Goal: Communication & Community: Answer question/provide support

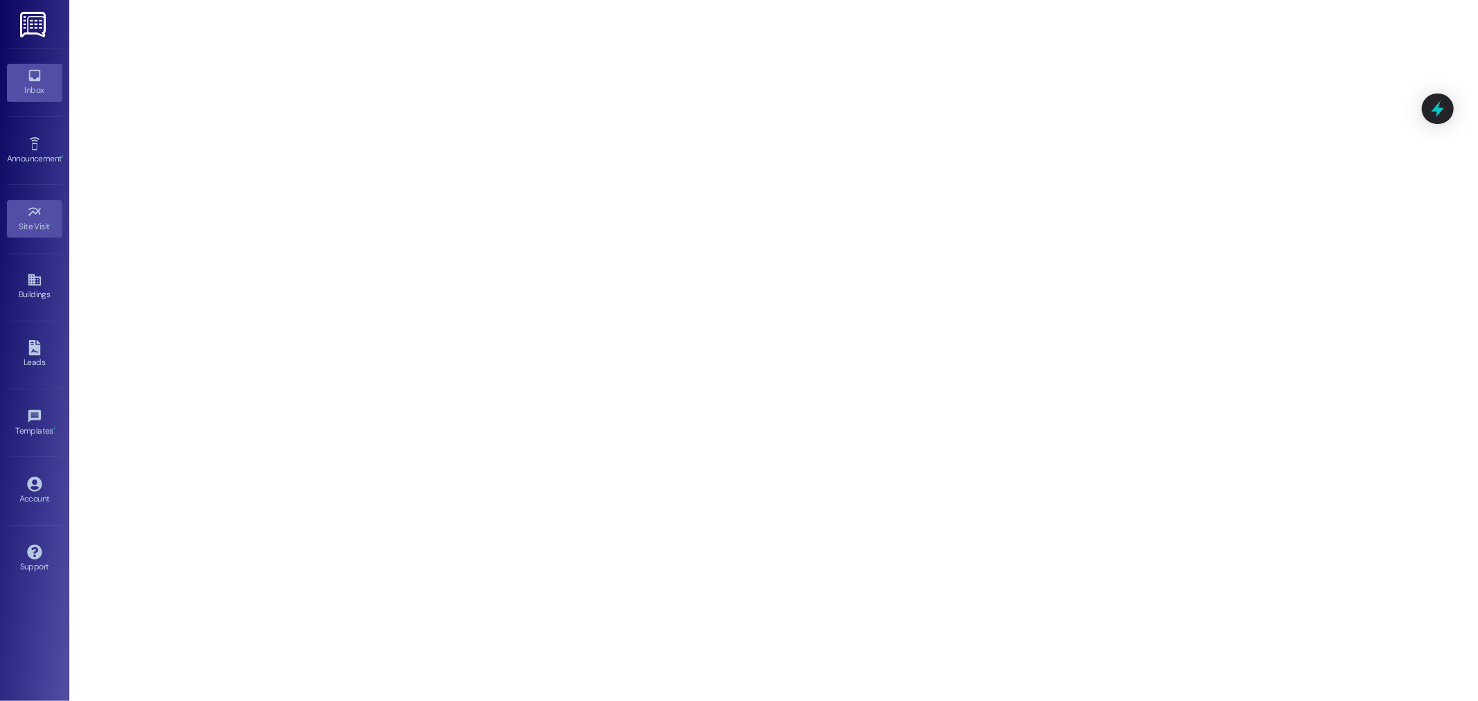
click at [33, 85] on div "Inbox" at bounding box center [34, 90] width 69 height 14
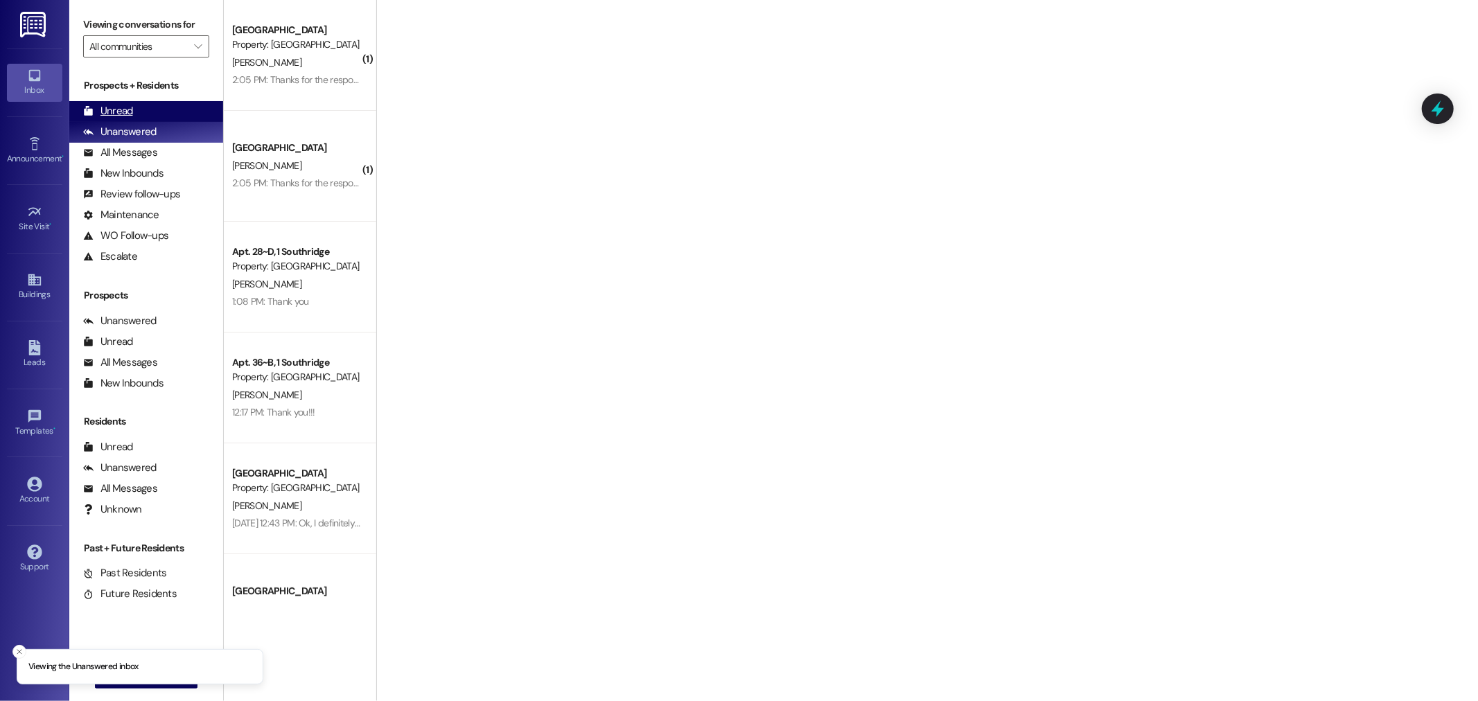
click at [114, 111] on div "Unread" at bounding box center [108, 111] width 50 height 15
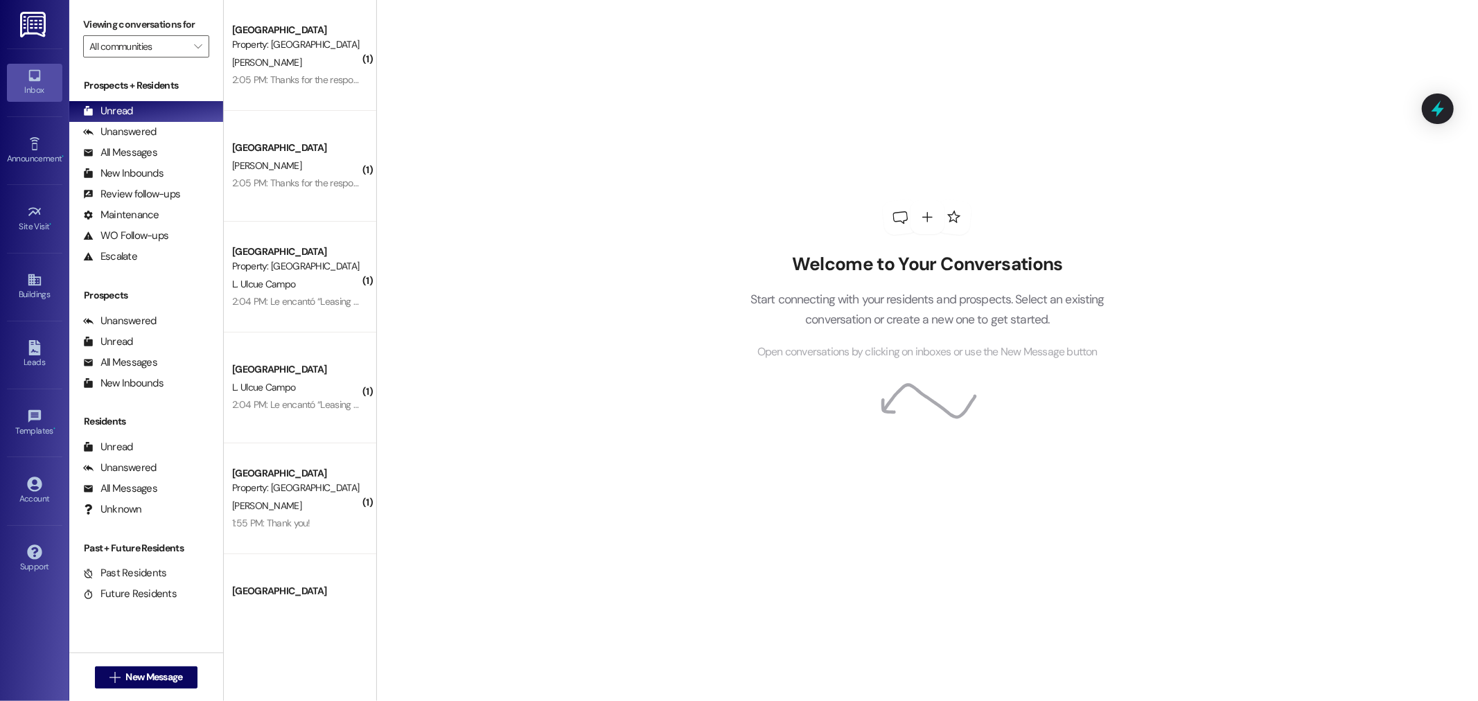
click at [35, 21] on img at bounding box center [34, 25] width 28 height 26
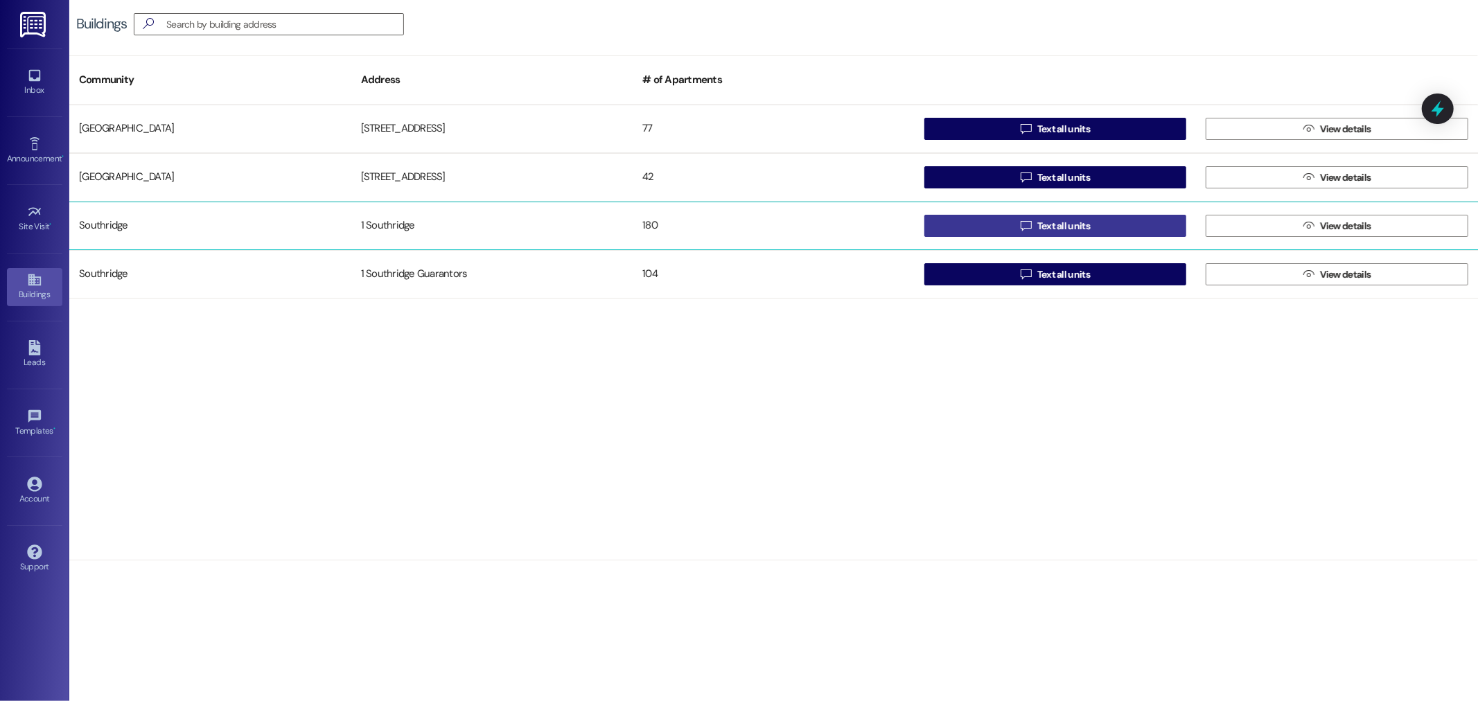
click at [1059, 229] on span "Text all units" at bounding box center [1064, 226] width 53 height 15
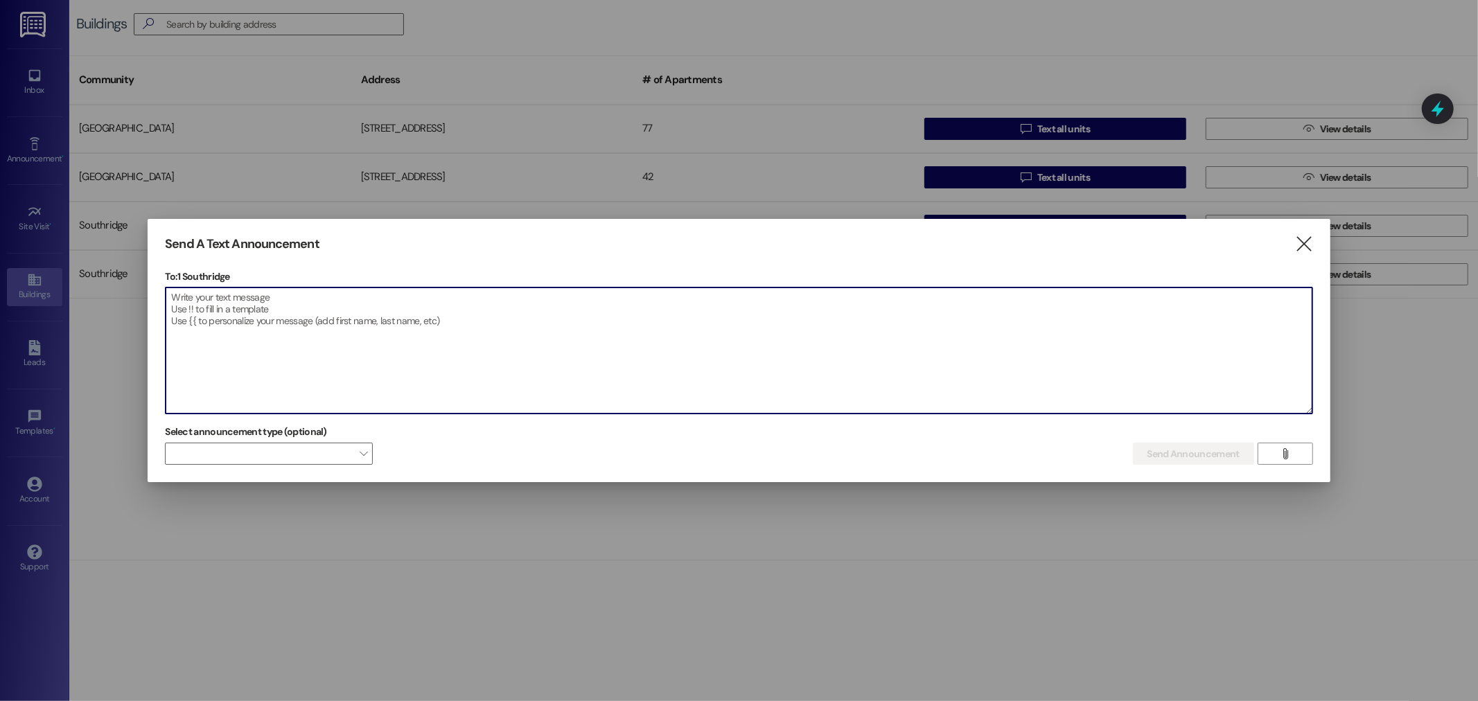
click at [220, 306] on textarea at bounding box center [739, 351] width 1146 height 126
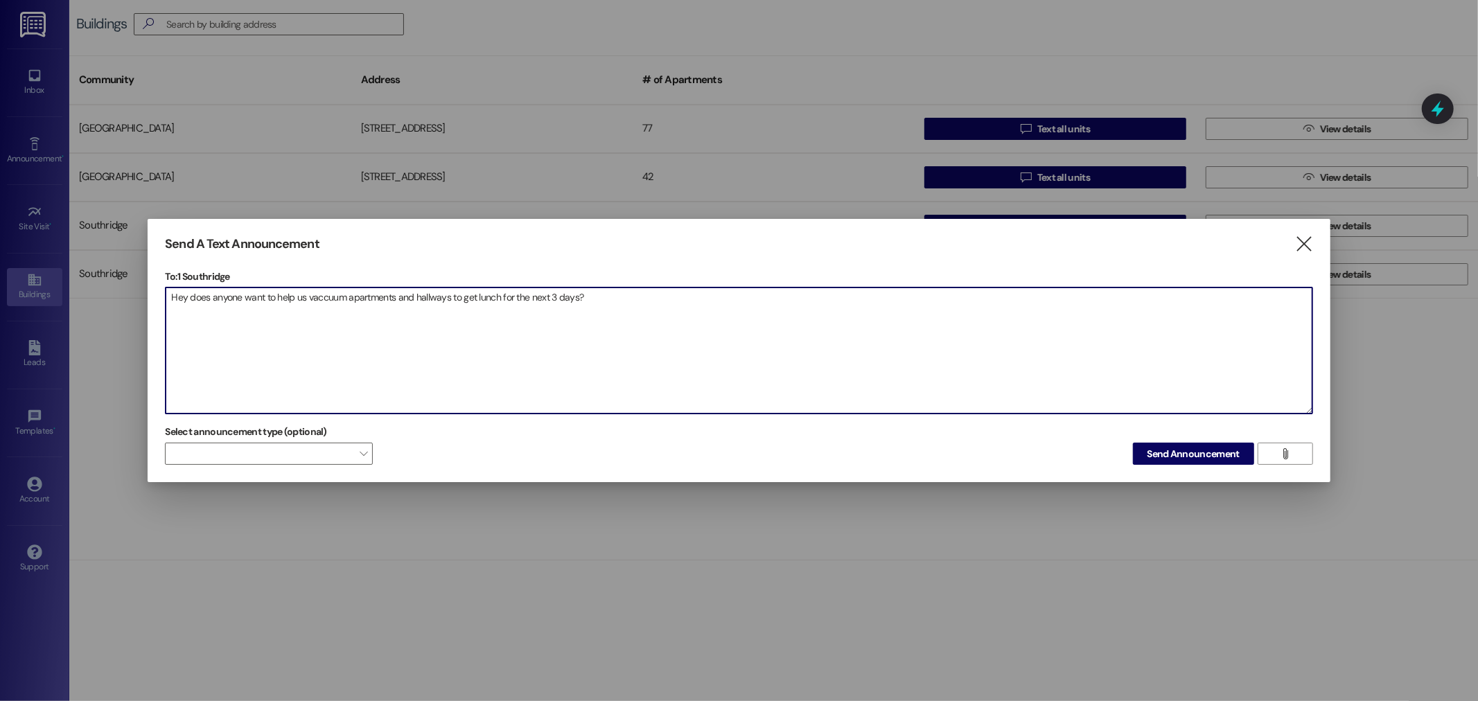
click at [322, 297] on textarea "Hey does anyone want to help us vaccuum apartments and hallways to get lunch fo…" at bounding box center [739, 351] width 1146 height 126
click at [592, 298] on textarea "Hey does anyone want to help us vacuum apartments and hallways to get lunch for…" at bounding box center [739, 351] width 1146 height 126
click at [596, 294] on textarea "Hey does anyone want to help us vacuum apartments and hallways to get lunch for…" at bounding box center [739, 351] width 1146 height 126
click at [621, 292] on textarea "Hey does anyone want to help us vacuum apartments and hallways to get lunch for…" at bounding box center [739, 351] width 1146 height 126
drag, startPoint x: 844, startPoint y: 294, endPoint x: 100, endPoint y: 334, distance: 745.5
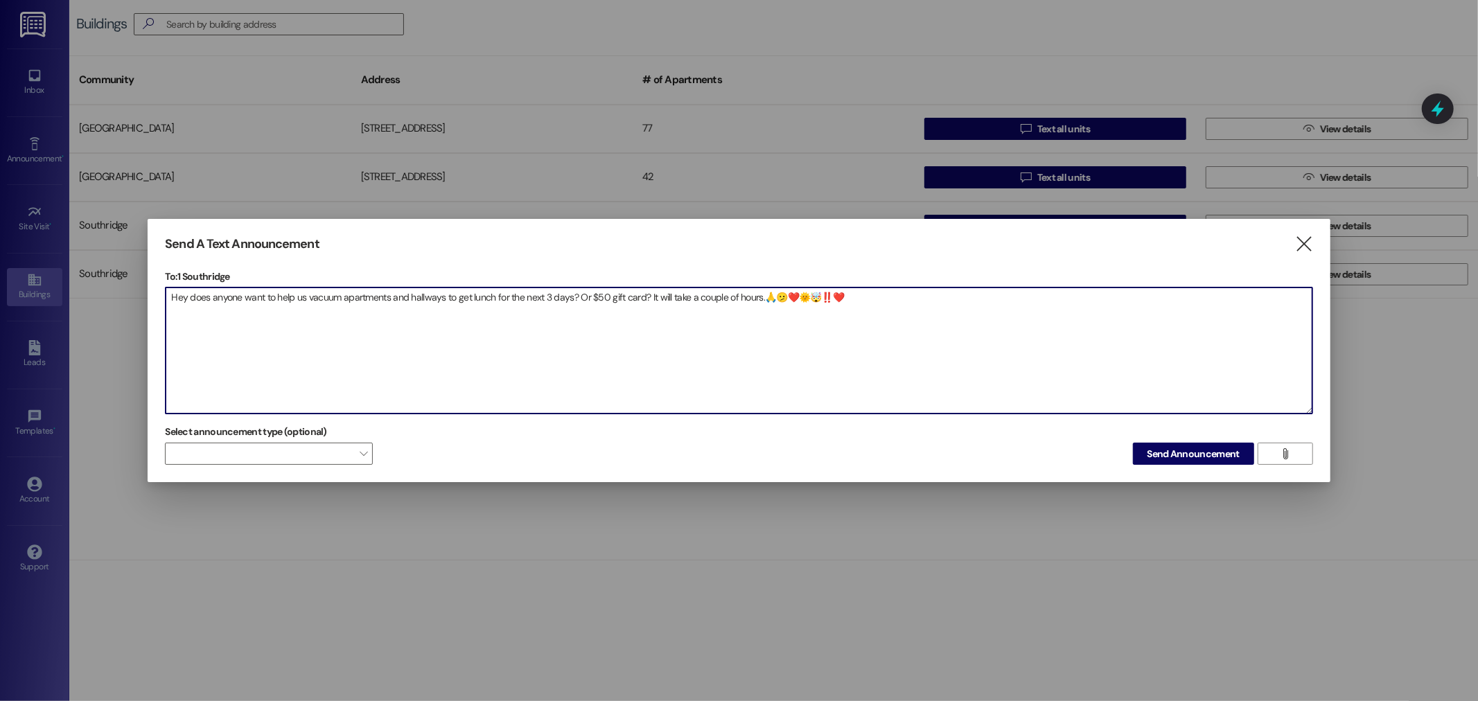
click at [123, 335] on div "Send A Text Announcement  To: 1 Southridge  Drop image file here Hey does any…" at bounding box center [739, 350] width 1478 height 701
type textarea "Hey does anyone want to help us vacuum apartments and hallways to get lunch for…"
click at [1187, 453] on span "Send Announcement" at bounding box center [1194, 454] width 92 height 15
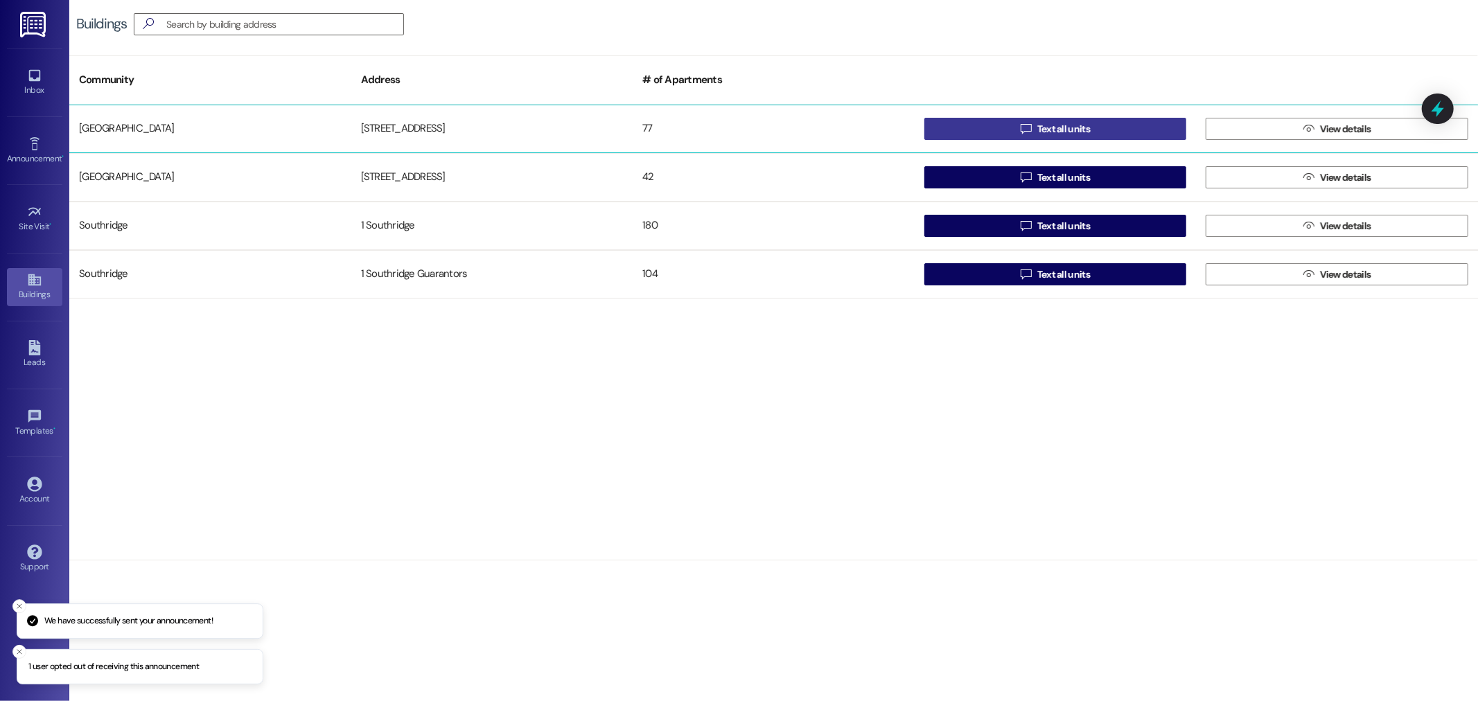
click at [1045, 123] on span "Text all units" at bounding box center [1064, 129] width 53 height 15
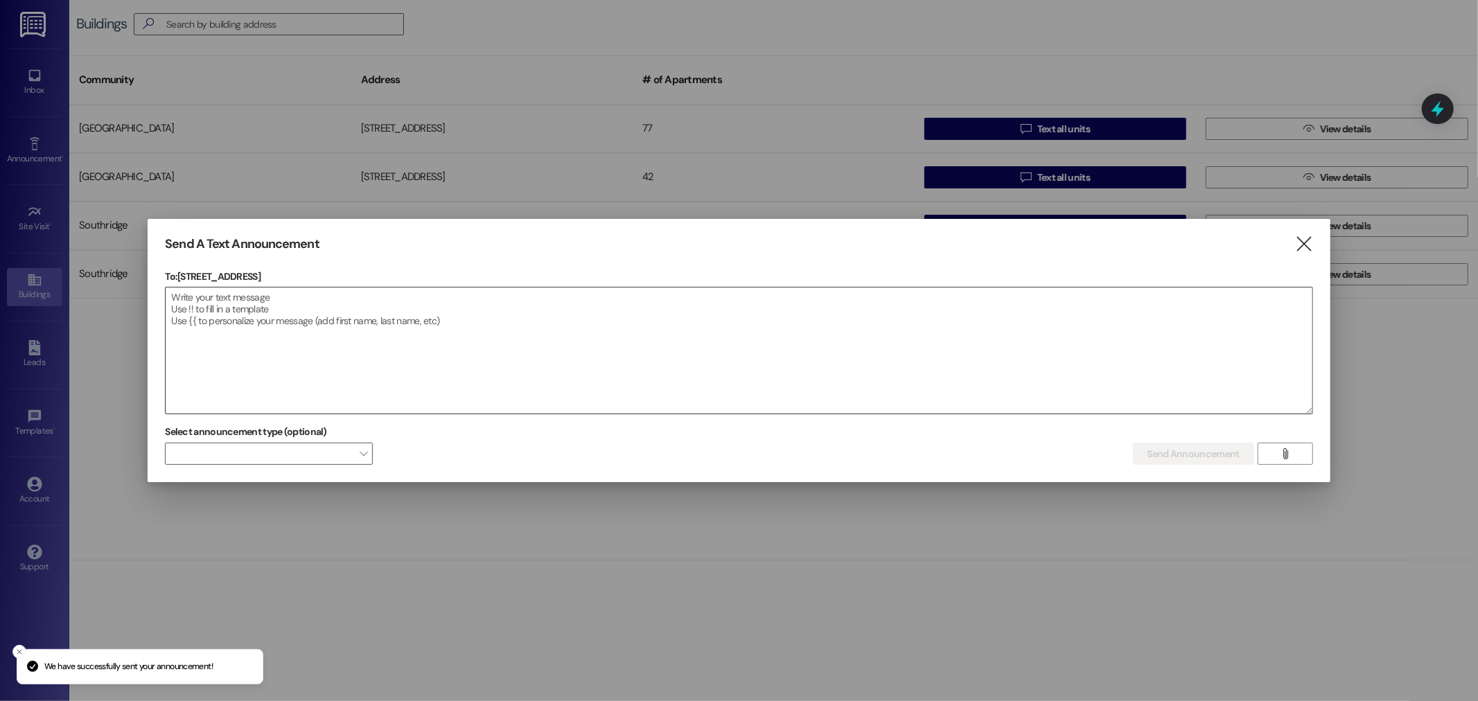
click at [204, 298] on textarea at bounding box center [739, 351] width 1146 height 126
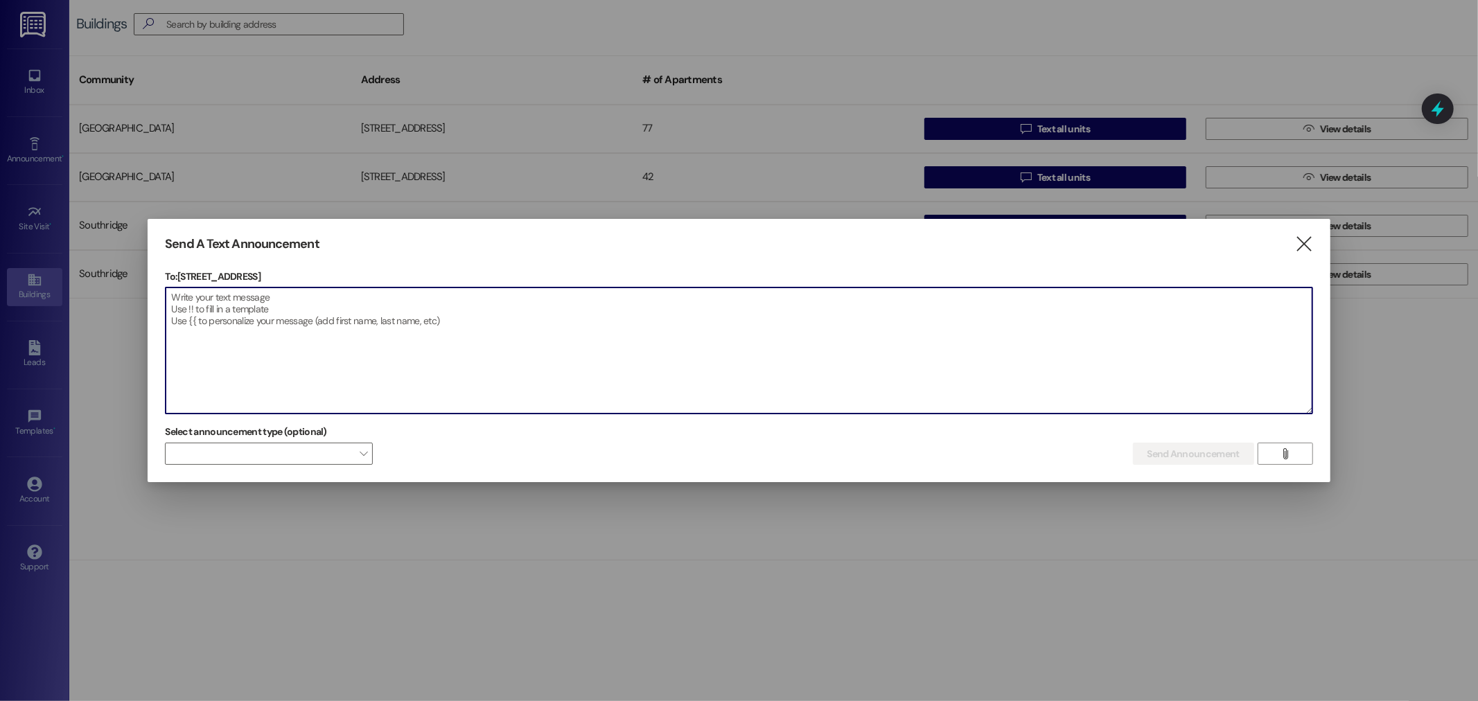
paste textarea "Hey does anyone want to help us vacuum apartments and hallways to get lunch for…"
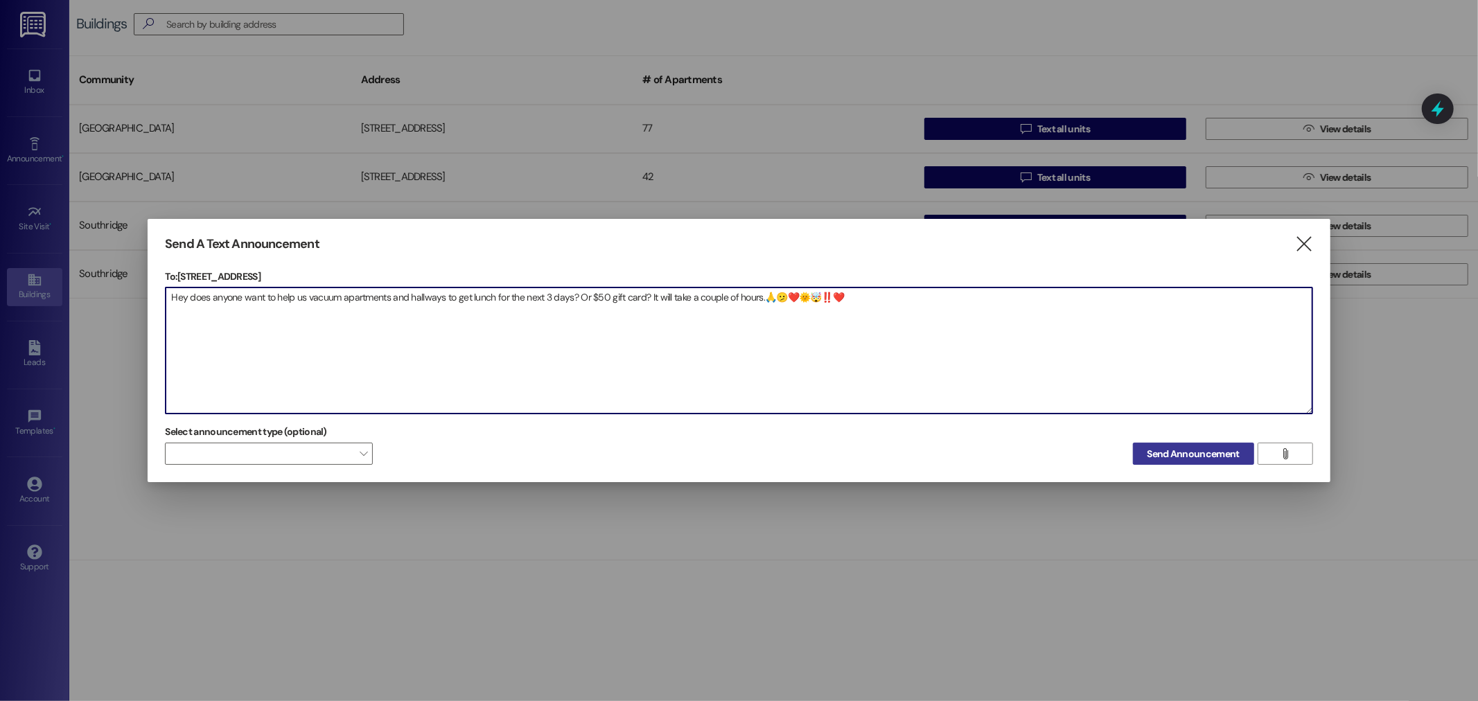
type textarea "Hey does anyone want to help us vacuum apartments and hallways to get lunch for…"
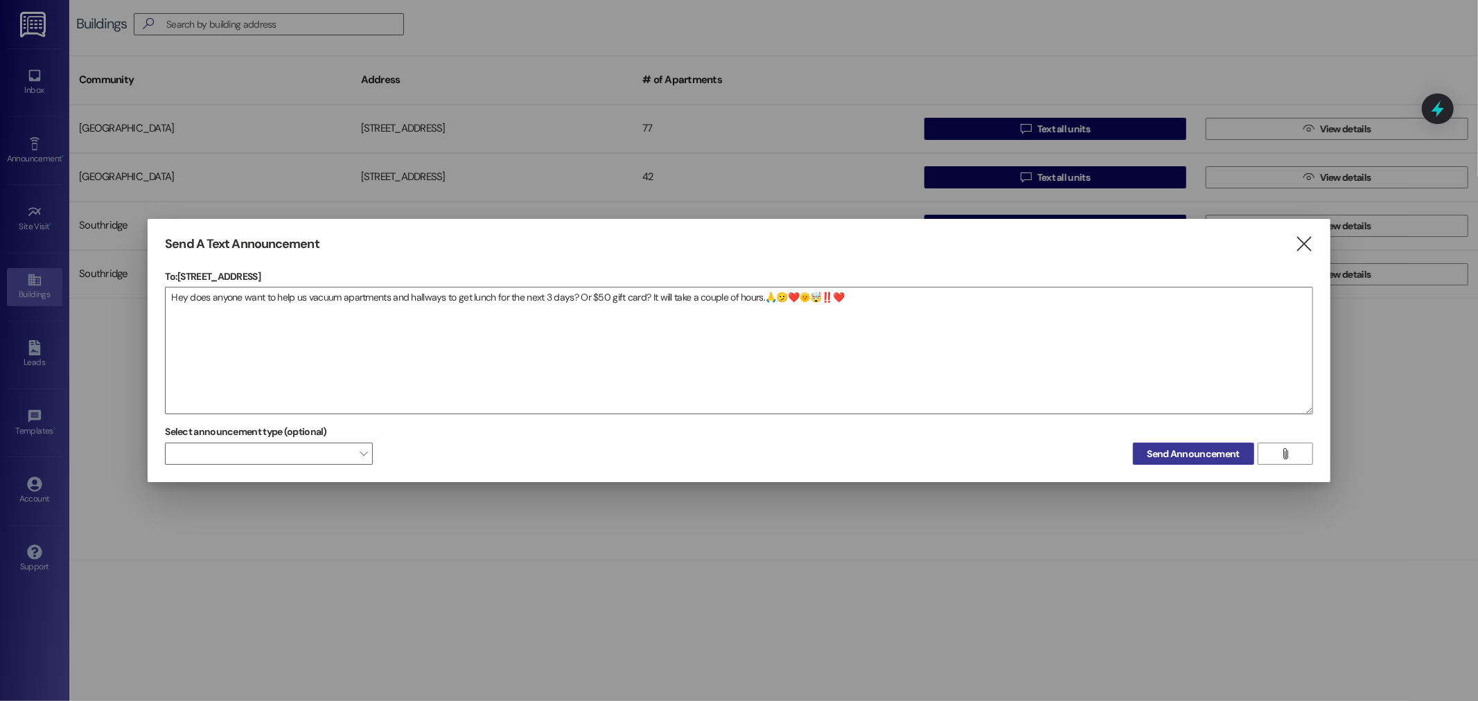
click at [1207, 460] on span "Send Announcement" at bounding box center [1194, 454] width 92 height 15
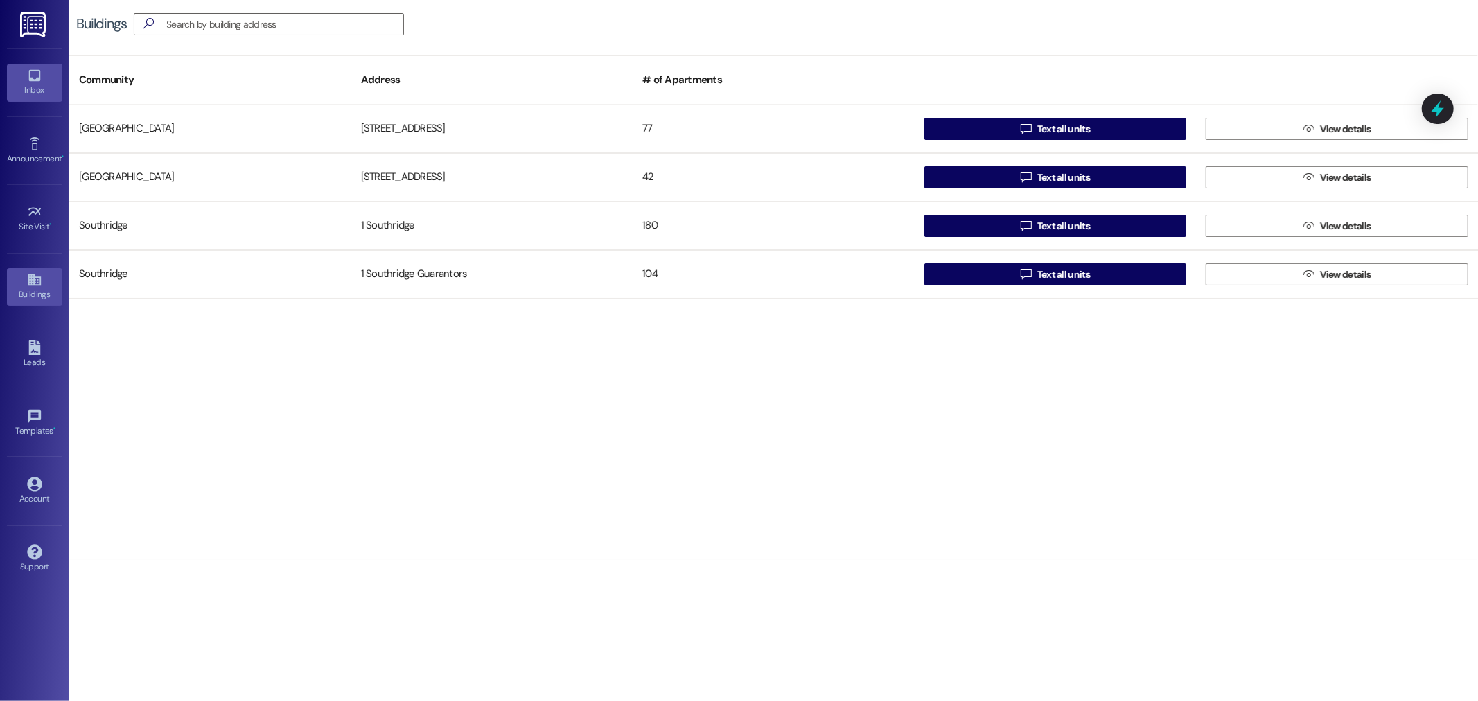
click at [37, 83] on div "Inbox" at bounding box center [34, 90] width 69 height 14
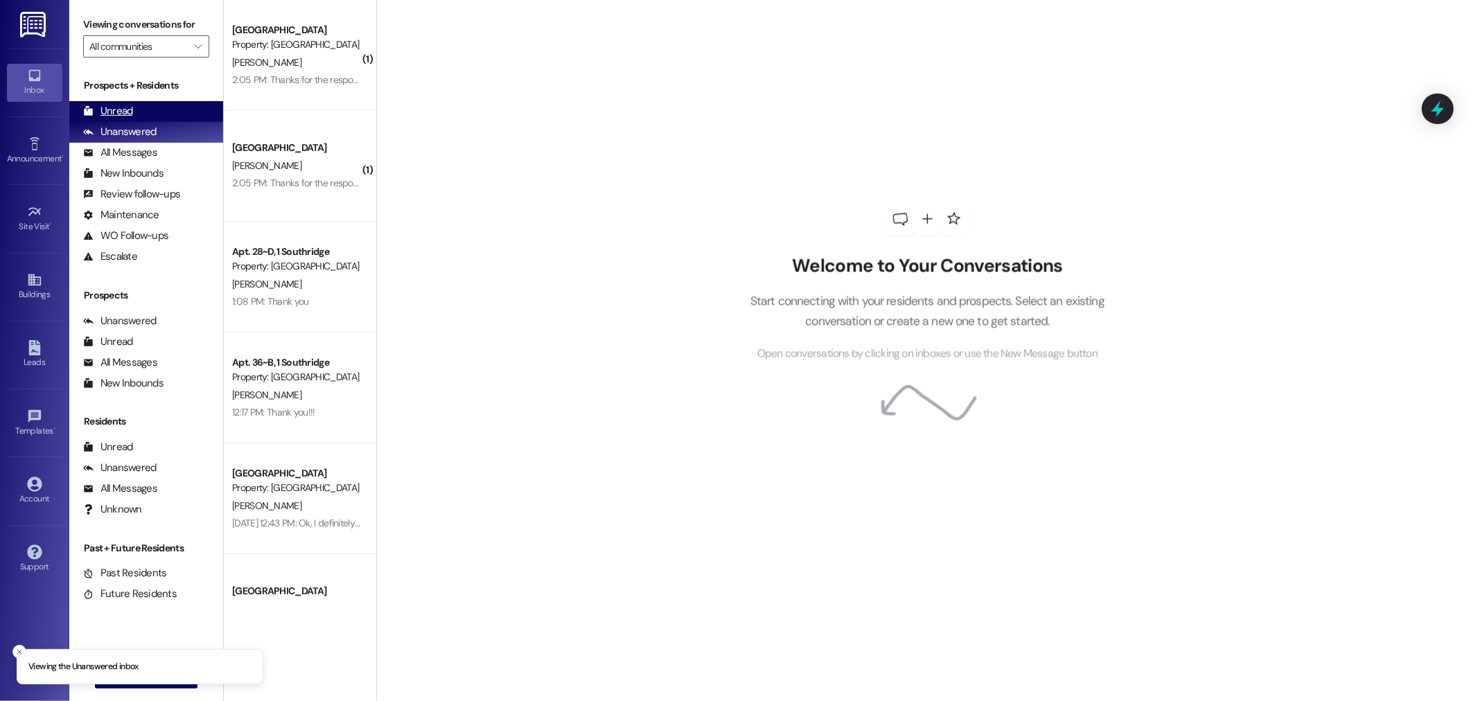
click at [102, 106] on div "Unread" at bounding box center [108, 111] width 50 height 15
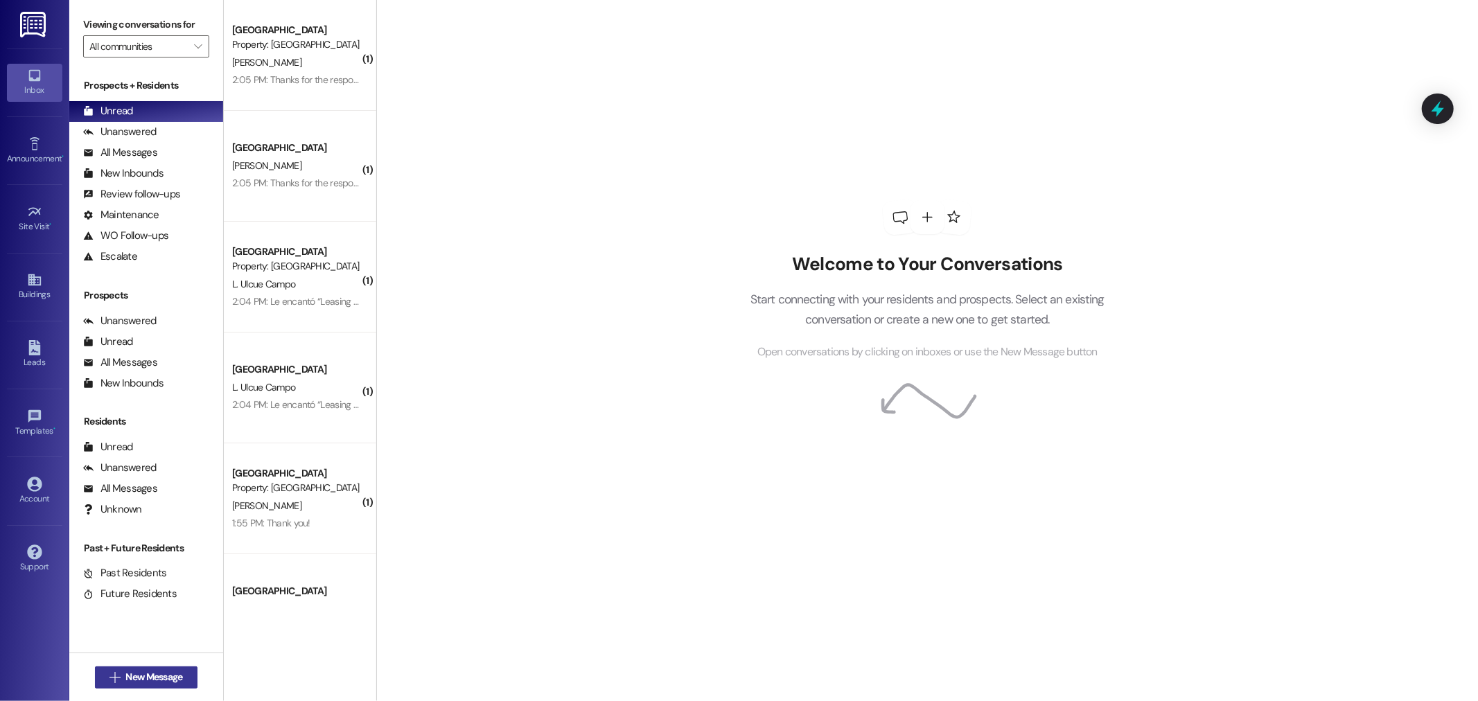
click at [132, 674] on span "New Message" at bounding box center [153, 677] width 57 height 15
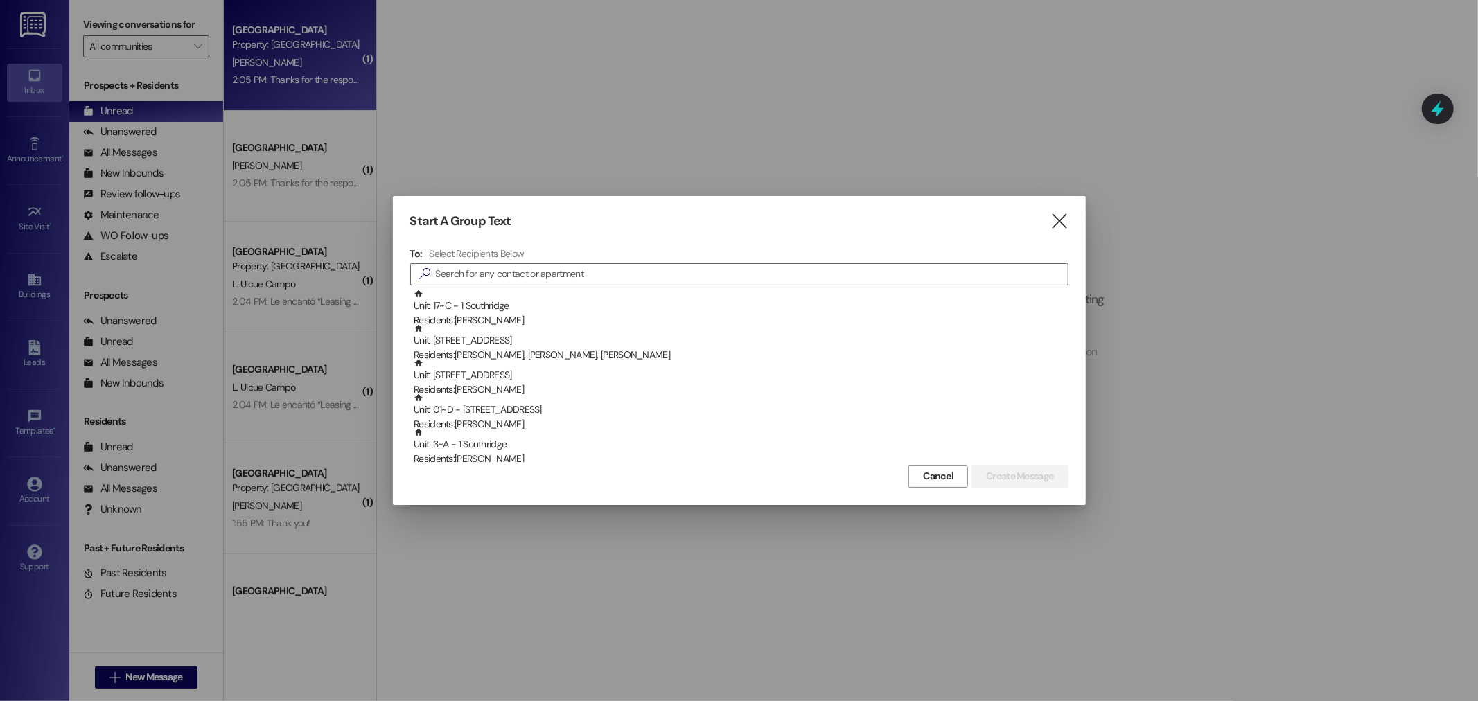
drag, startPoint x: 1056, startPoint y: 219, endPoint x: 313, endPoint y: 92, distance: 754.5
click at [1056, 218] on icon "" at bounding box center [1059, 221] width 19 height 15
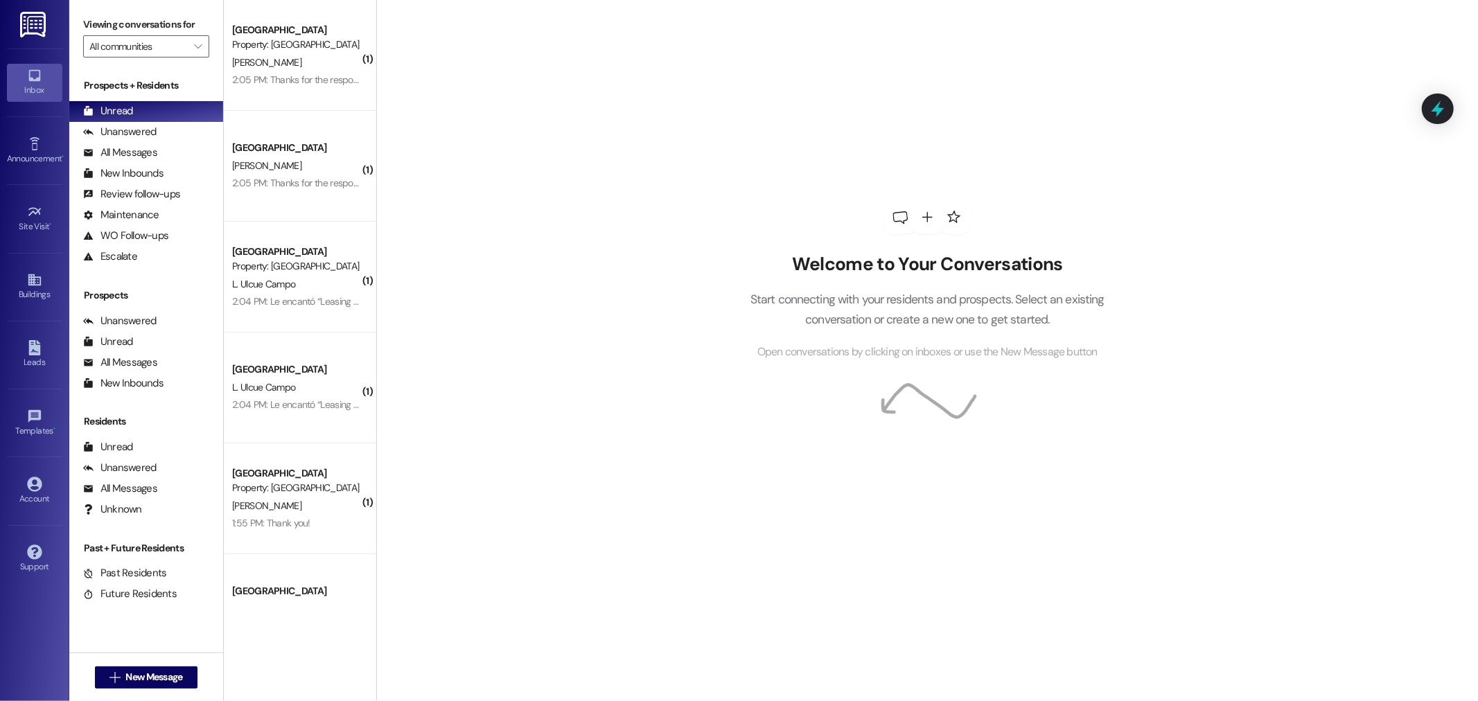
click at [30, 12] on img at bounding box center [34, 25] width 28 height 26
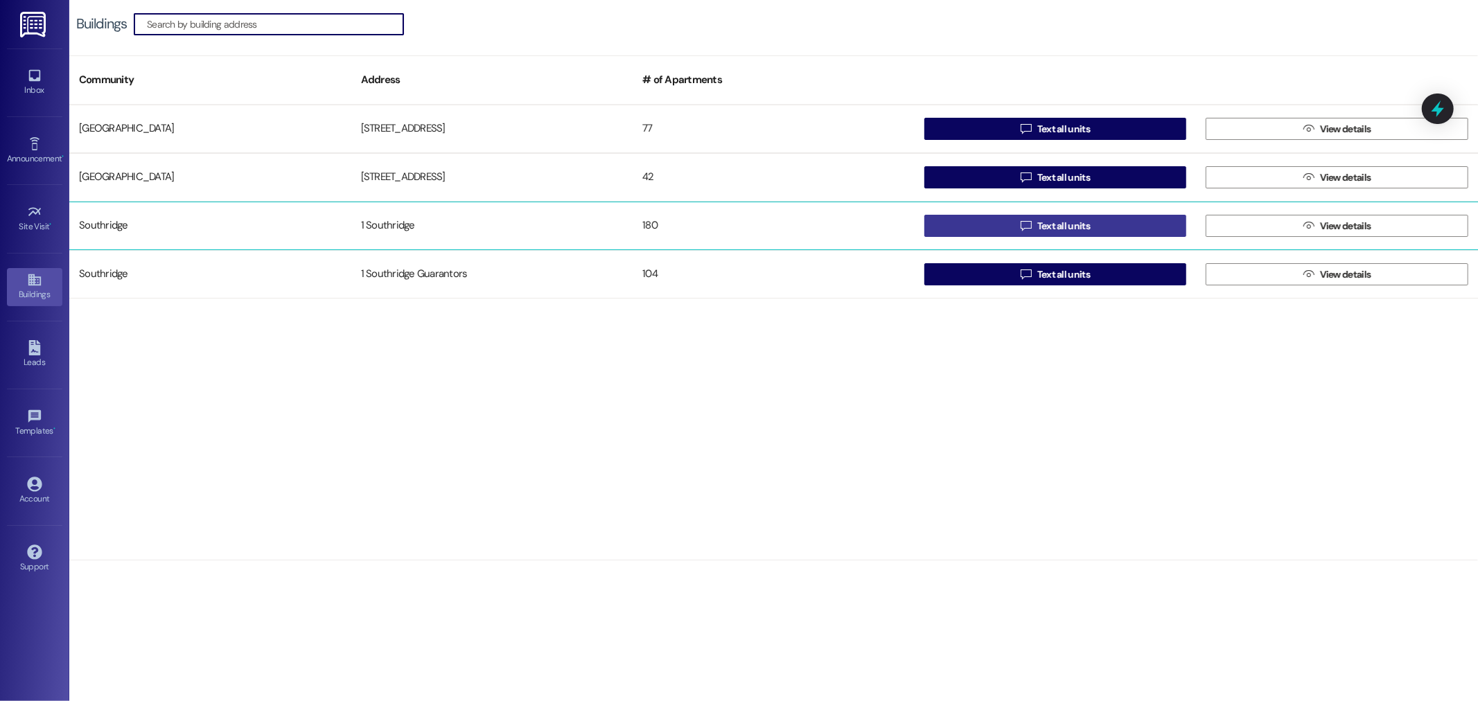
click at [1079, 225] on span "Text all units" at bounding box center [1064, 226] width 53 height 15
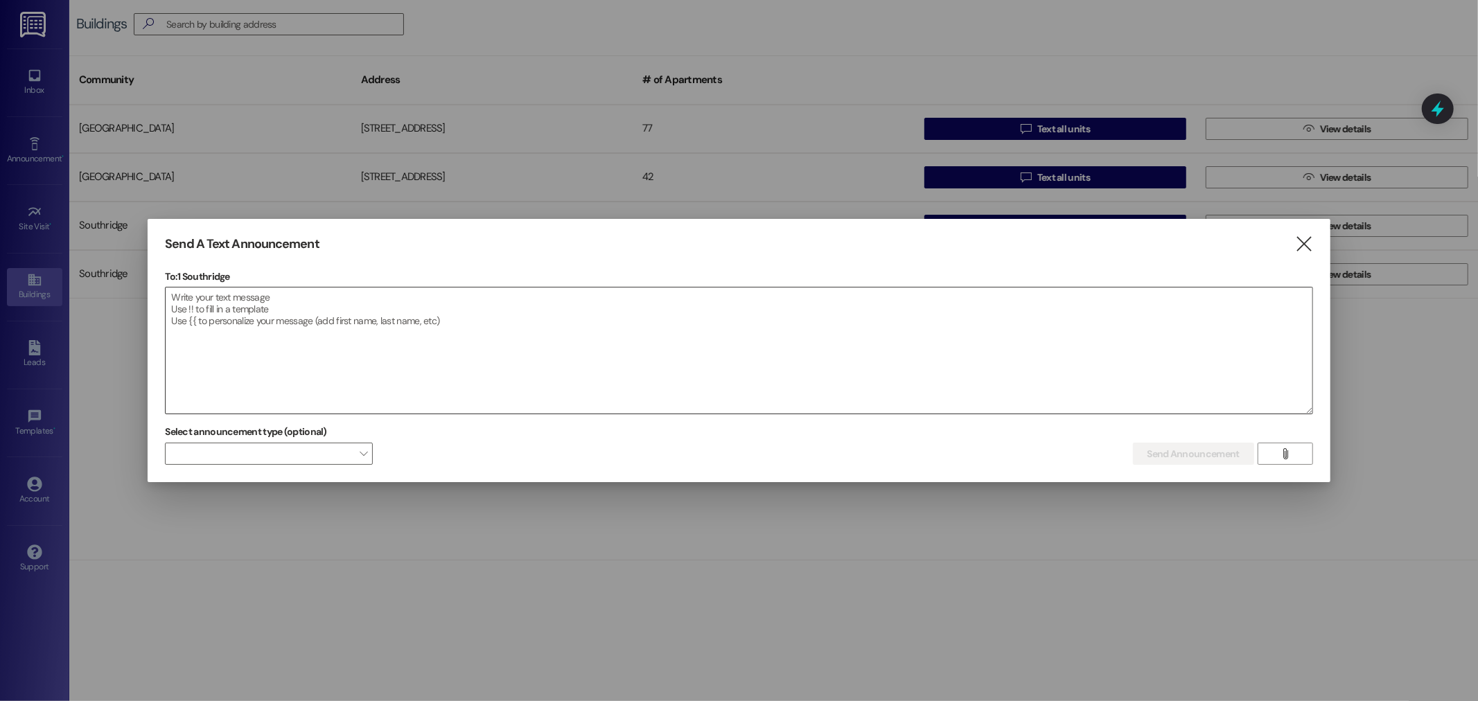
click at [199, 315] on textarea at bounding box center [739, 351] width 1146 height 126
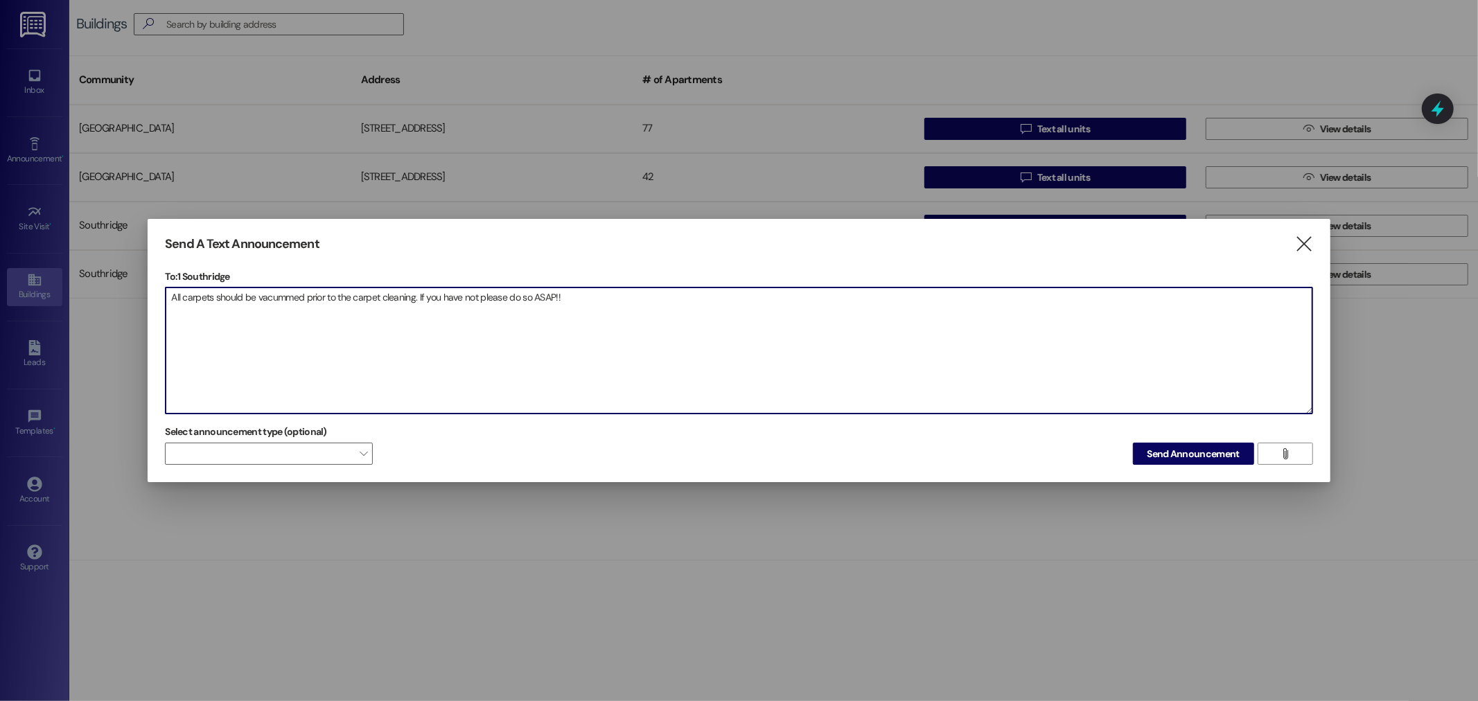
click at [286, 297] on textarea "All carpets should be vacummed prior to the carpet cleaning. If you have not pl…" at bounding box center [739, 351] width 1146 height 126
click at [410, 295] on textarea "All carpets should be vacuumed prior to the carpet cleaning. If you have not pl…" at bounding box center [739, 351] width 1146 height 126
type textarea "All carpets should be vacuumed prior to the carpet cleaning today. If you have …"
click at [1182, 461] on span "Send Announcement" at bounding box center [1194, 454] width 92 height 15
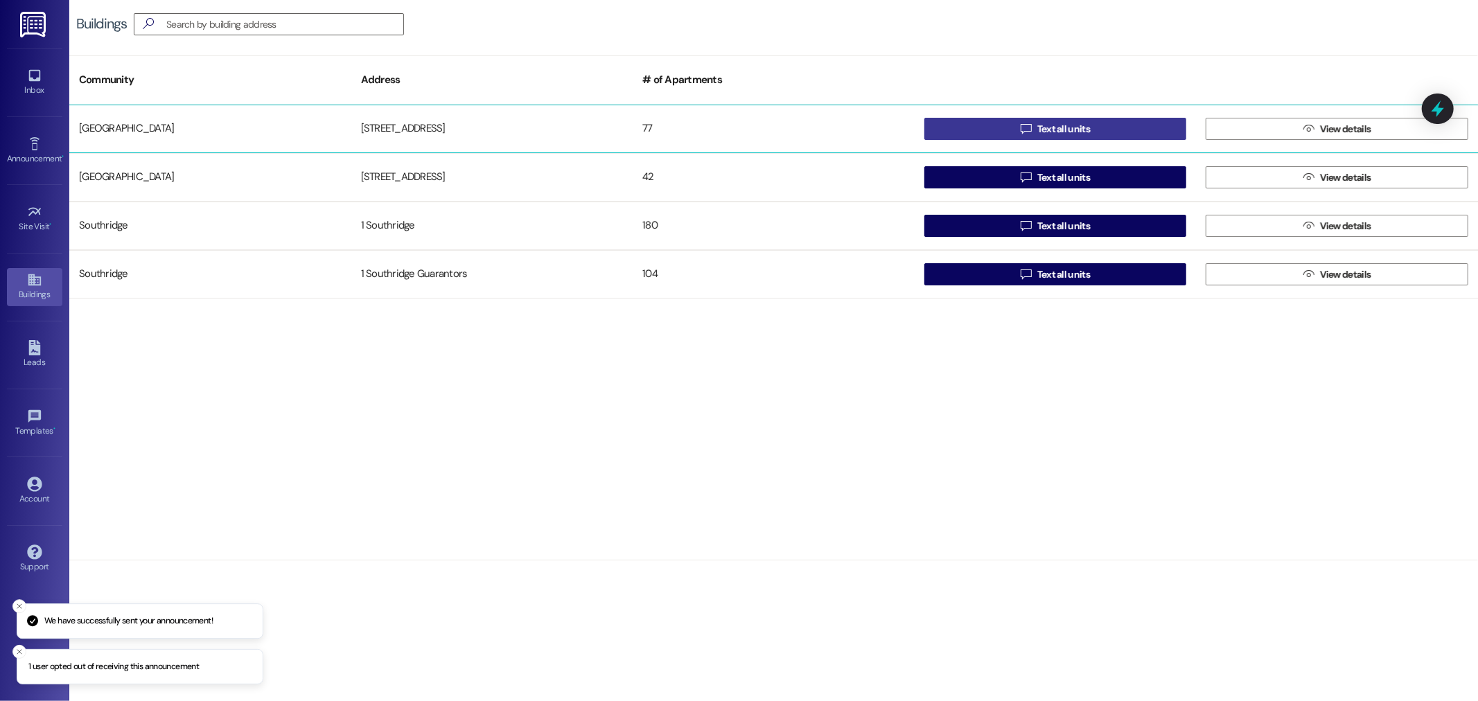
click at [1064, 126] on span "Text all units" at bounding box center [1064, 129] width 53 height 15
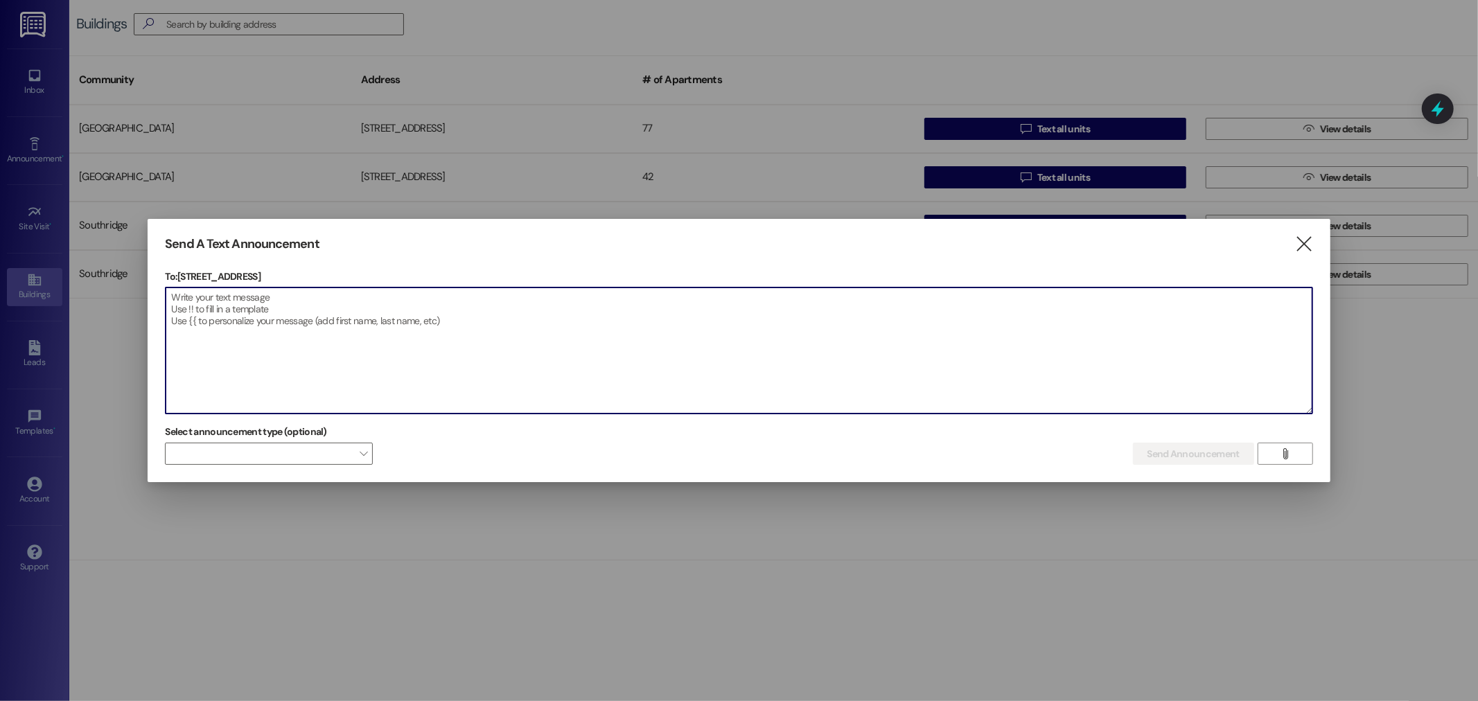
click at [191, 306] on textarea at bounding box center [739, 351] width 1146 height 126
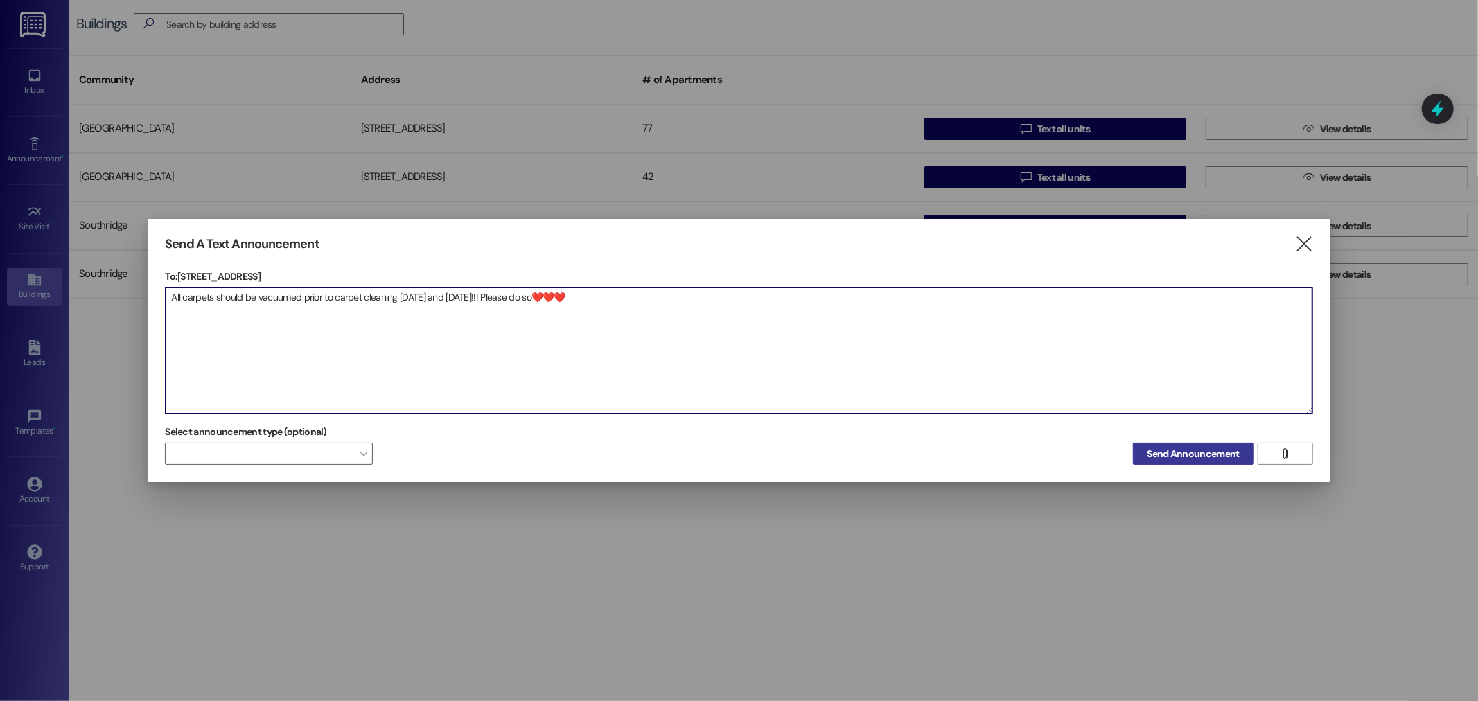
type textarea "All carpets should be vacuumed prior to carpet cleaning today and tomorrow!!! P…"
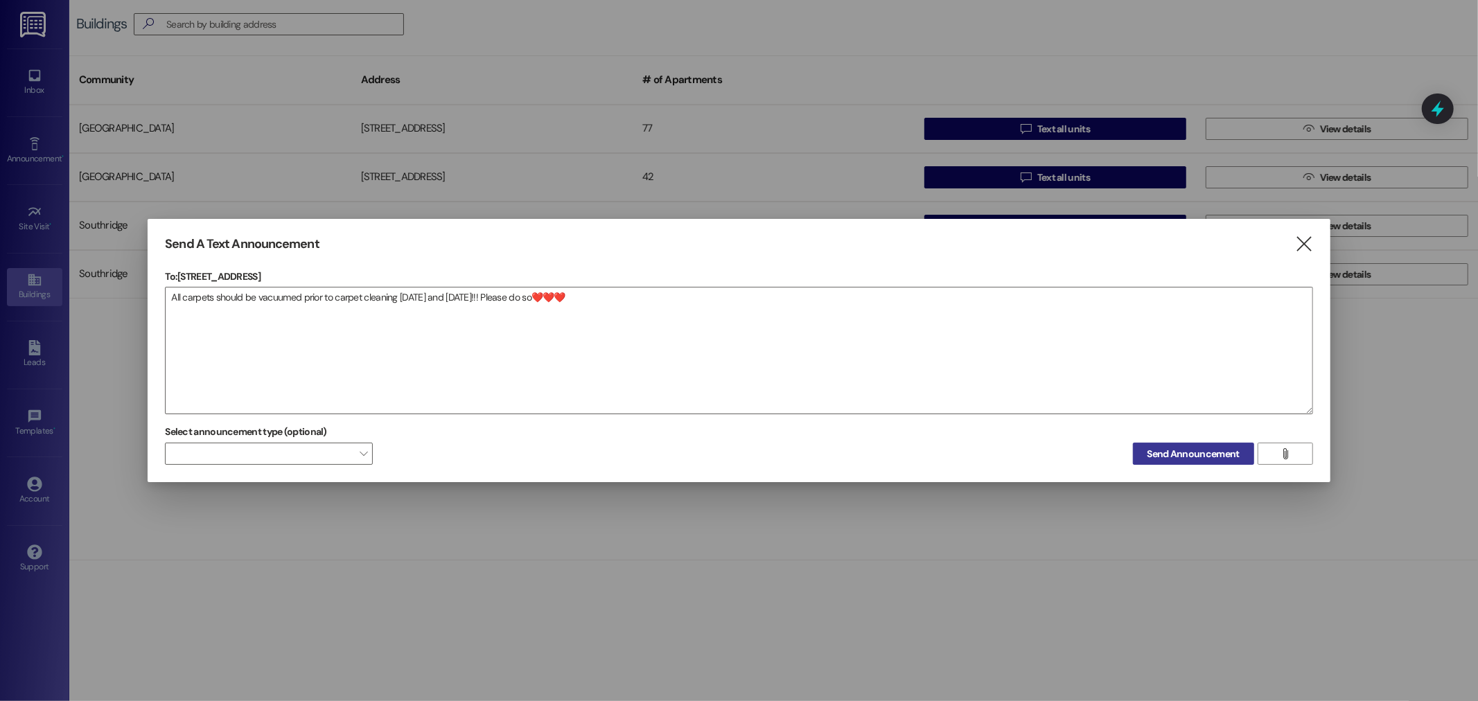
click at [1192, 448] on span "Send Announcement" at bounding box center [1194, 454] width 92 height 15
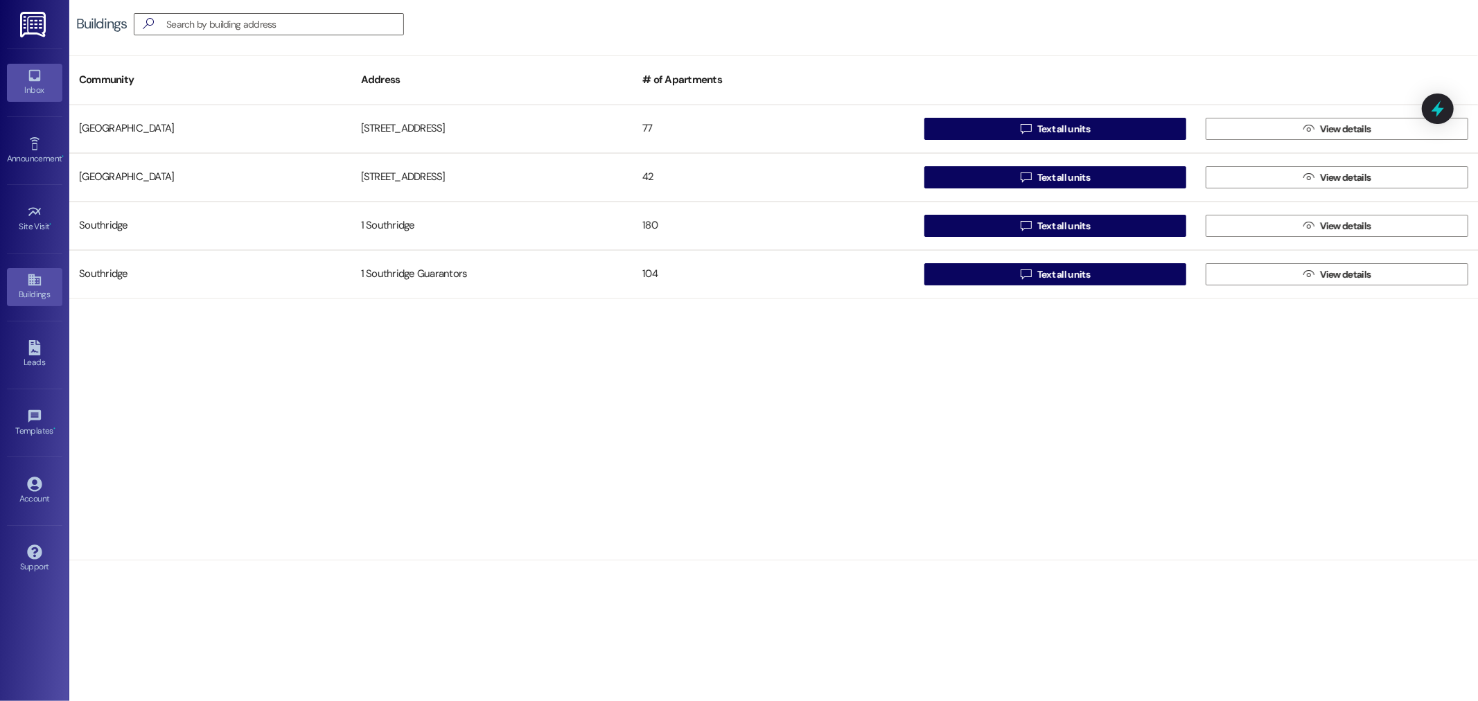
click at [33, 86] on div "Inbox" at bounding box center [34, 90] width 69 height 14
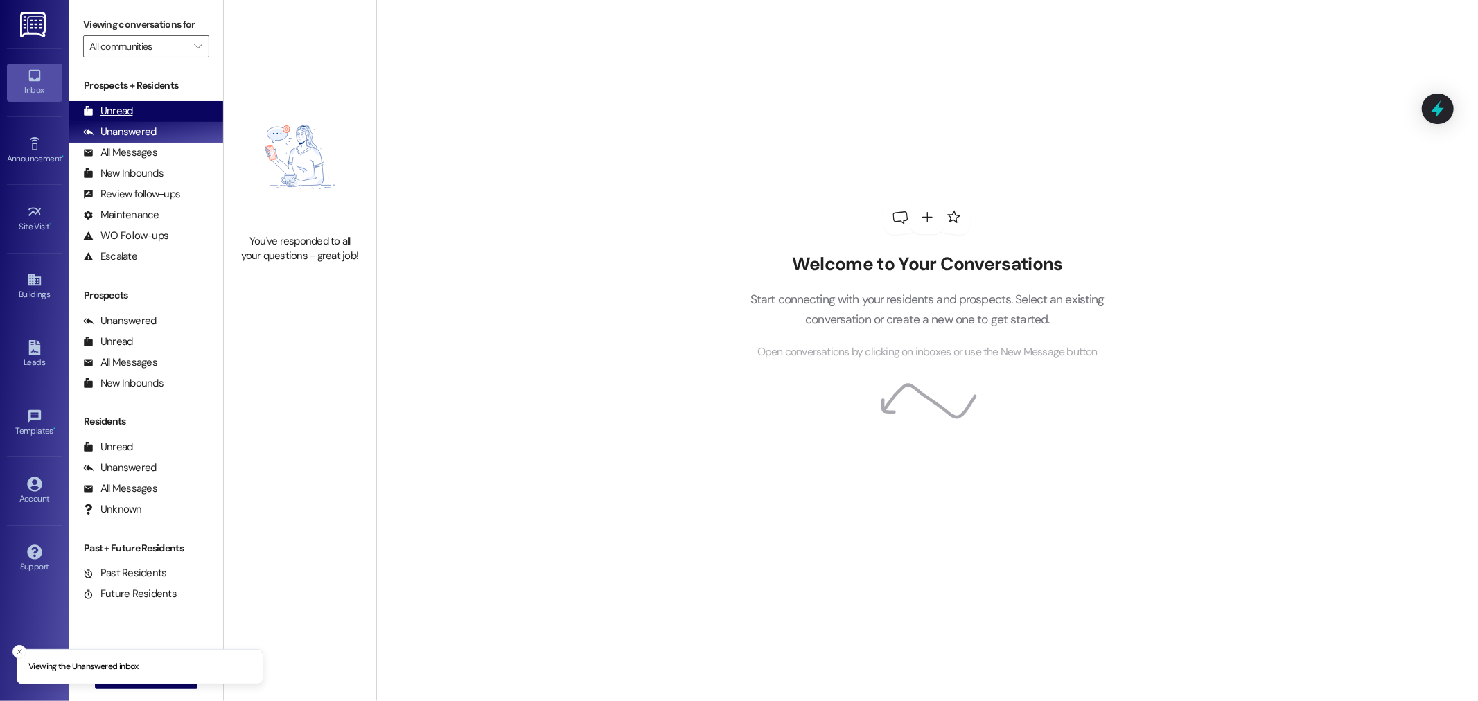
click at [112, 112] on div "Unread" at bounding box center [108, 111] width 50 height 15
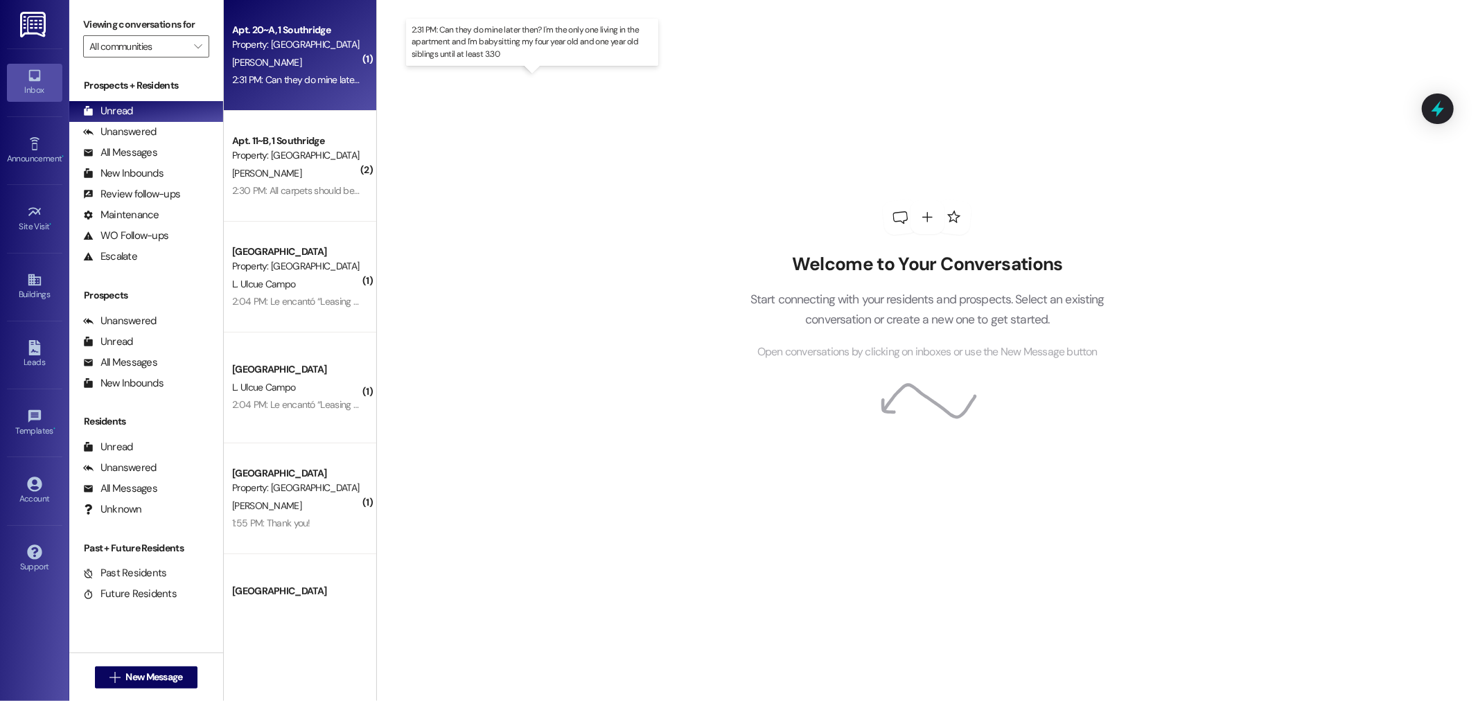
click at [324, 76] on div "2:31 PM: Can they do mine later then? I'm the only one living in the apartment …" at bounding box center [543, 79] width 623 height 12
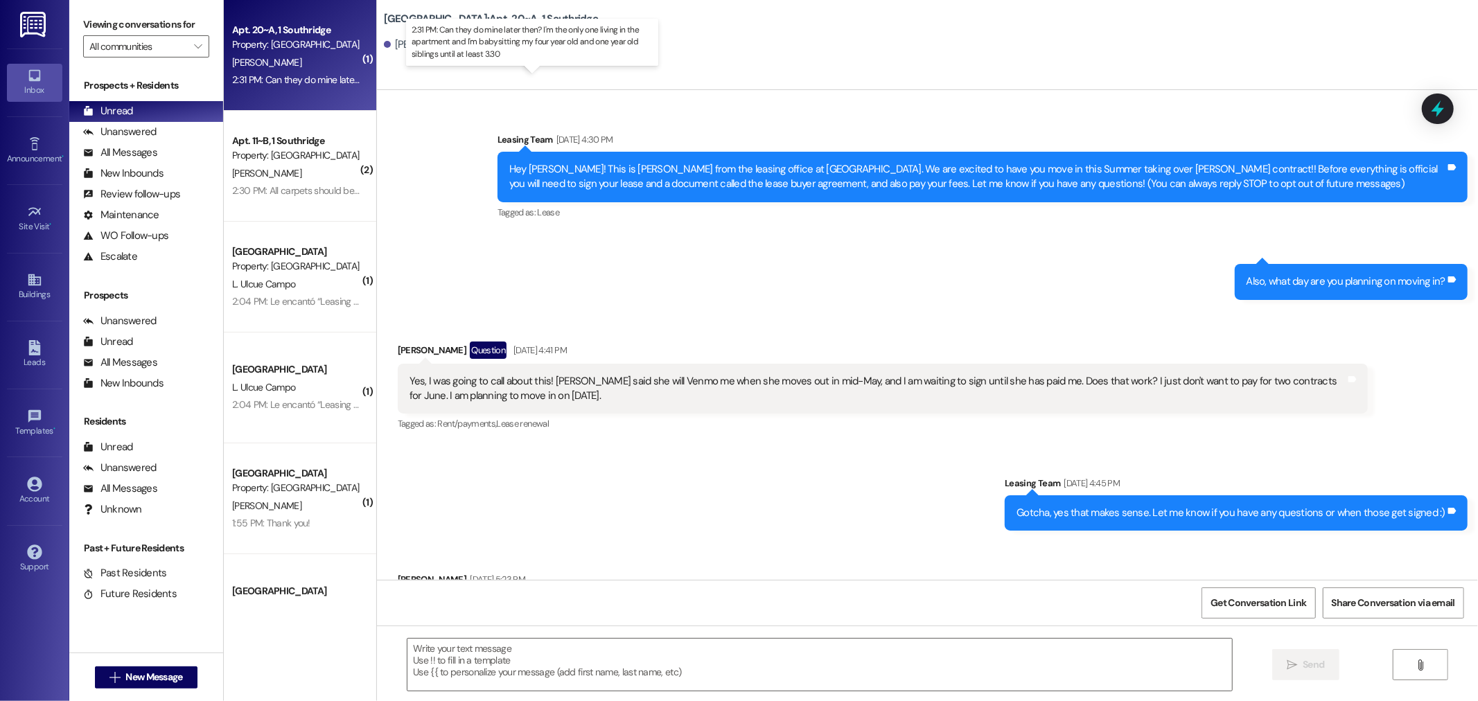
scroll to position [9133, 0]
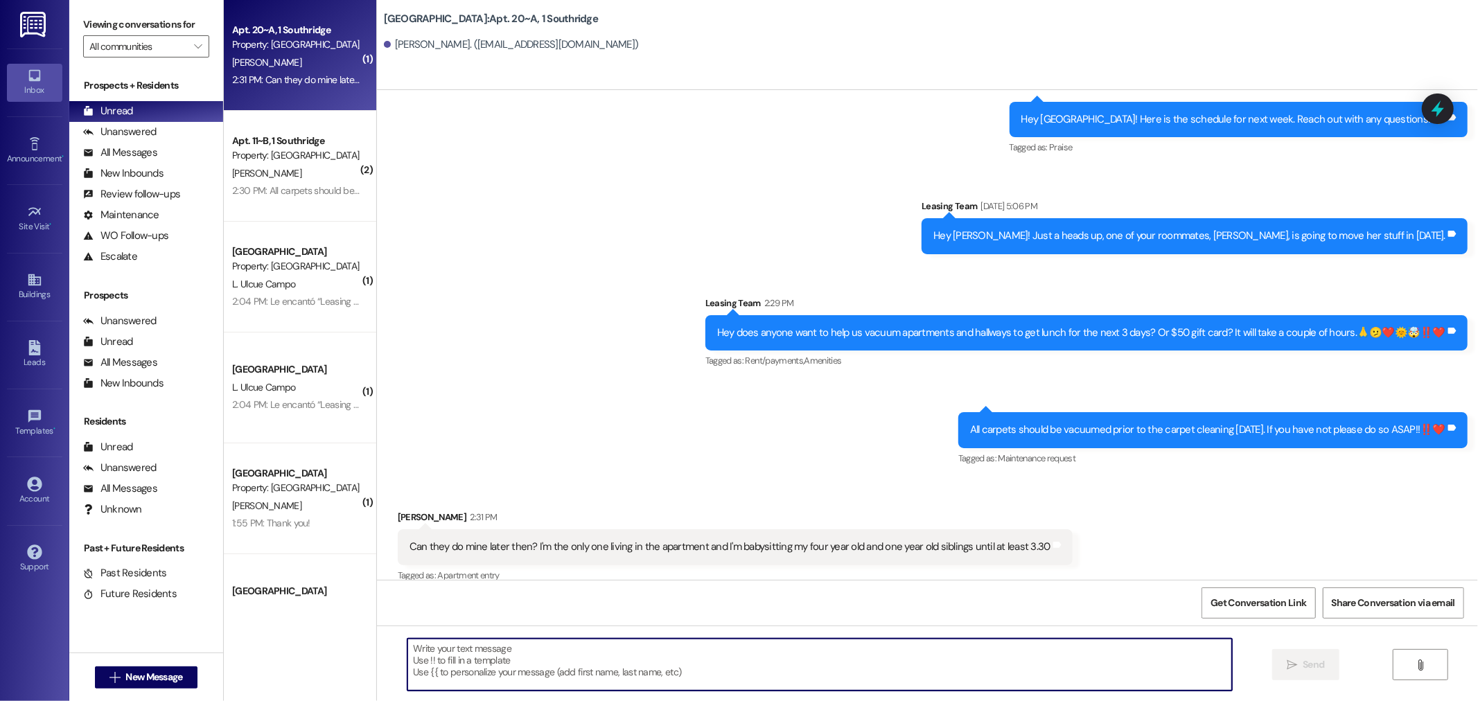
click at [835, 683] on textarea at bounding box center [820, 665] width 825 height 52
type textarea "Hey Julia I am sorry I just saw this. I think they already did yours."
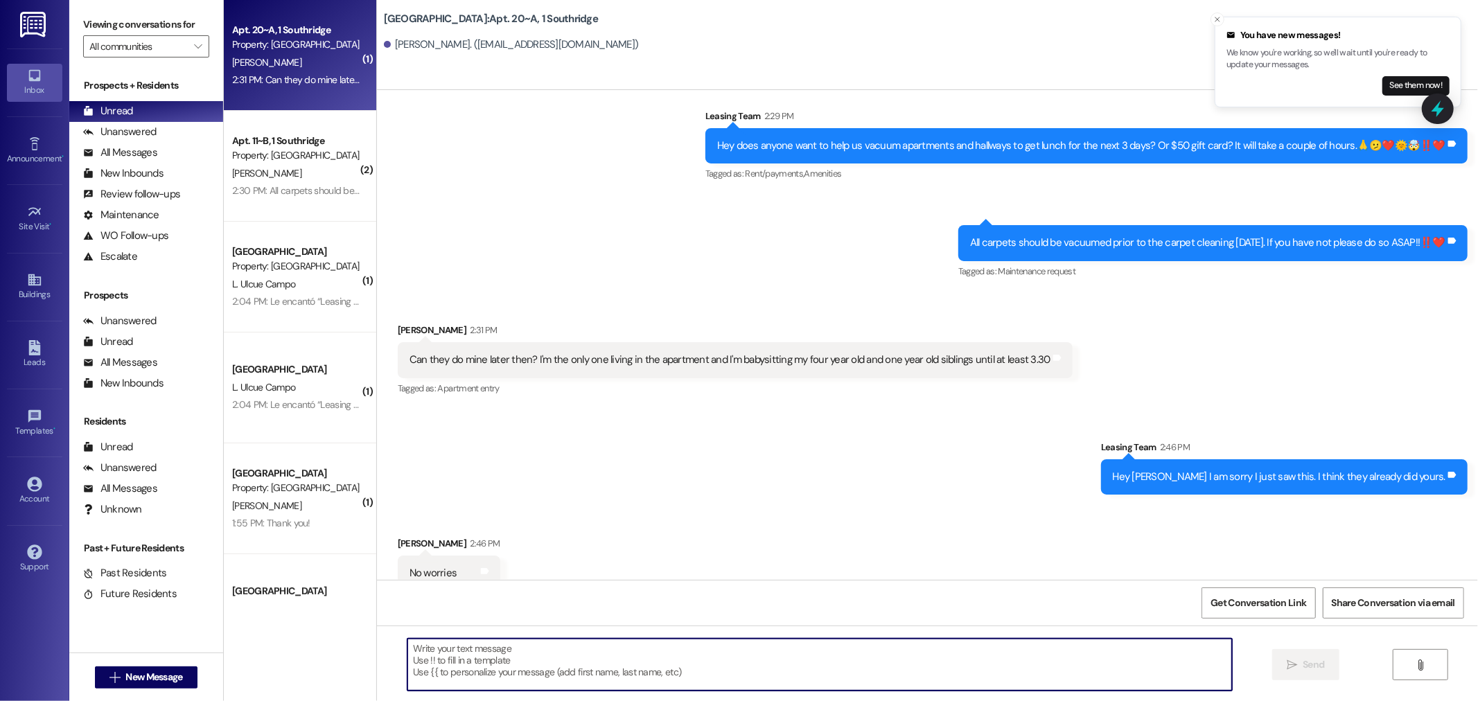
scroll to position [9325, 0]
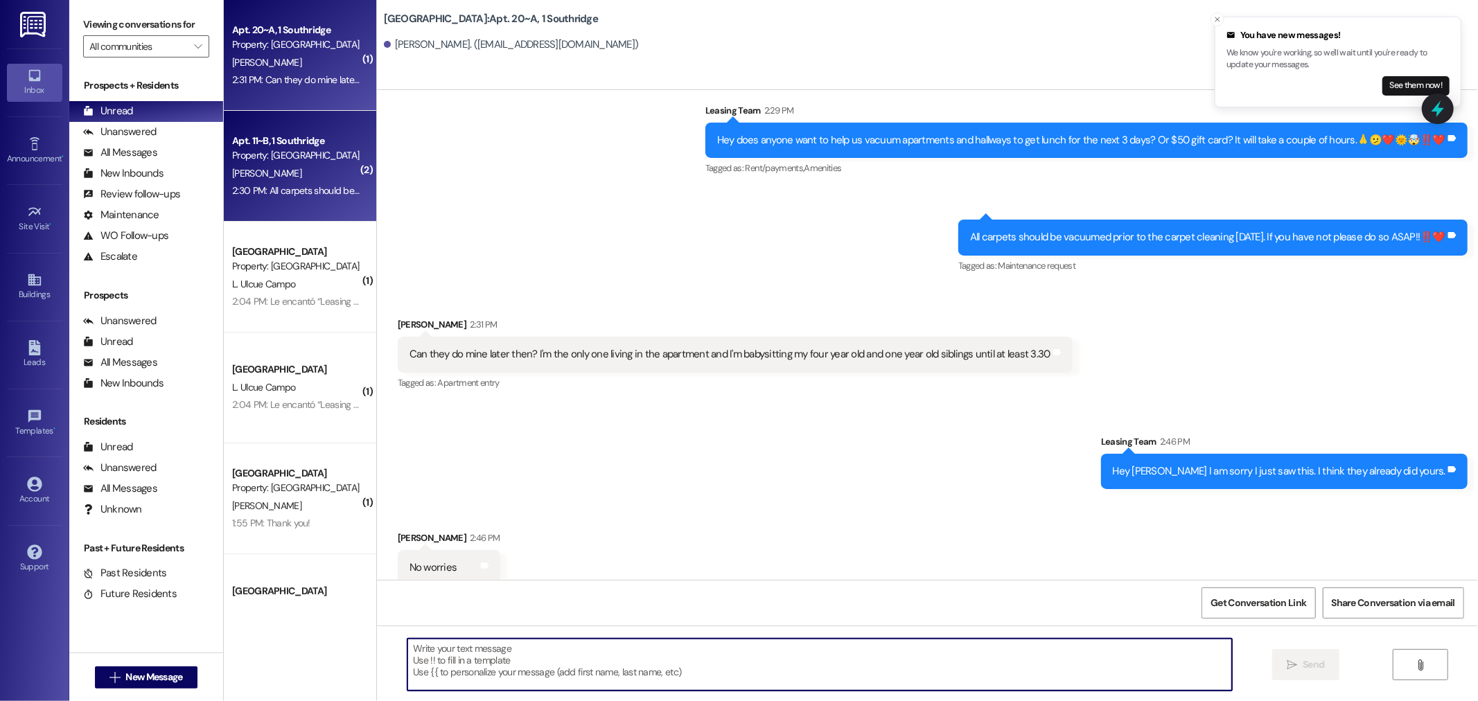
click at [255, 188] on div "2:30 PM: All carpets should be vacuumed prior to the carpet cleaning today. If …" at bounding box center [469, 190] width 474 height 12
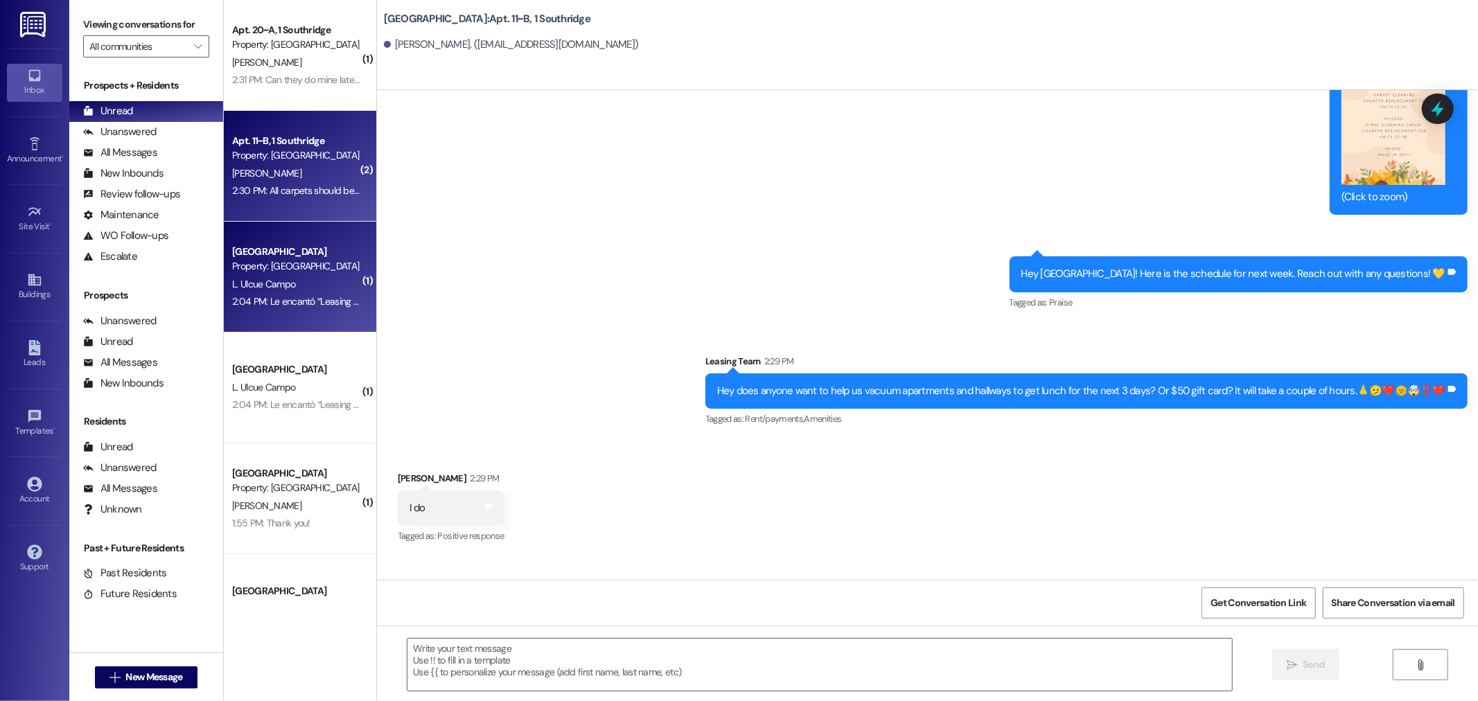
scroll to position [20203, 0]
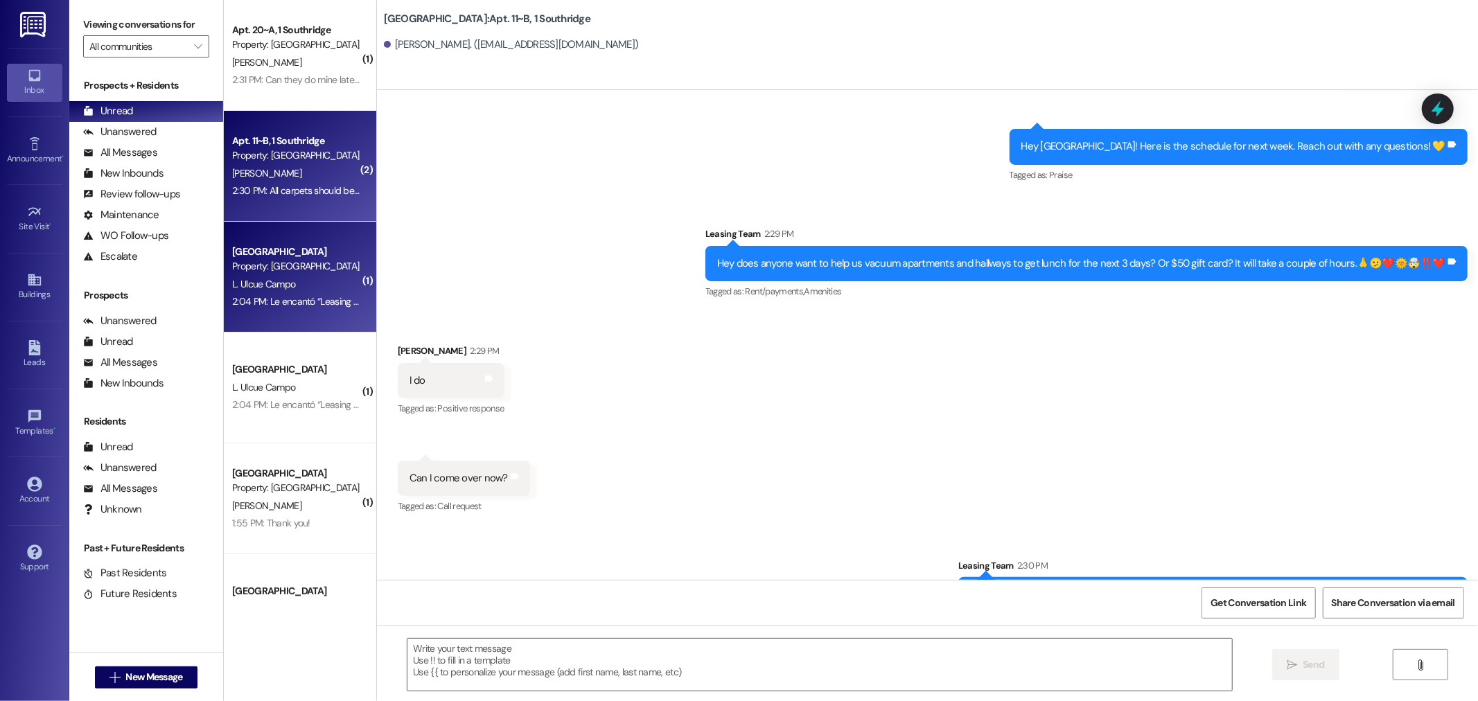
click at [281, 284] on span "L. Ulcue Campo" at bounding box center [263, 284] width 63 height 12
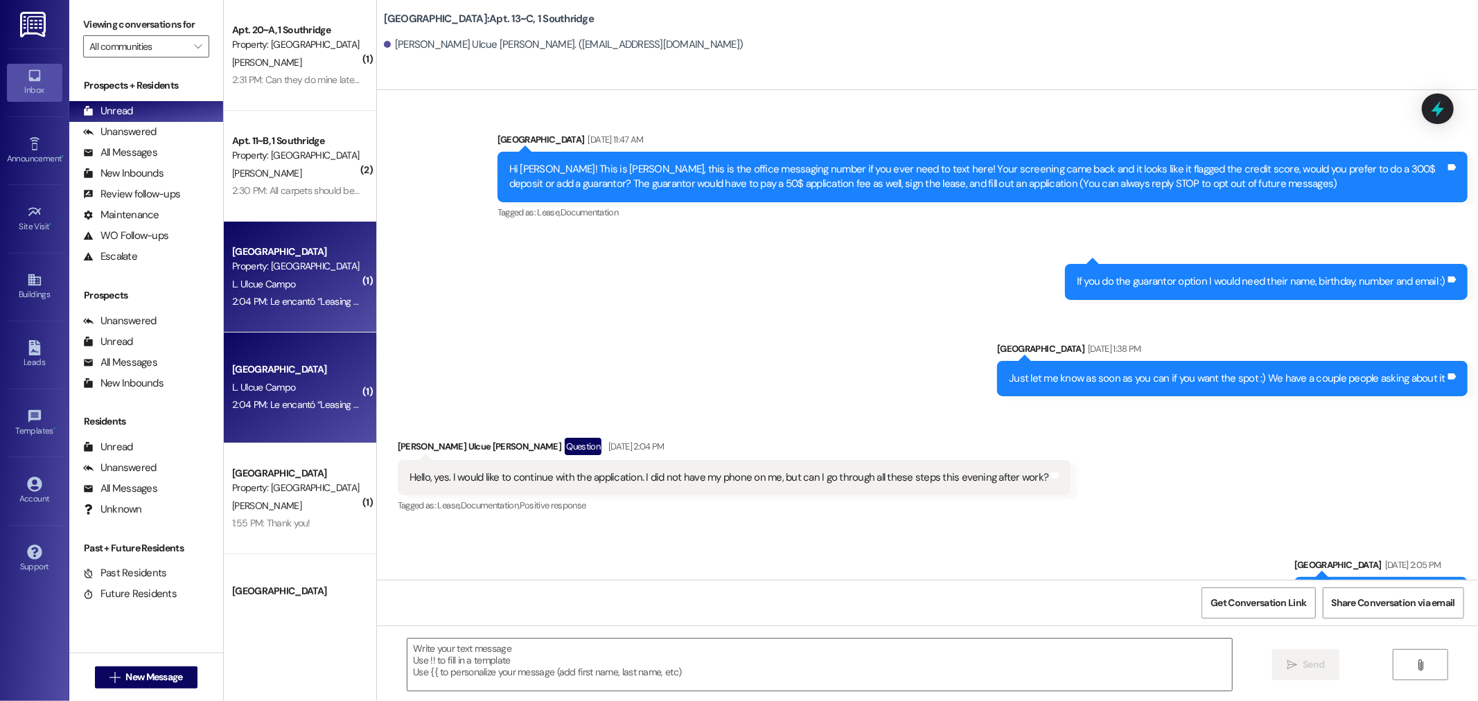
scroll to position [35489, 0]
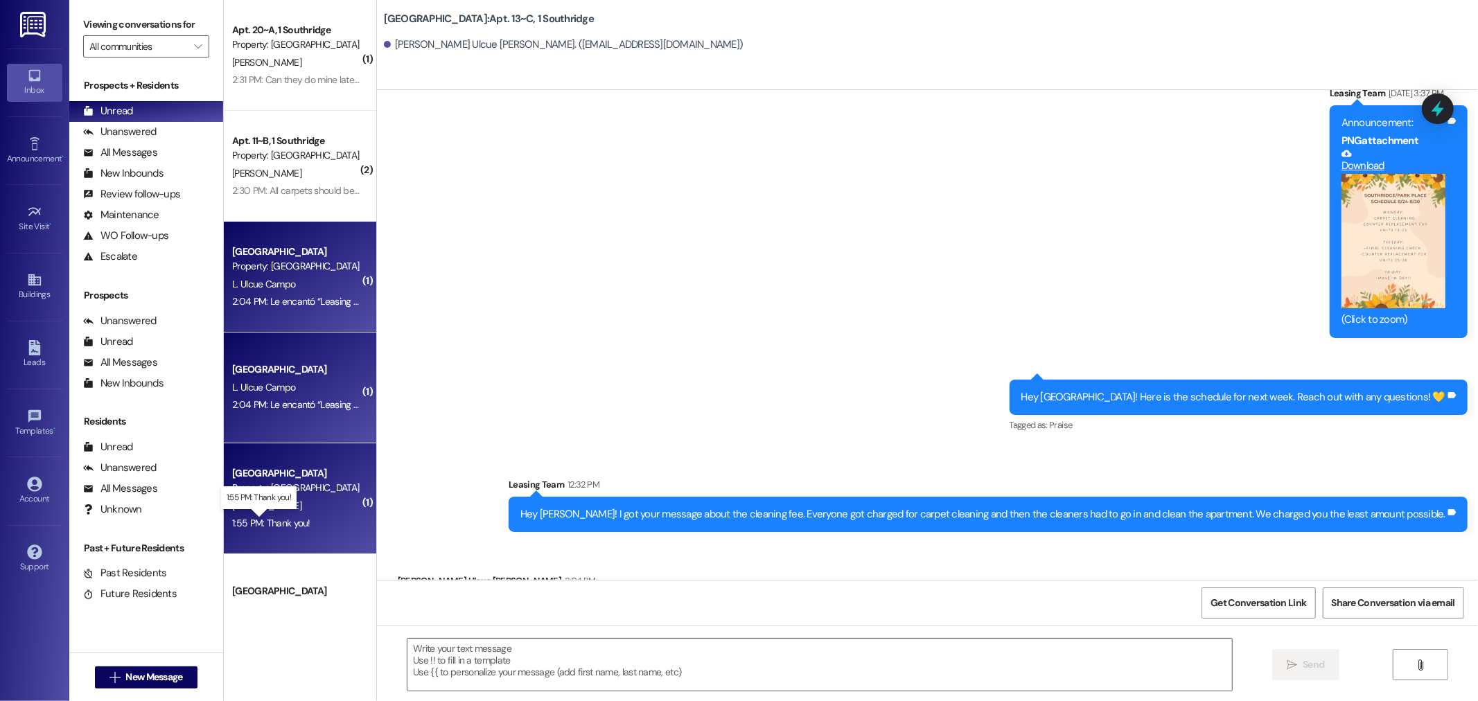
click at [268, 517] on div "1:55 PM: Thank you! 1:55 PM: Thank you!" at bounding box center [271, 523] width 78 height 12
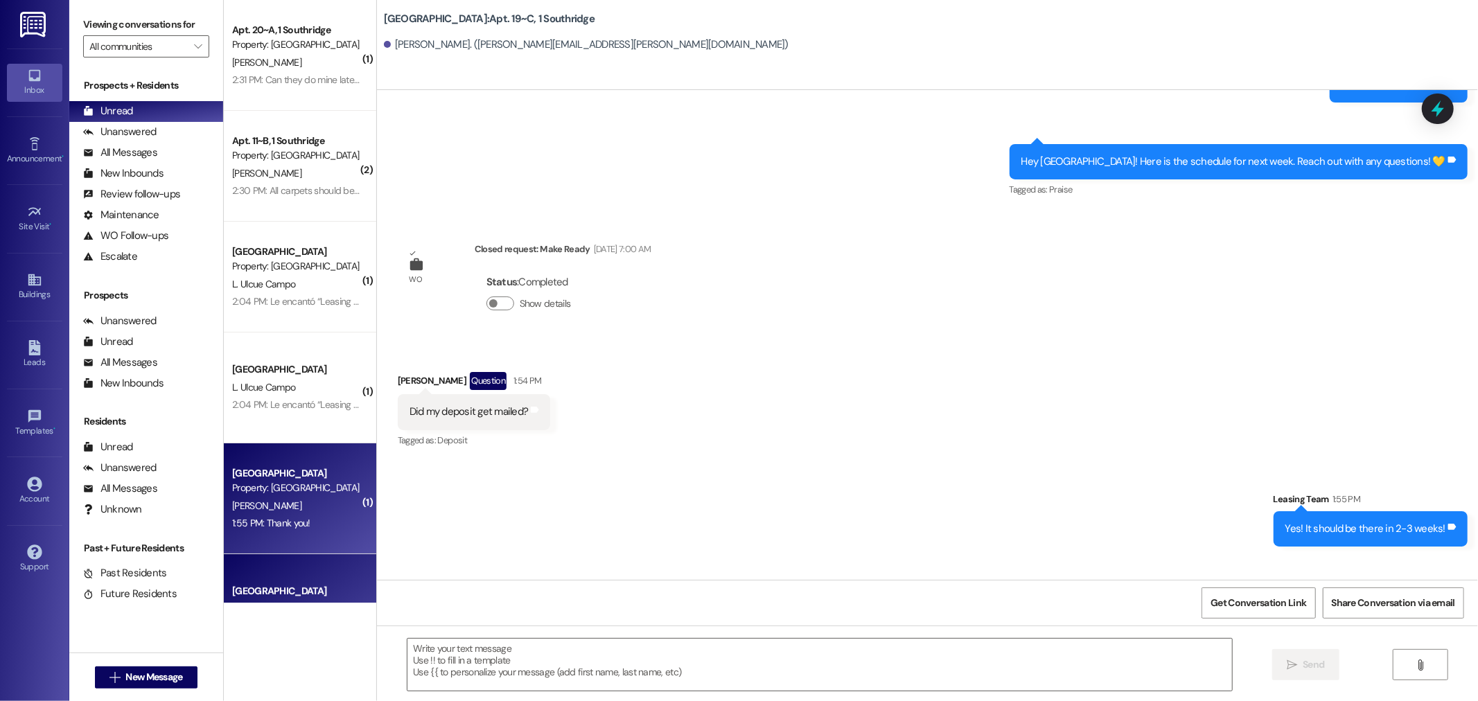
scroll to position [62, 0]
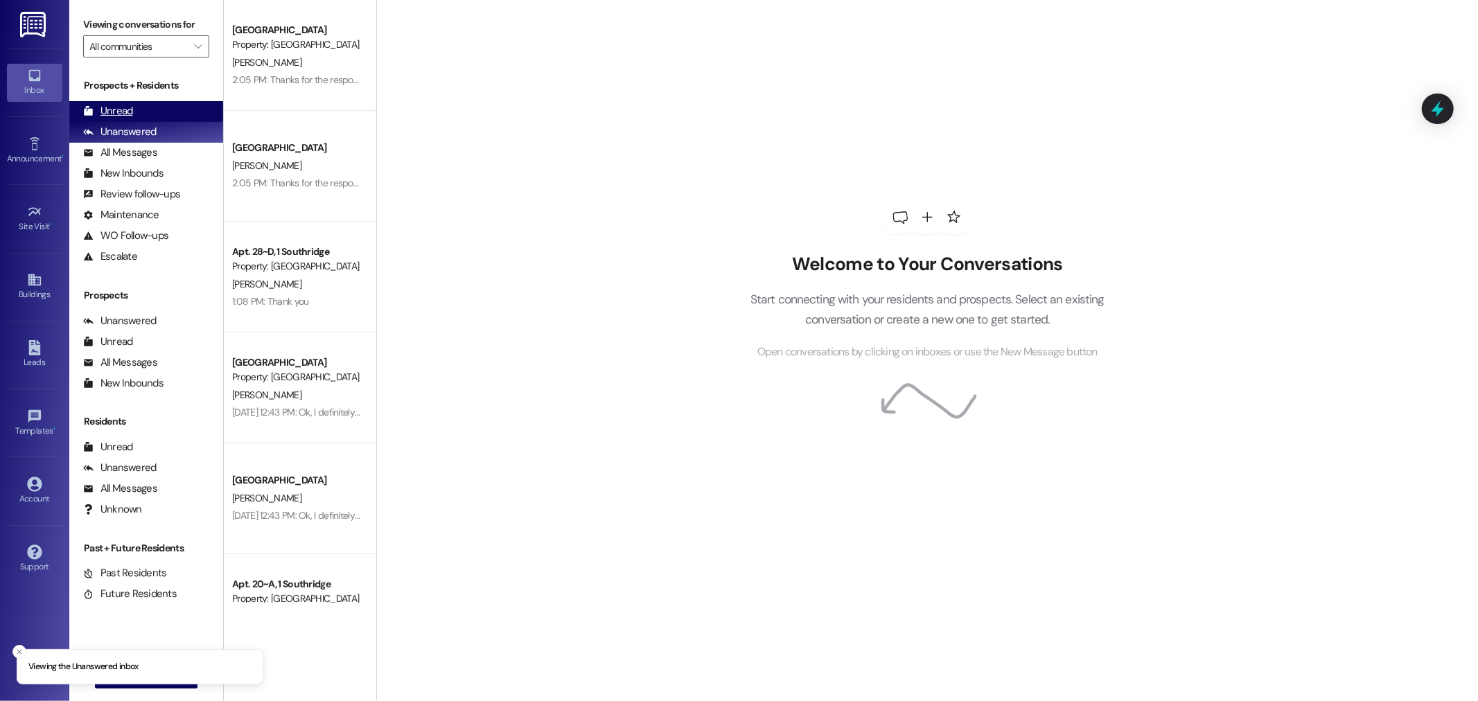
click at [128, 105] on div "Unread" at bounding box center [108, 111] width 50 height 15
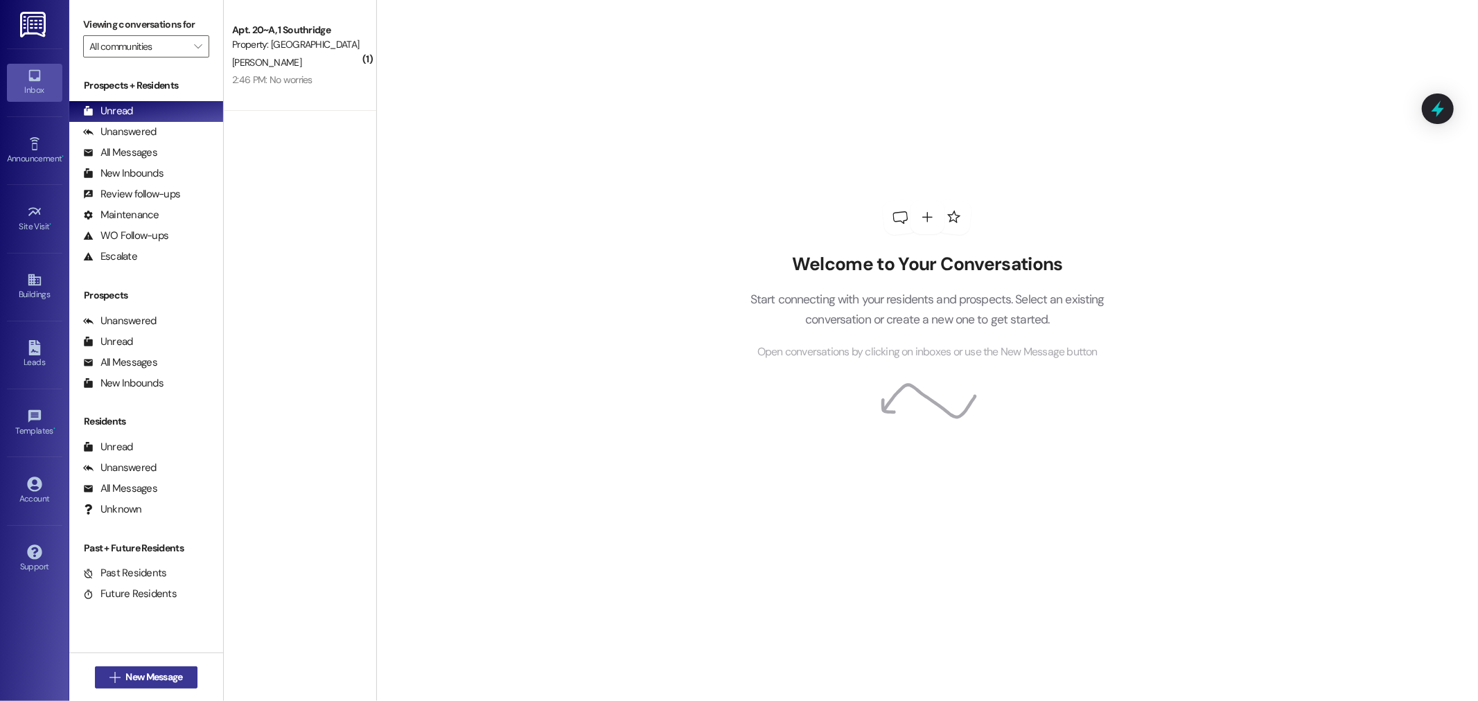
click at [139, 672] on span "New Message" at bounding box center [153, 677] width 57 height 15
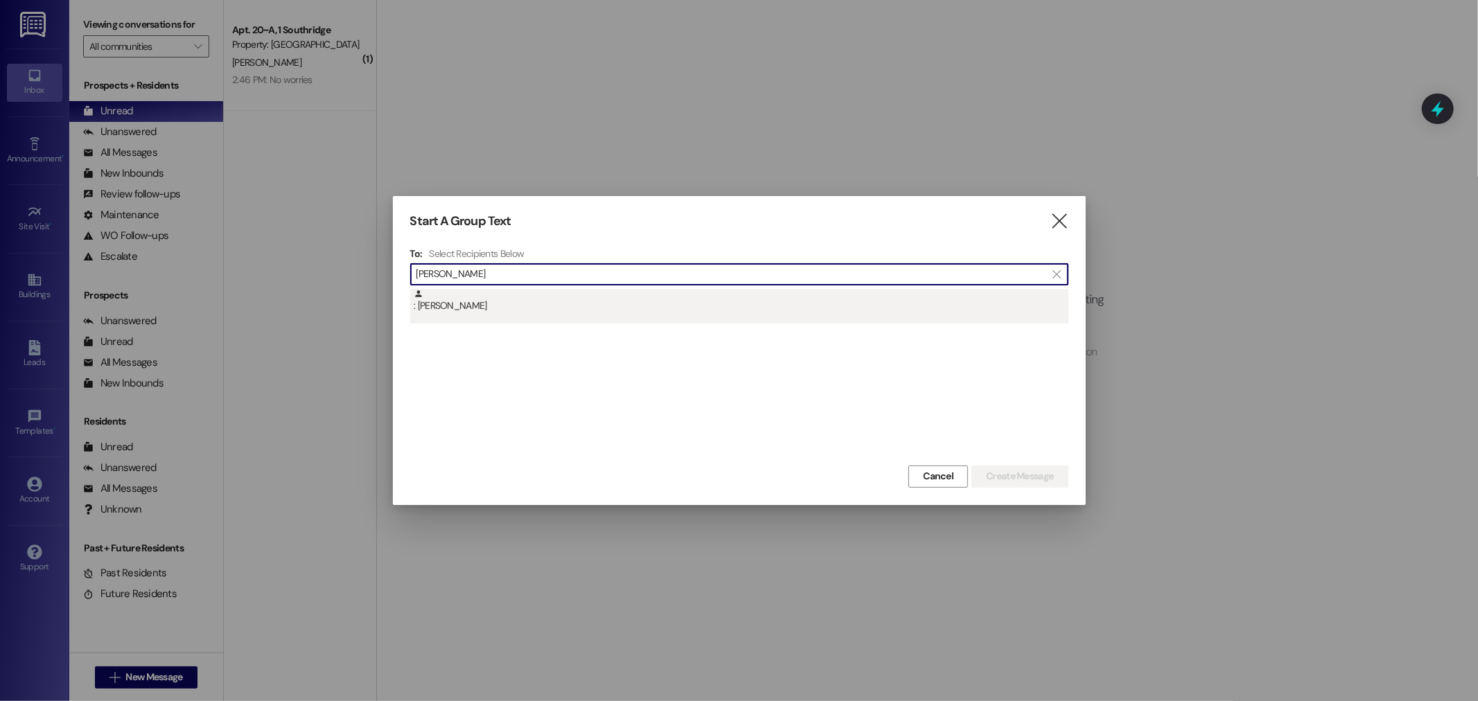
type input "duncan"
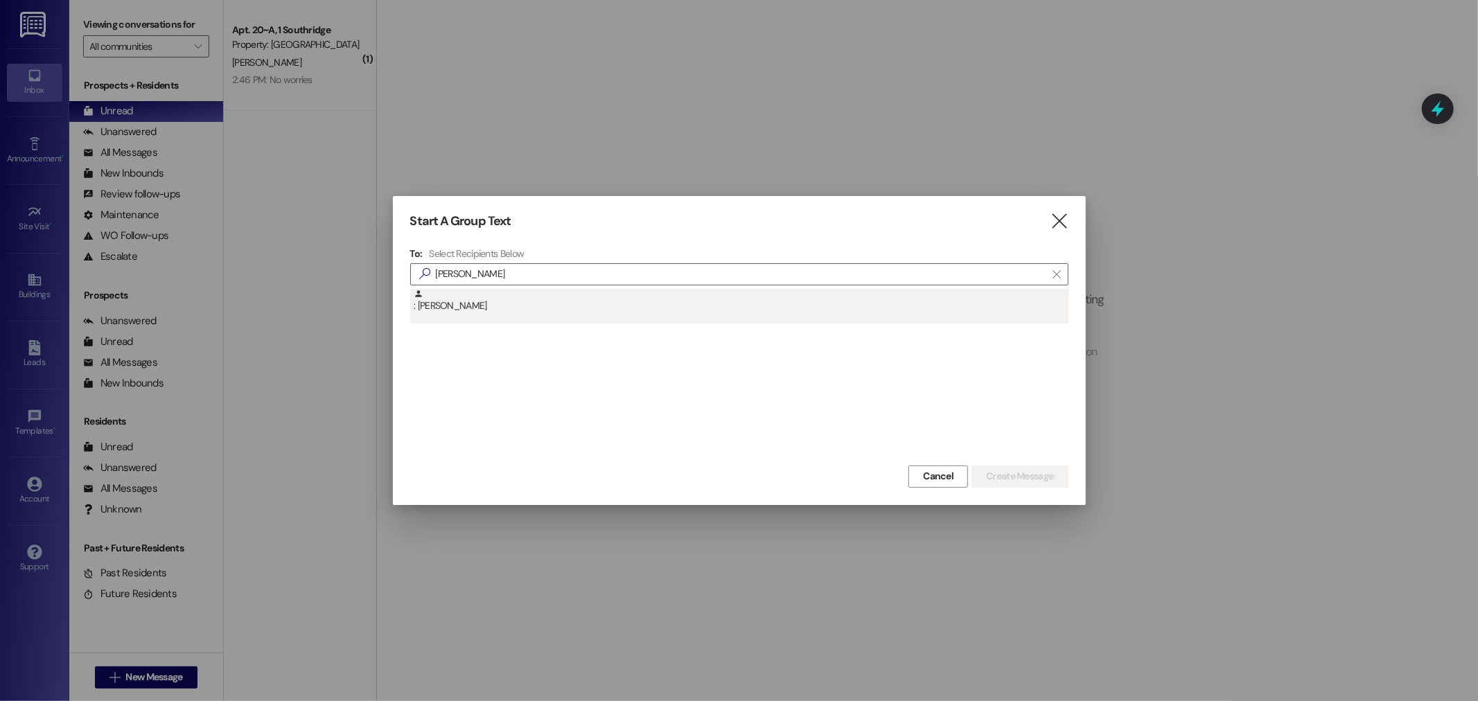
click at [557, 308] on div ": Emily Duncan" at bounding box center [741, 301] width 655 height 24
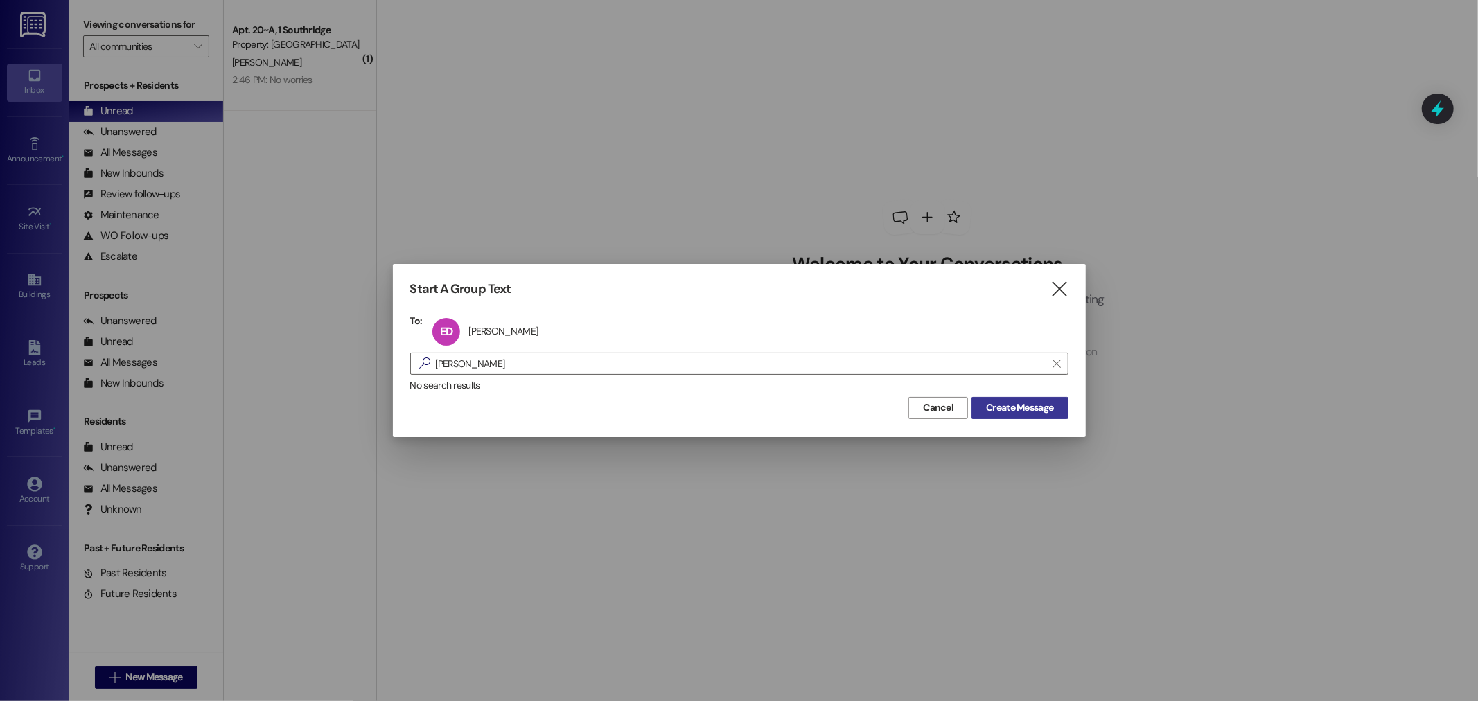
click at [979, 412] on button "Create Message" at bounding box center [1020, 408] width 96 height 22
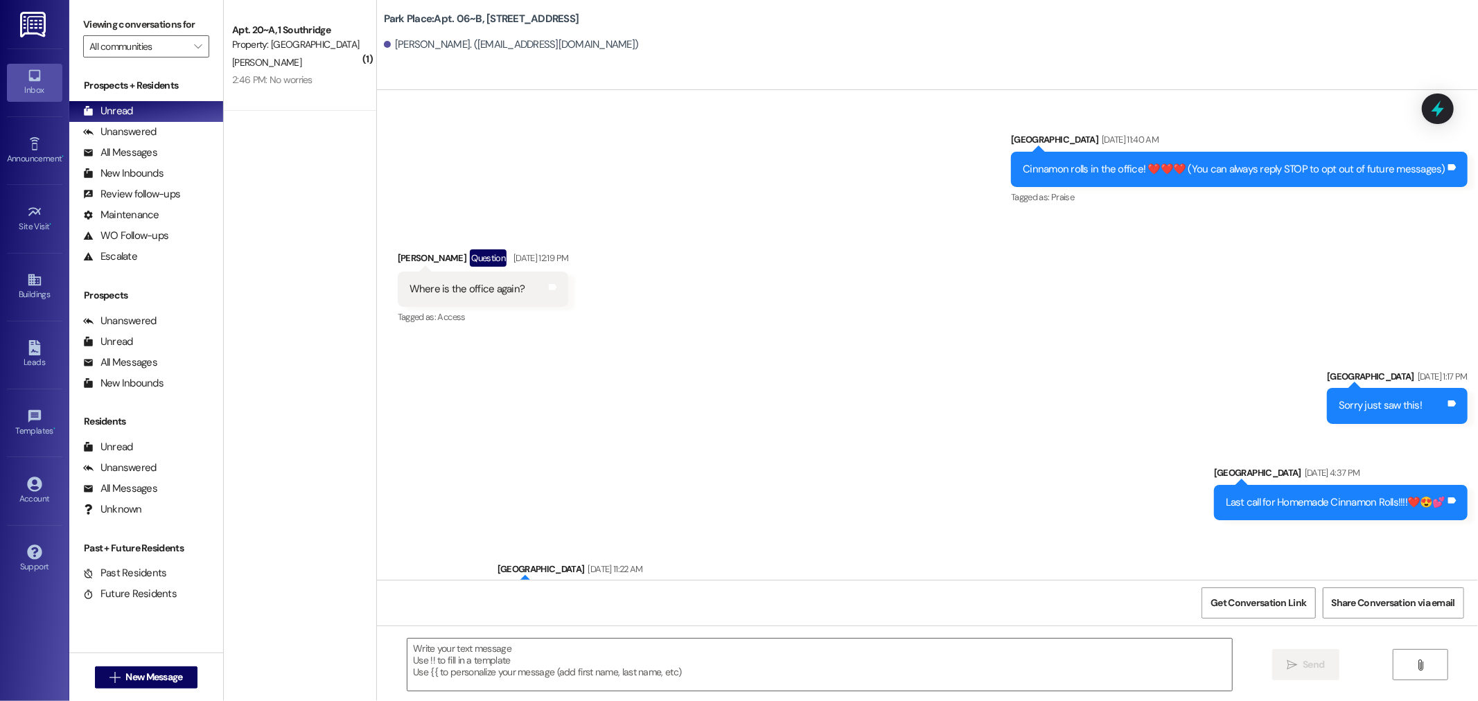
scroll to position [39666, 0]
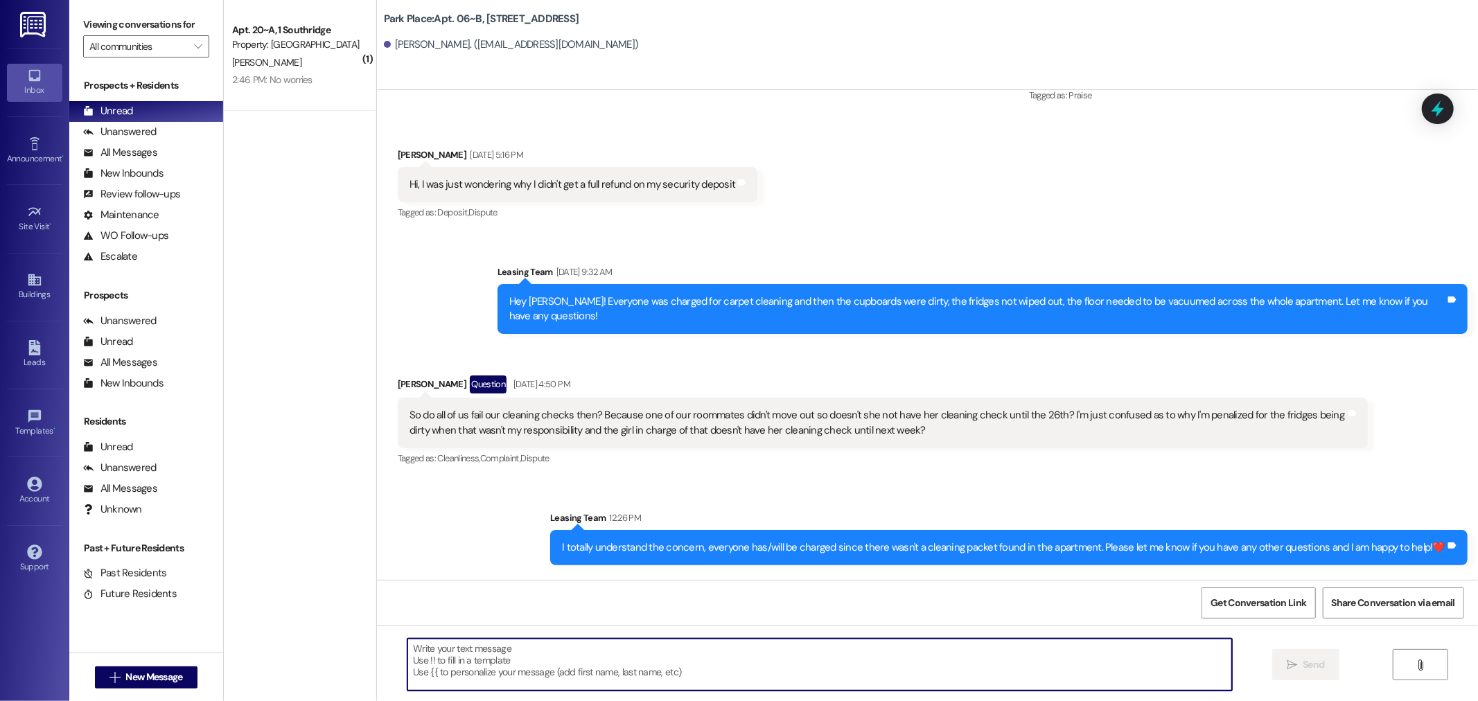
click at [806, 678] on textarea at bounding box center [820, 665] width 825 height 52
type textarea "Hey Emily! Yes Alyssa will be here until 5."
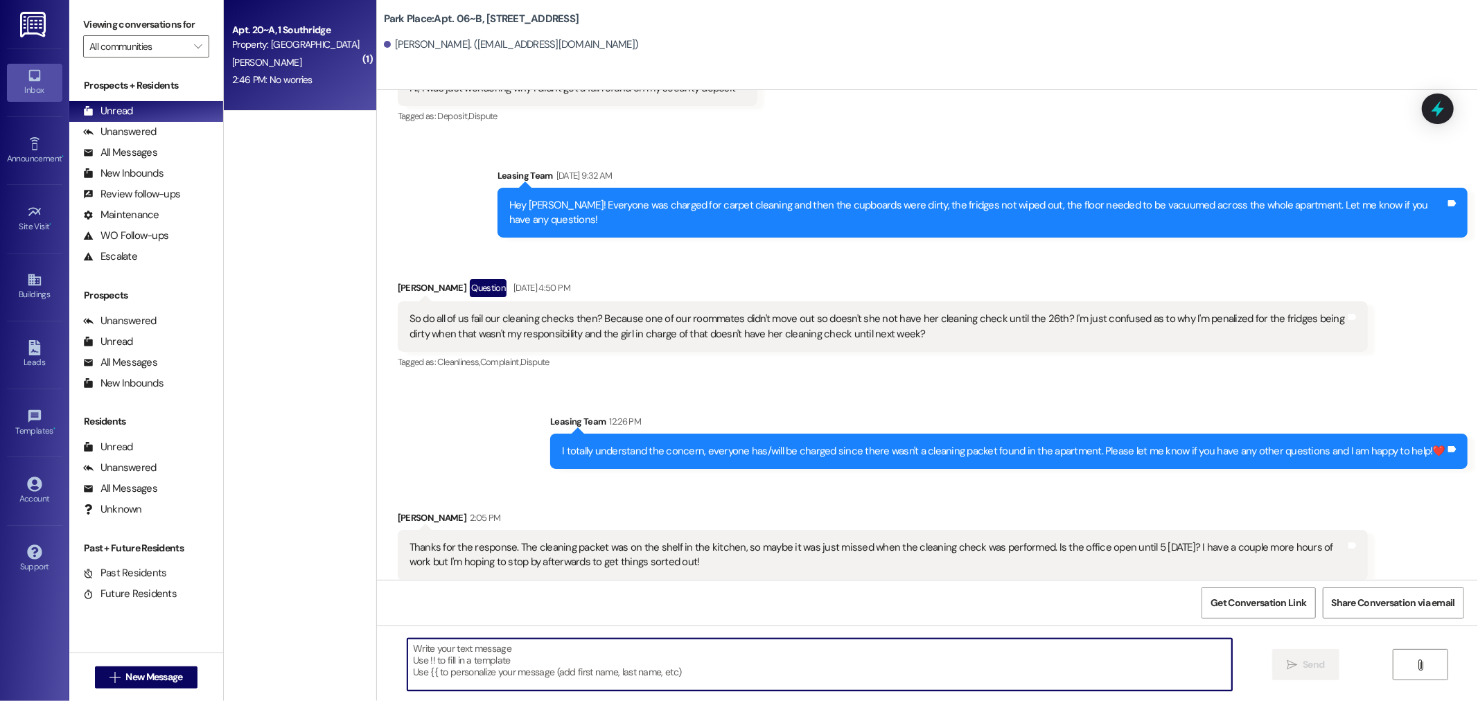
click at [306, 28] on div "Apt. 20~A, 1 Southridge" at bounding box center [296, 30] width 128 height 15
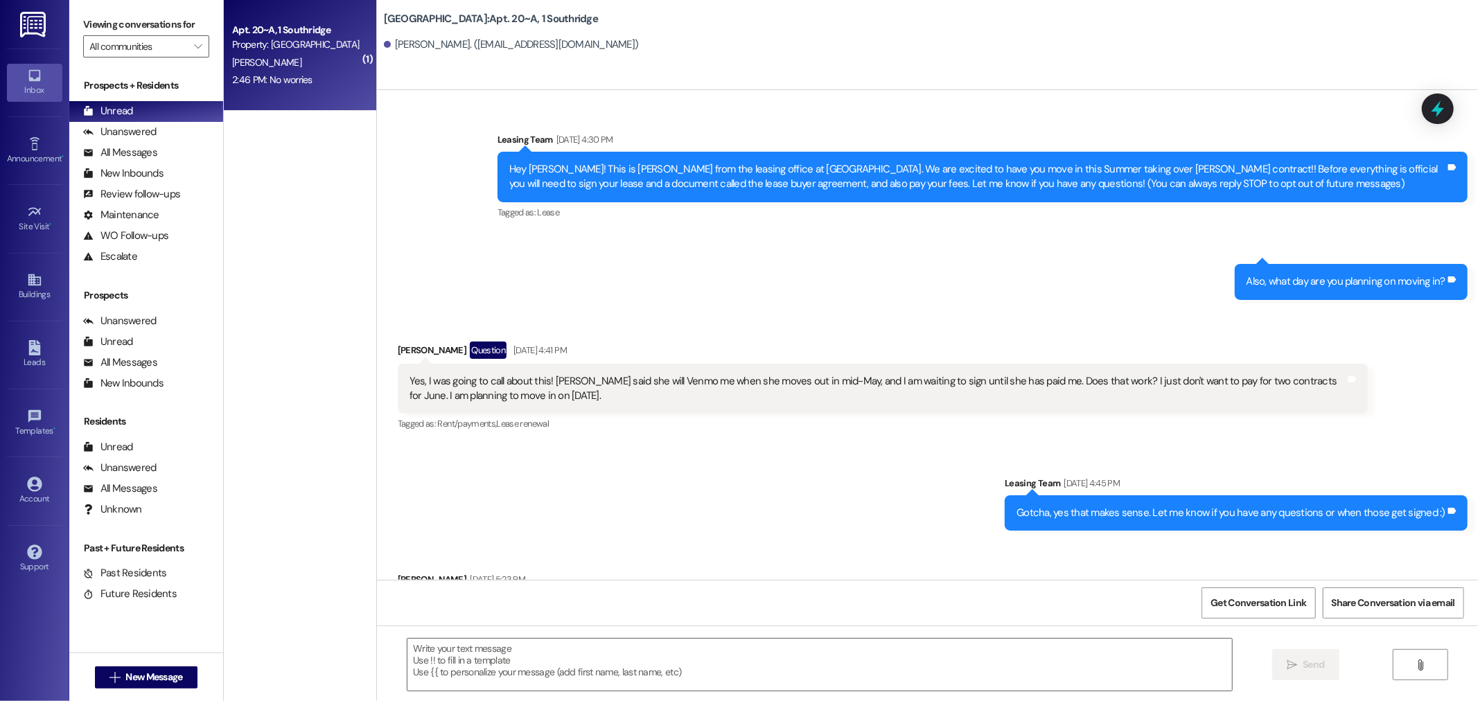
scroll to position [9346, 0]
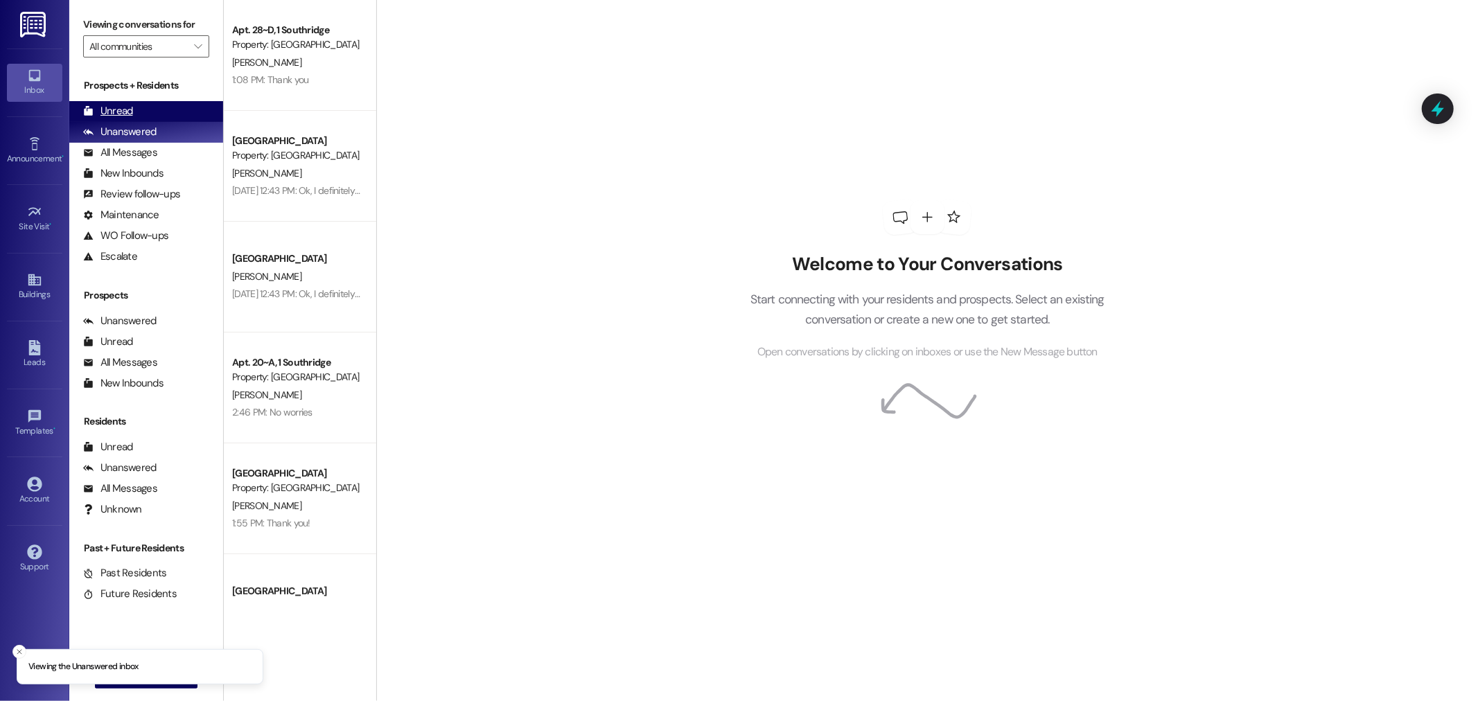
click at [142, 104] on div "Unread (0)" at bounding box center [146, 111] width 154 height 21
click at [144, 101] on div "Unread (0)" at bounding box center [146, 111] width 154 height 21
click at [162, 113] on div "Unread (0)" at bounding box center [146, 111] width 154 height 21
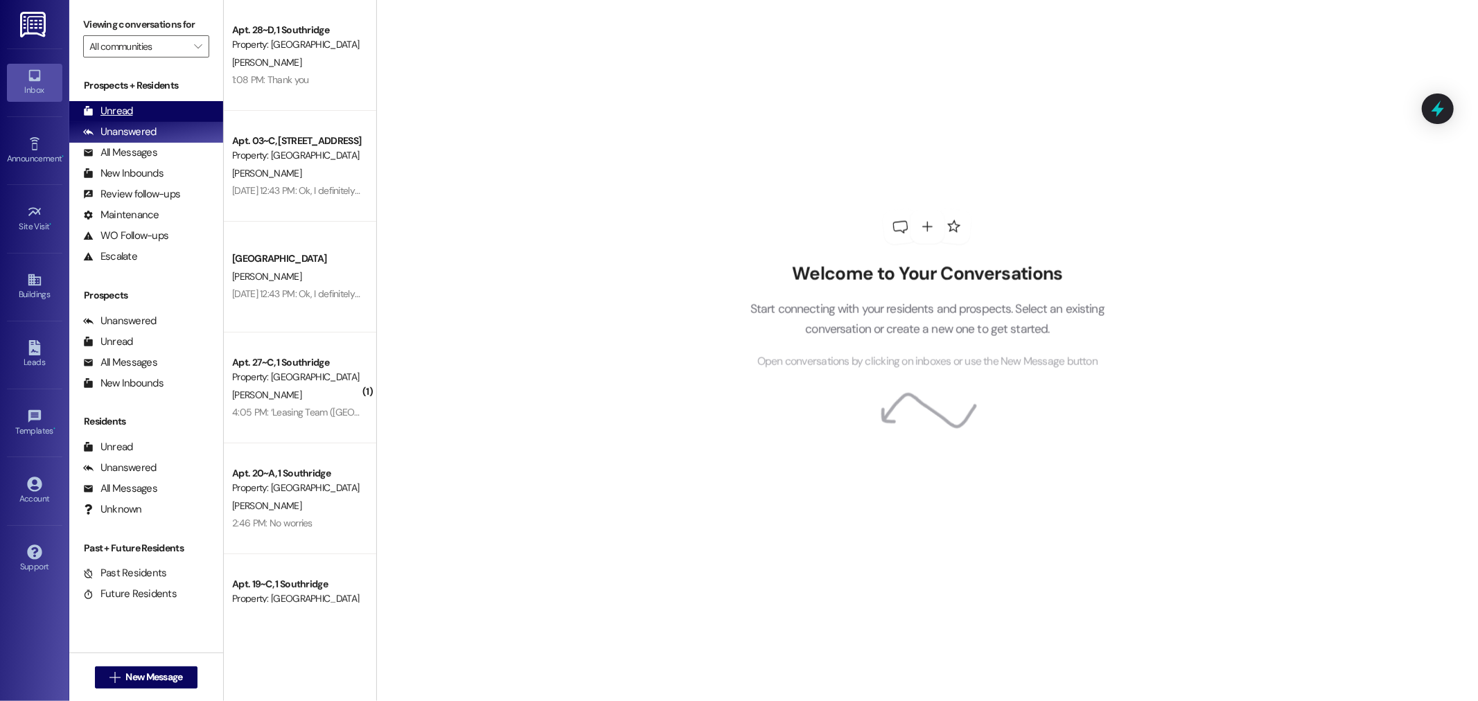
click at [156, 108] on div "Unread (0)" at bounding box center [146, 111] width 154 height 21
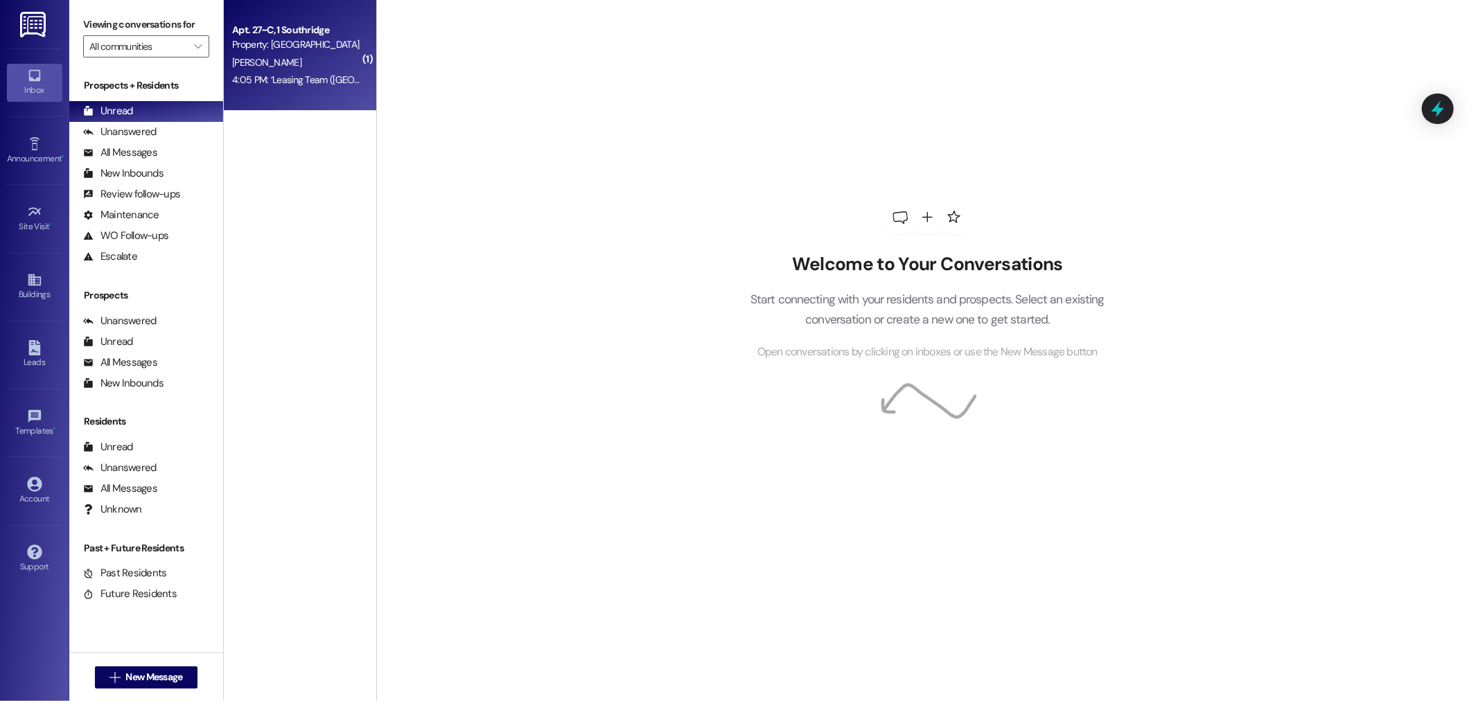
click at [300, 55] on div "J. SHIN" at bounding box center [296, 62] width 131 height 17
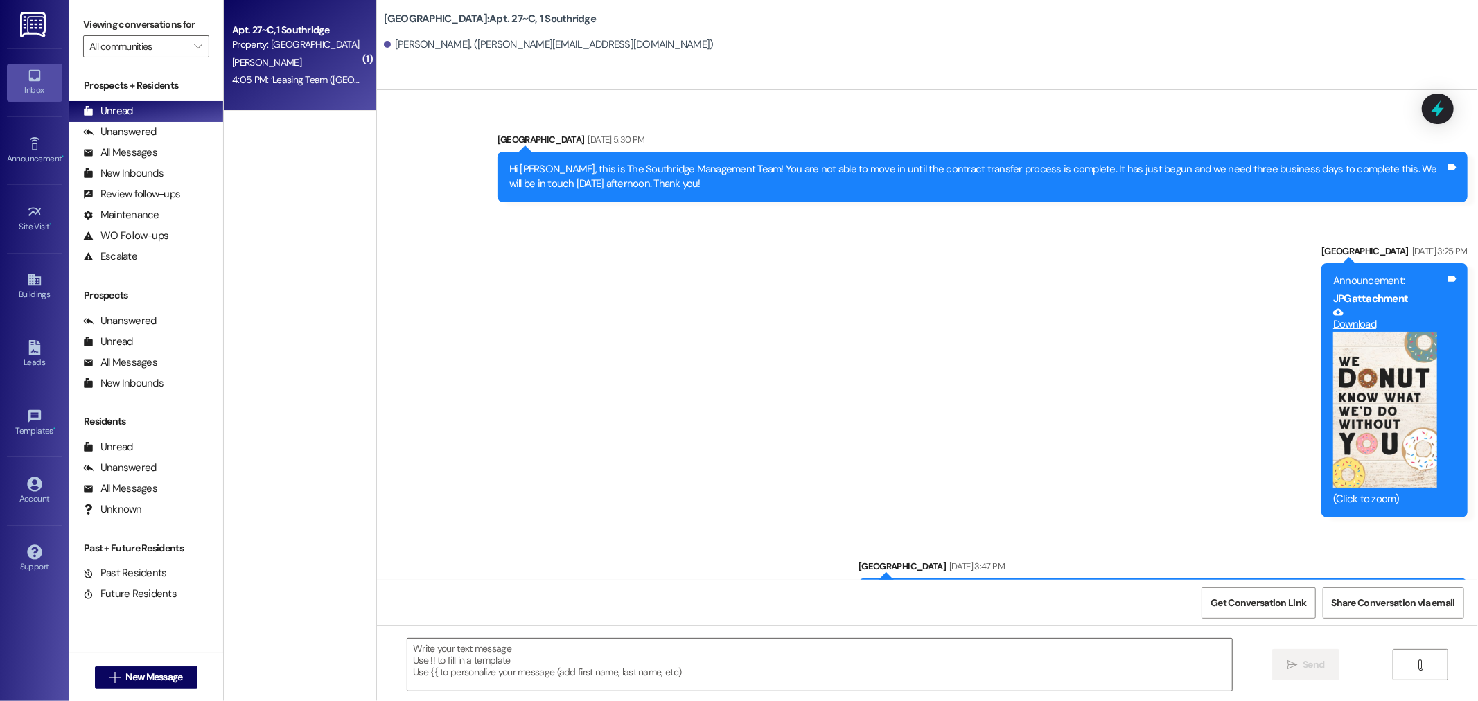
scroll to position [85351, 0]
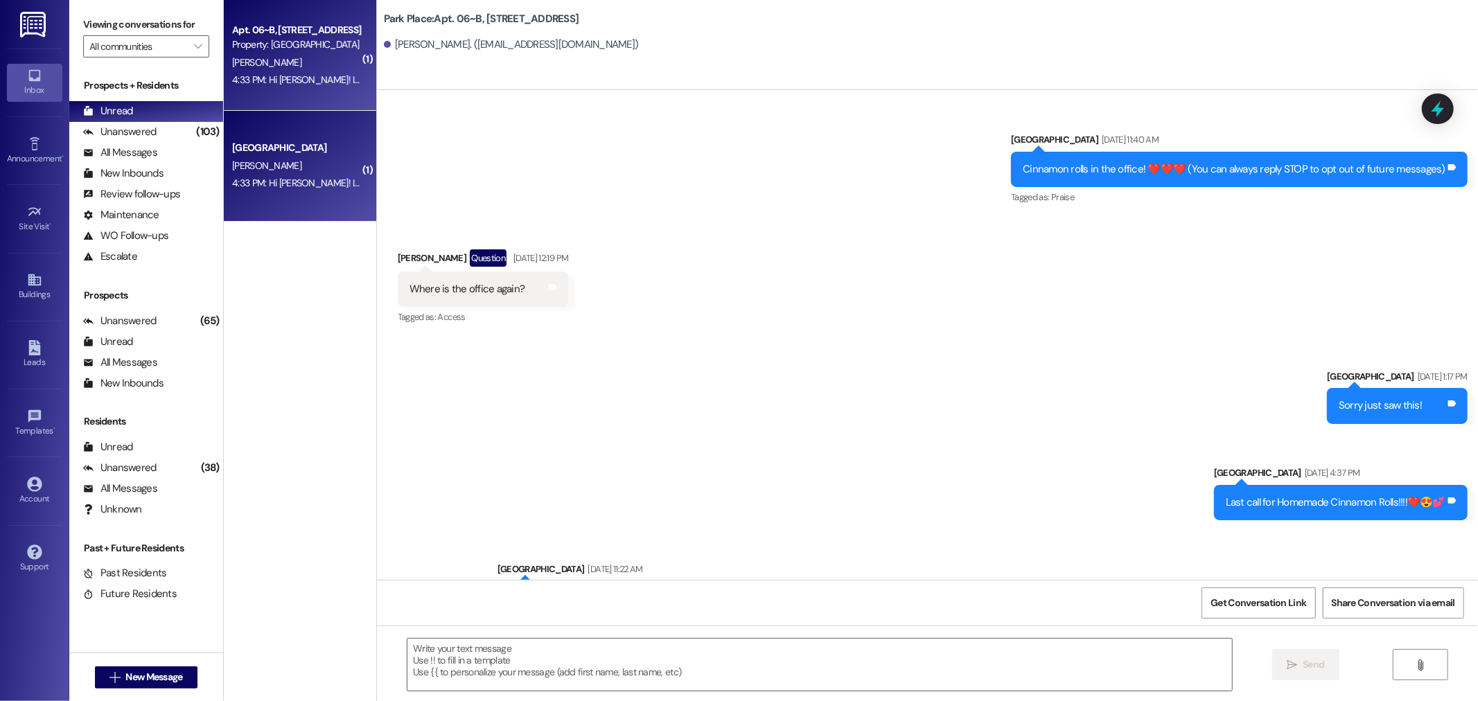
scroll to position [39968, 0]
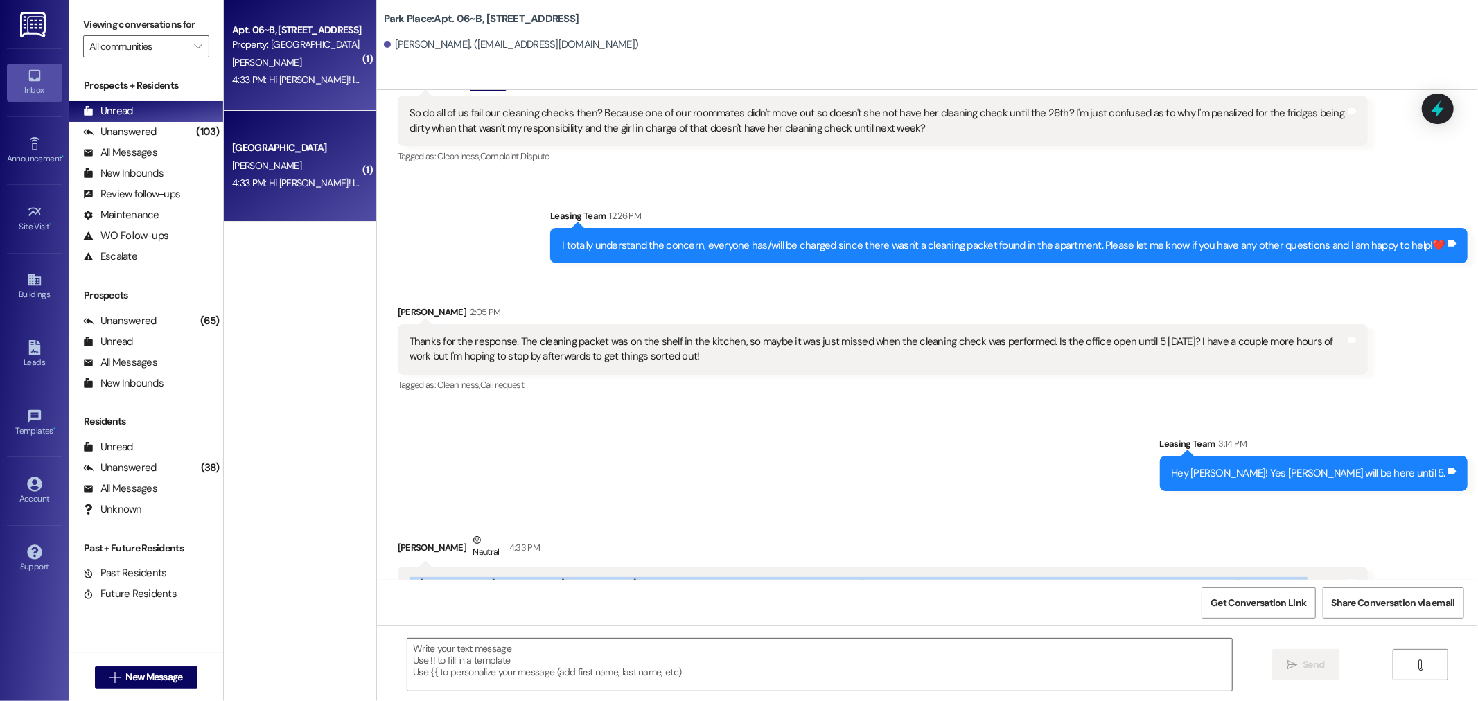
drag, startPoint x: 441, startPoint y: 528, endPoint x: 383, endPoint y: 456, distance: 92.2
click at [387, 523] on div "Received via SMS Emily Duncan Neutral 4:33 PM -Emily Tags and notes Tagged as: …" at bounding box center [882, 615] width 991 height 185
click at [398, 567] on div "Hi Jonesy! I got to talk to Alyssa about our cleaning check and it seems they w…" at bounding box center [883, 622] width 970 height 110
drag, startPoint x: 399, startPoint y: 455, endPoint x: 430, endPoint y: 536, distance: 86.6
click at [430, 577] on div "Hi Jonesy! I got to talk to Alyssa about our cleaning check and it seems they w…" at bounding box center [878, 621] width 936 height 89
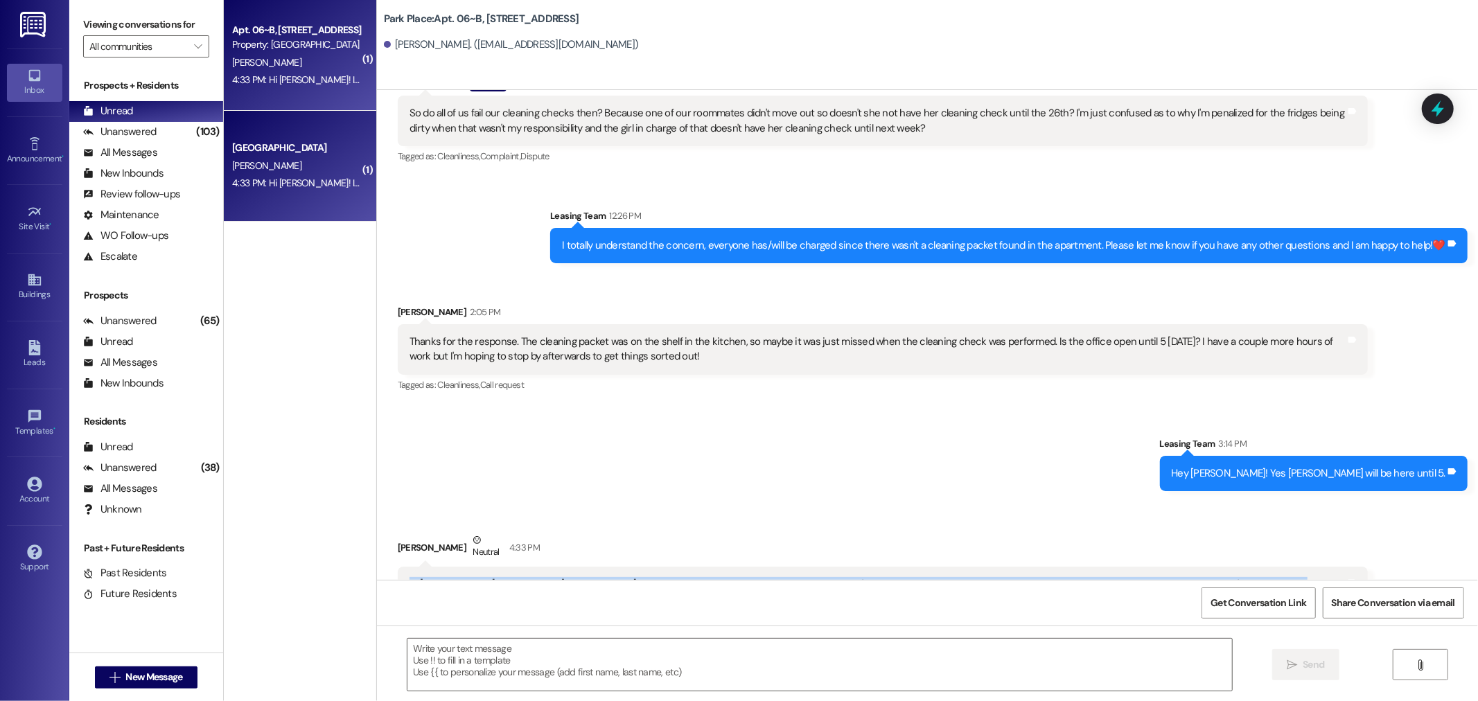
click at [430, 577] on div "Hi Jonesy! I got to talk to Alyssa about our cleaning check and it seems they w…" at bounding box center [878, 621] width 936 height 89
drag, startPoint x: 430, startPoint y: 536, endPoint x: 396, endPoint y: 451, distance: 91.5
click at [408, 577] on div "Hi Jonesy! I got to talk to Alyssa about our cleaning check and it seems they w…" at bounding box center [877, 621] width 939 height 89
drag, startPoint x: 426, startPoint y: 529, endPoint x: 397, endPoint y: 454, distance: 80.3
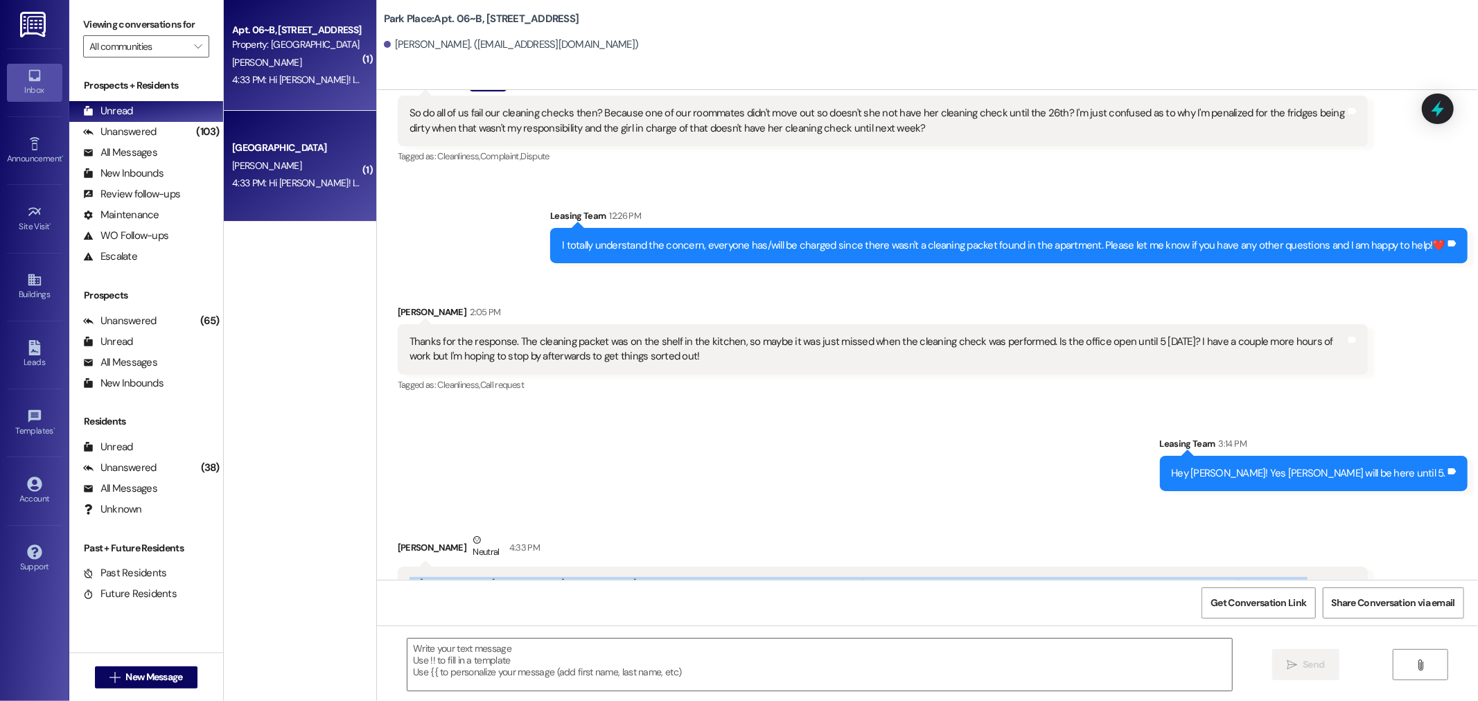
click at [408, 577] on div "Hi Jonesy! I got to talk to Alyssa about our cleaning check and it seems they w…" at bounding box center [877, 621] width 939 height 89
drag, startPoint x: 397, startPoint y: 454, endPoint x: 495, endPoint y: 544, distance: 132.9
click at [495, 567] on div "Hi Jonesy! I got to talk to Alyssa about our cleaning check and it seems they w…" at bounding box center [883, 622] width 970 height 110
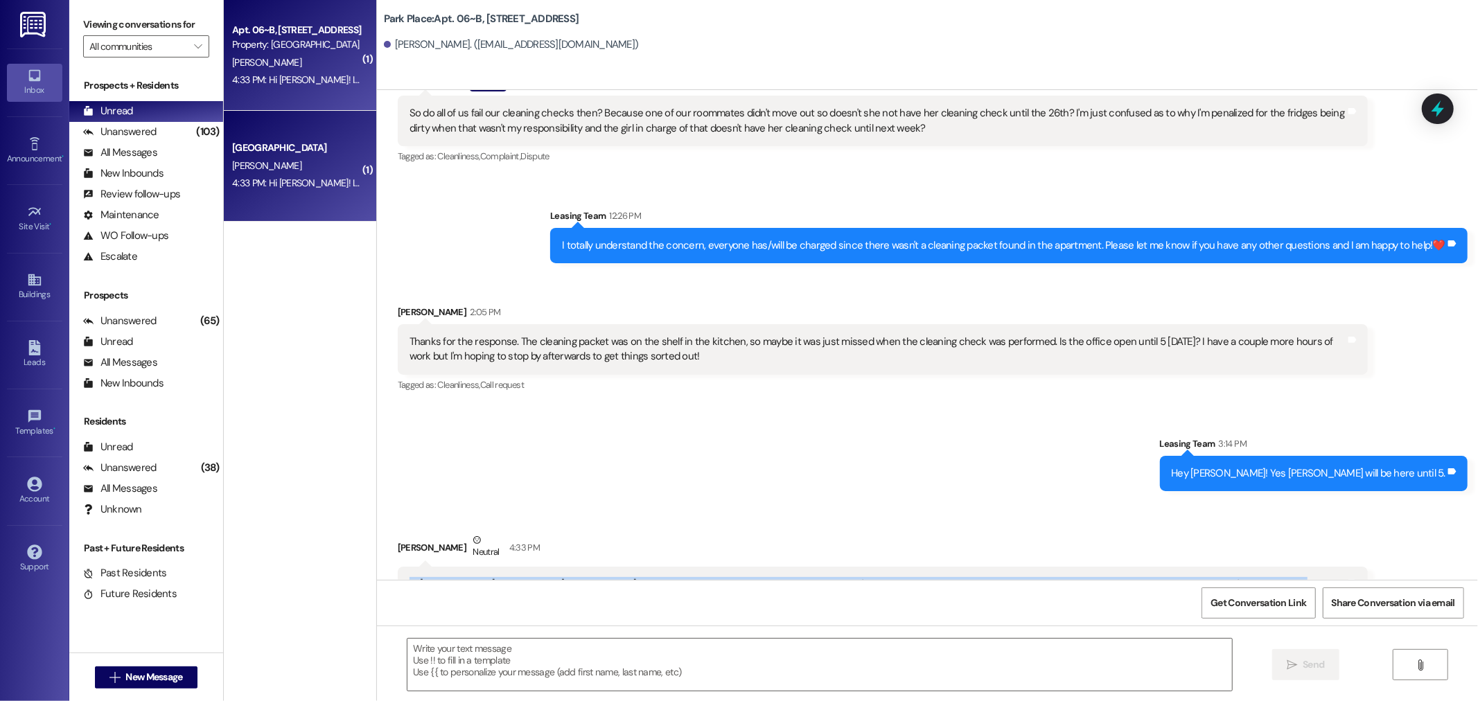
drag, startPoint x: 444, startPoint y: 541, endPoint x: 391, endPoint y: 448, distance: 107.7
click at [398, 567] on div "Hi Jonesy! I got to talk to Alyssa about our cleaning check and it seems they w…" at bounding box center [883, 622] width 970 height 110
drag, startPoint x: 394, startPoint y: 453, endPoint x: 425, endPoint y: 543, distance: 95.4
click at [425, 567] on div "Hi Jonesy! I got to talk to Alyssa about our cleaning check and it seems they w…" at bounding box center [883, 622] width 970 height 110
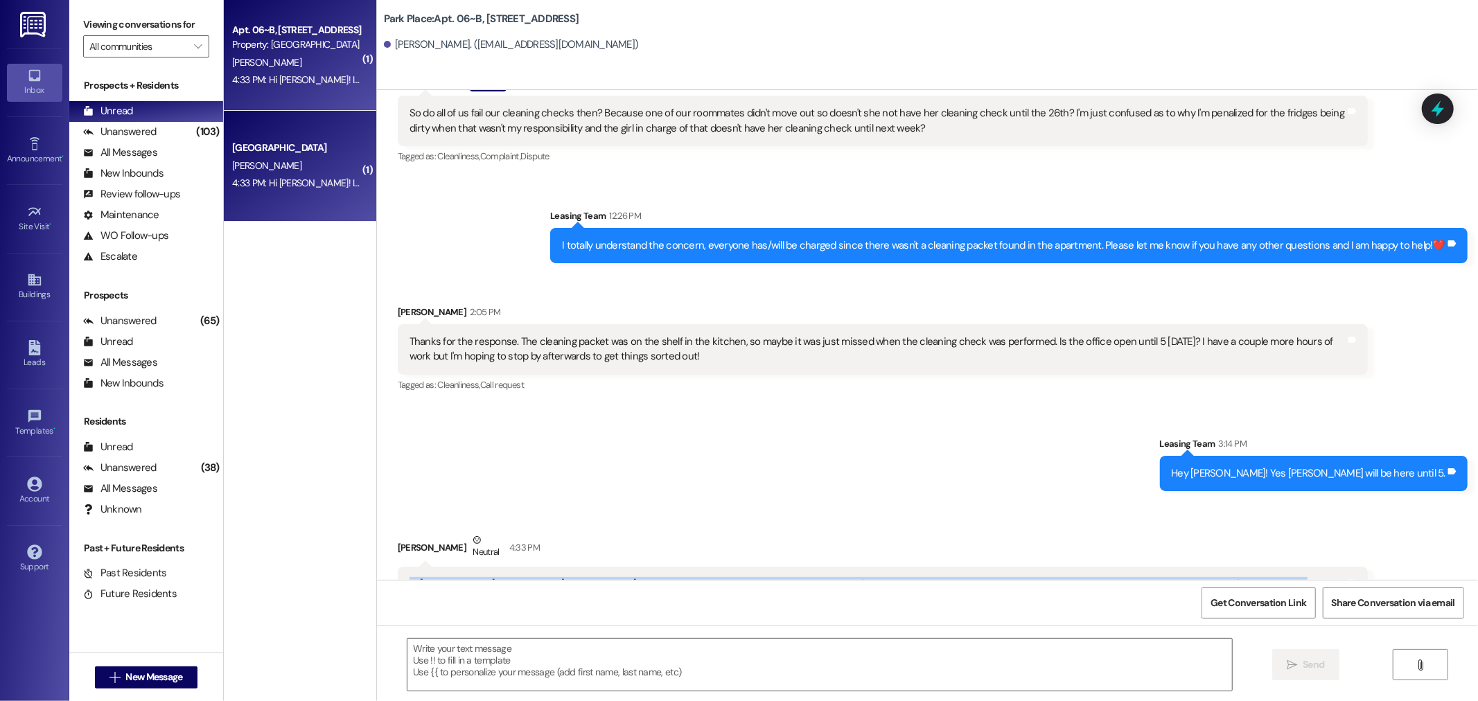
click at [426, 577] on div "Hi Jonesy! I got to talk to Alyssa about our cleaning check and it seems they w…" at bounding box center [878, 621] width 936 height 89
drag, startPoint x: 426, startPoint y: 534, endPoint x: 393, endPoint y: 453, distance: 87.7
click at [398, 567] on div "Hi Jonesy! I got to talk to Alyssa about our cleaning check and it seems they w…" at bounding box center [883, 622] width 970 height 110
drag, startPoint x: 393, startPoint y: 453, endPoint x: 442, endPoint y: 535, distance: 96.0
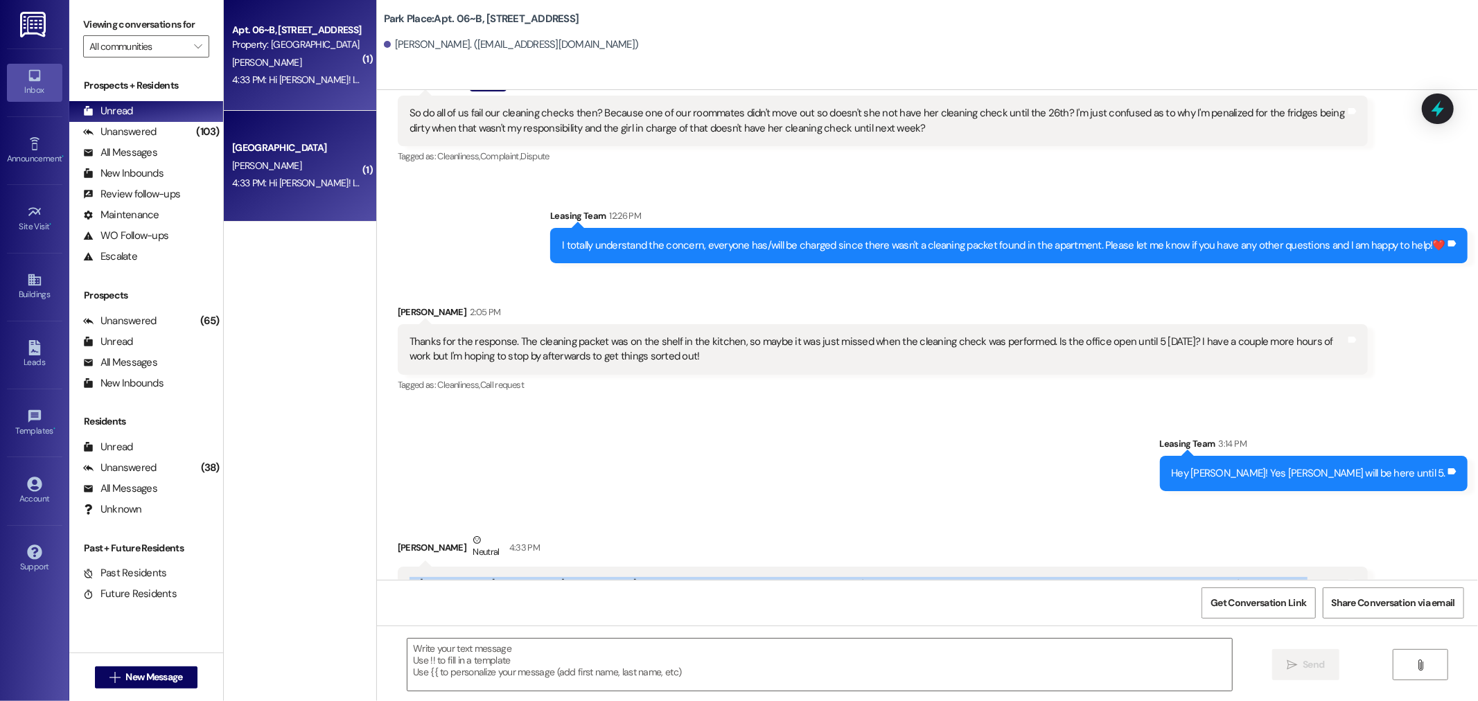
click at [442, 567] on div "Hi Jonesy! I got to talk to Alyssa about our cleaning check and it seems they w…" at bounding box center [883, 622] width 970 height 110
click at [442, 577] on div "Hi Jonesy! I got to talk to Alyssa about our cleaning check and it seems they w…" at bounding box center [878, 621] width 936 height 89
drag, startPoint x: 437, startPoint y: 535, endPoint x: 397, endPoint y: 445, distance: 98.4
click at [398, 567] on div "Hi Jonesy! I got to talk to Alyssa about our cleaning check and it seems they w…" at bounding box center [883, 622] width 970 height 110
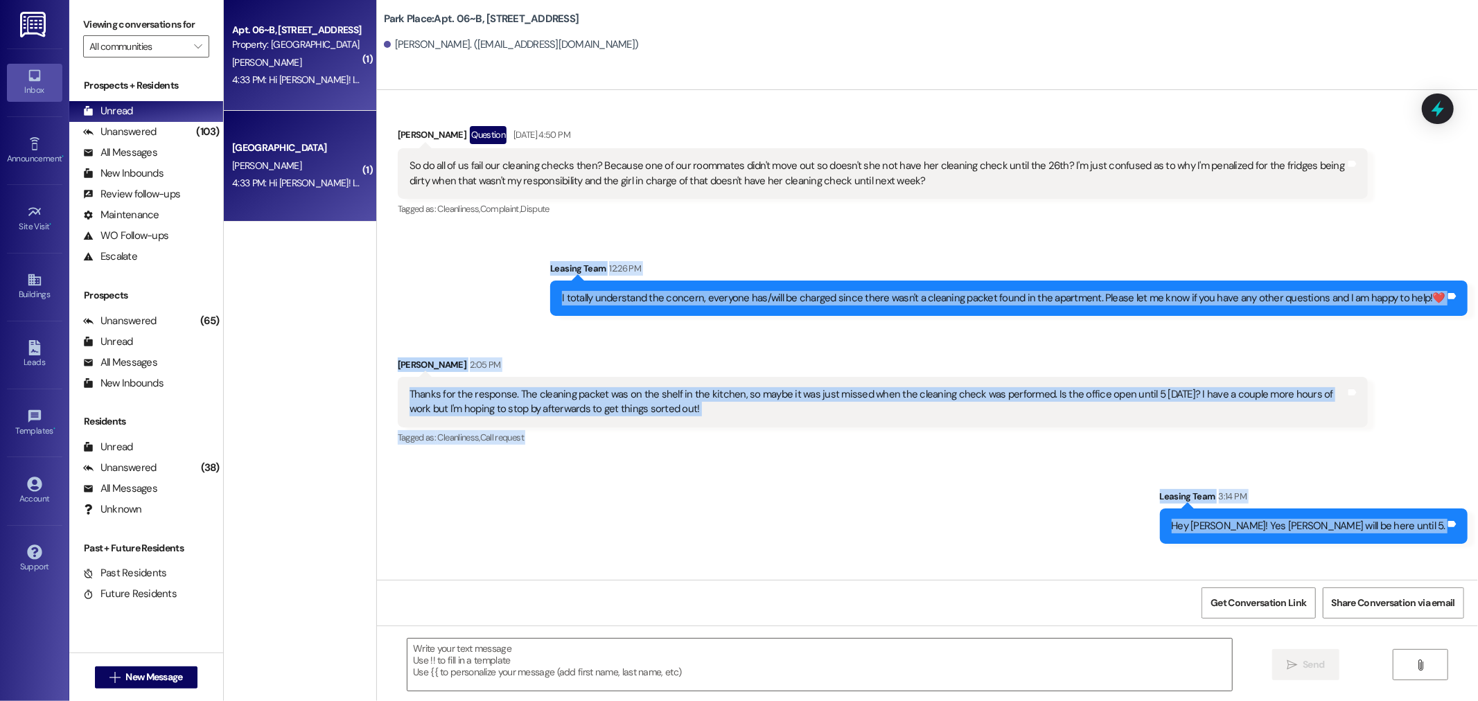
scroll to position [39911, 0]
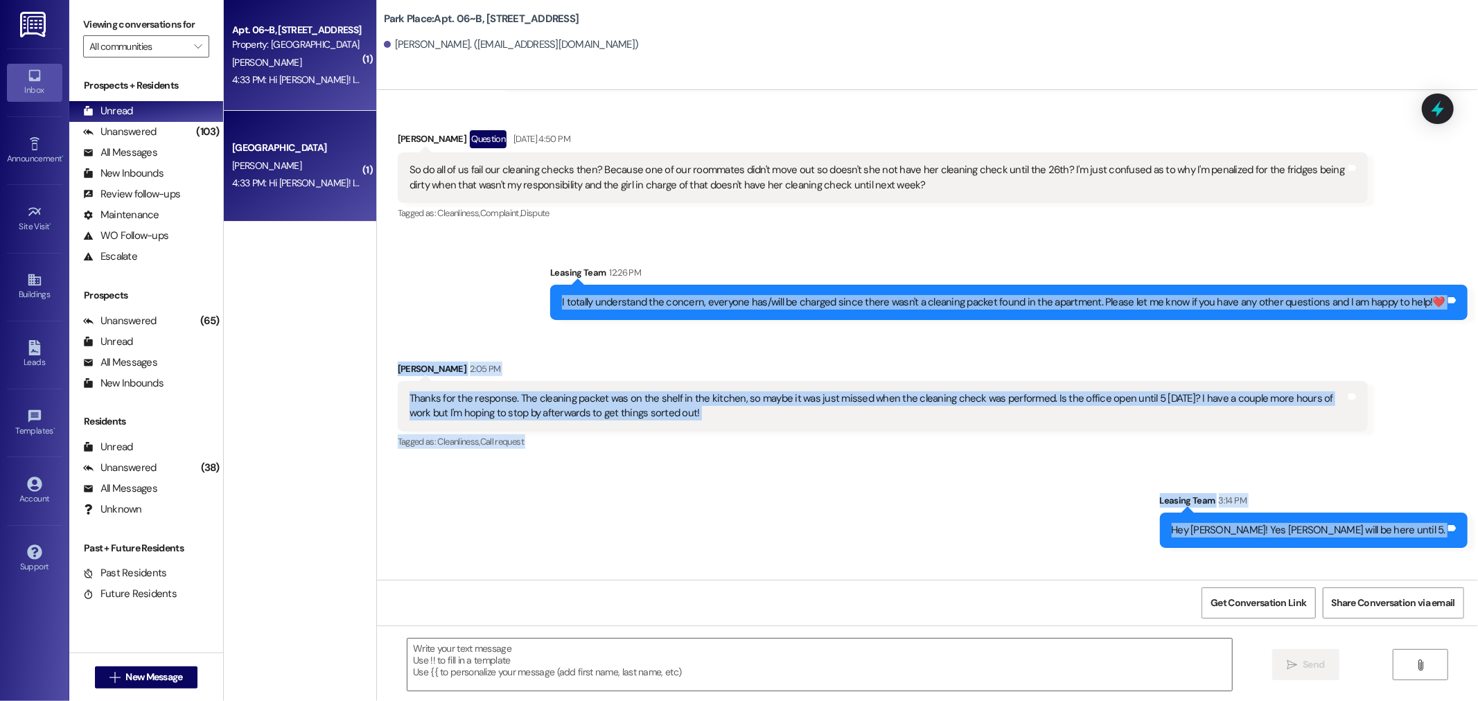
drag, startPoint x: 380, startPoint y: 516, endPoint x: 439, endPoint y: 169, distance: 352.3
click at [439, 169] on div "Announcement, sent via SMS Leasing Park Place May 24, 2024 at 11:40 AM Cinnamon…" at bounding box center [927, 335] width 1101 height 490
click at [439, 234] on div "Sent via SMS Leasing Team 12:26 PM I totally understand the concern, everyone h…" at bounding box center [927, 282] width 1101 height 96
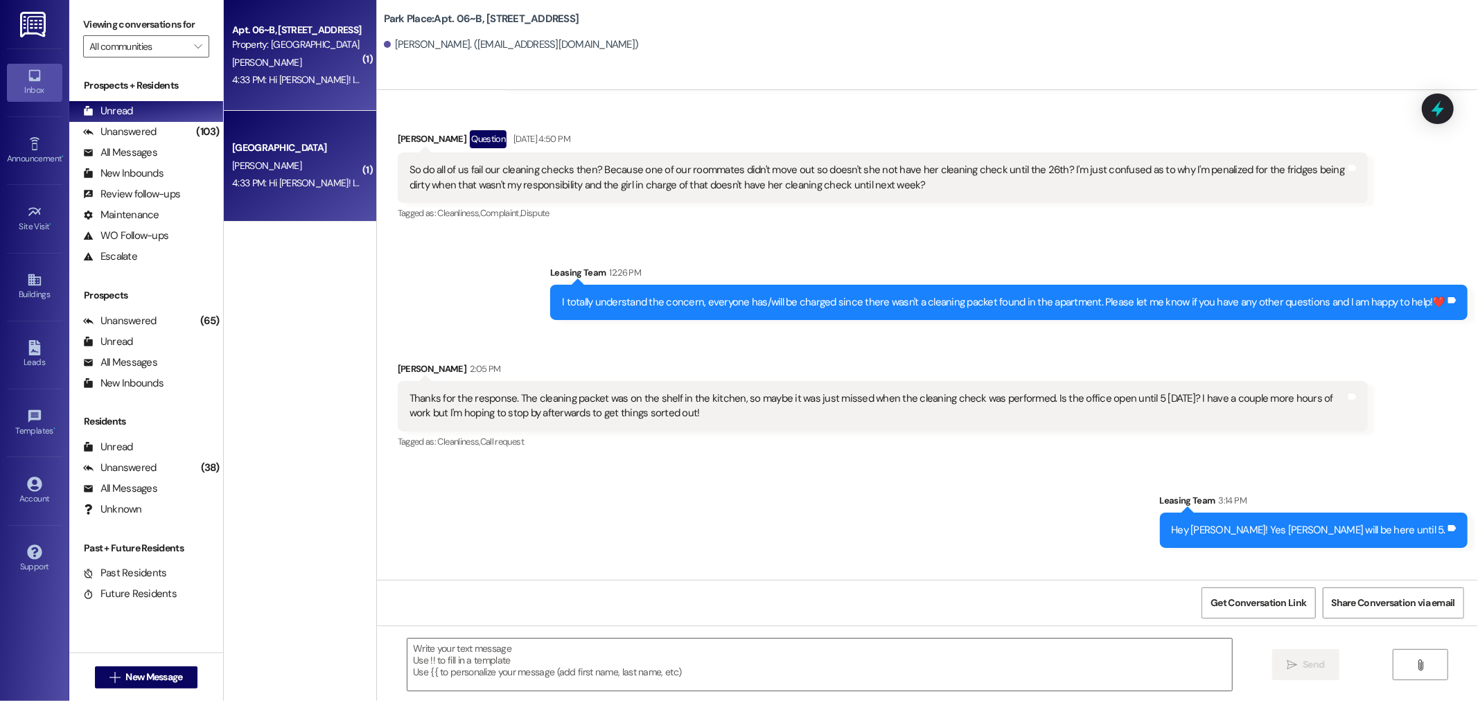
click at [549, 234] on div "Sent via SMS Leasing Team 12:26 PM I totally understand the concern, everyone h…" at bounding box center [927, 282] width 1101 height 96
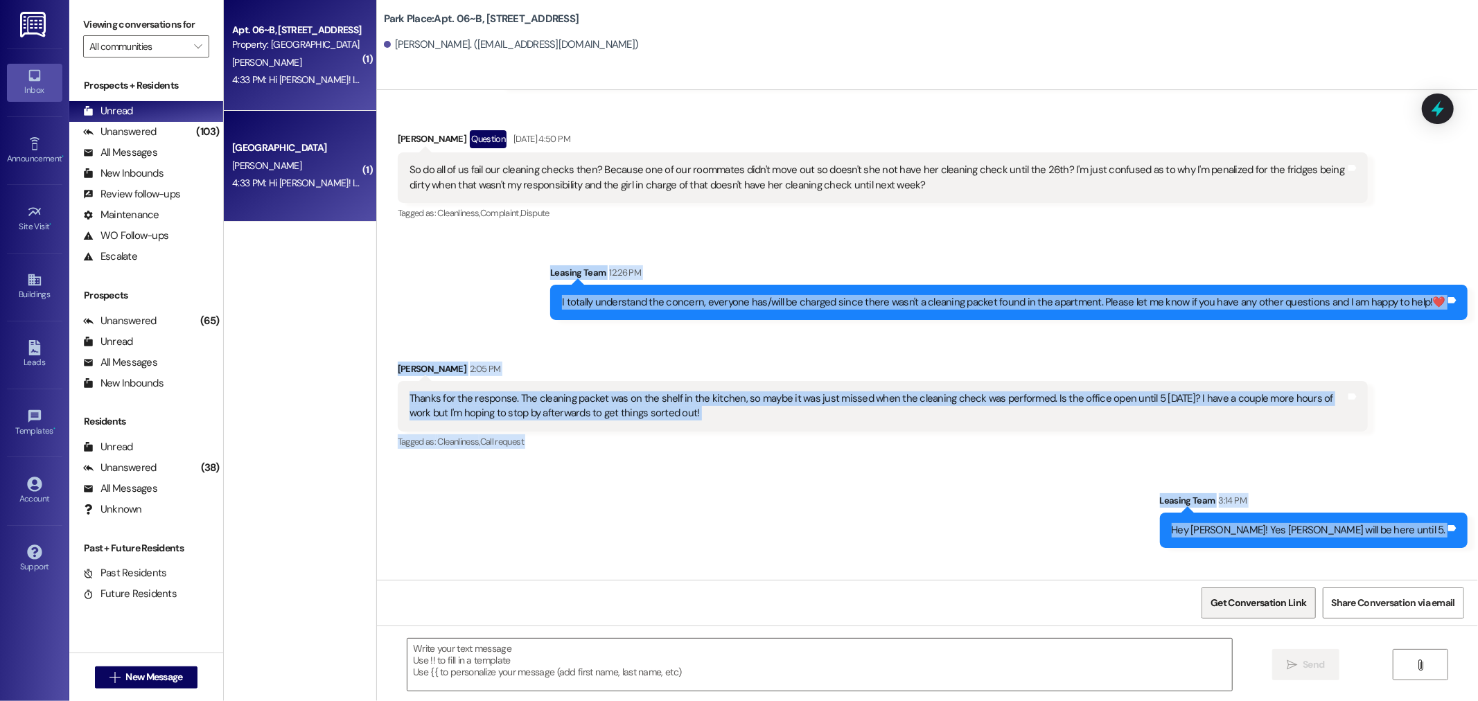
scroll to position [39968, 0]
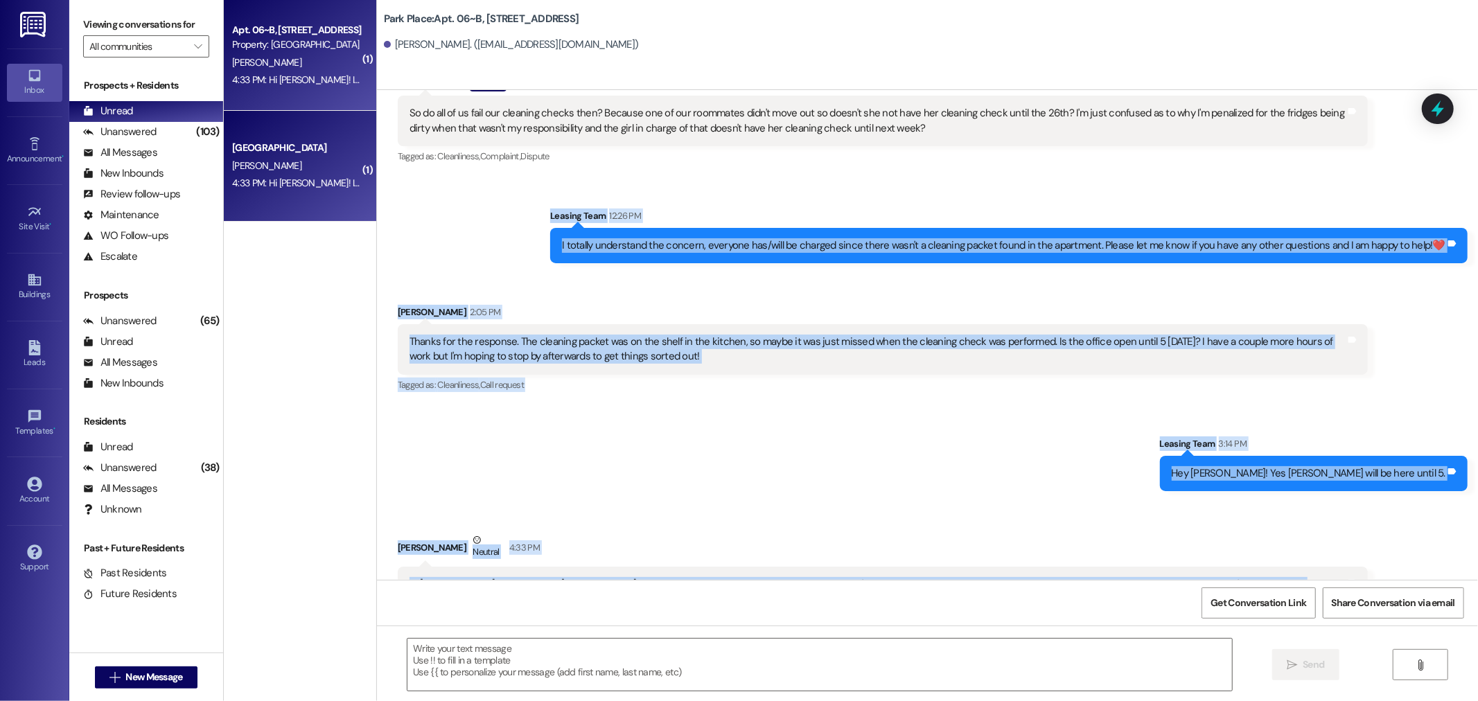
drag, startPoint x: 557, startPoint y: 141, endPoint x: 689, endPoint y: 561, distance: 441.1
click at [689, 561] on div "Announcement, sent via SMS Leasing Park Place May 24, 2024 at 11:40 AM Cinnamon…" at bounding box center [927, 335] width 1101 height 490
click at [690, 677] on div "Tagged as: Lease , Click to highlight conversations about Lease Maintenance , C…" at bounding box center [883, 687] width 970 height 20
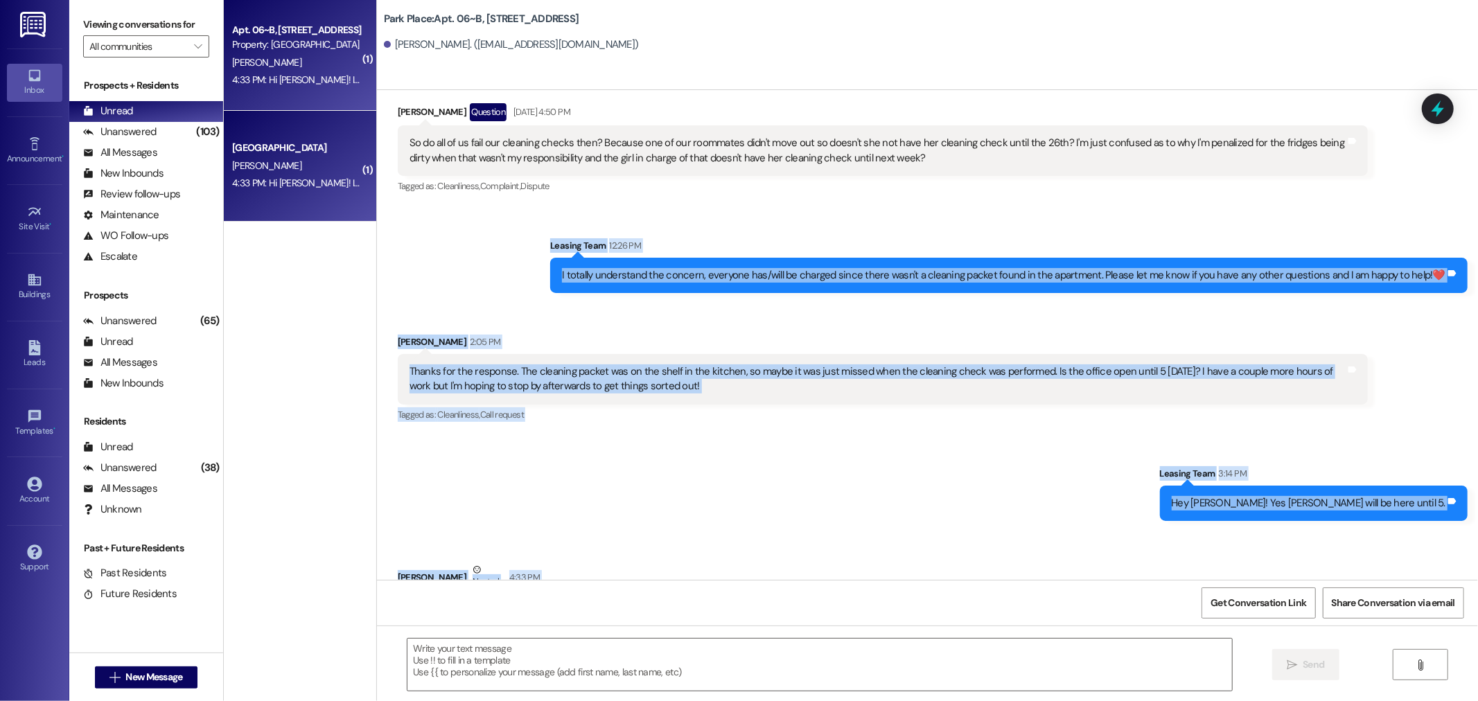
scroll to position [39927, 0]
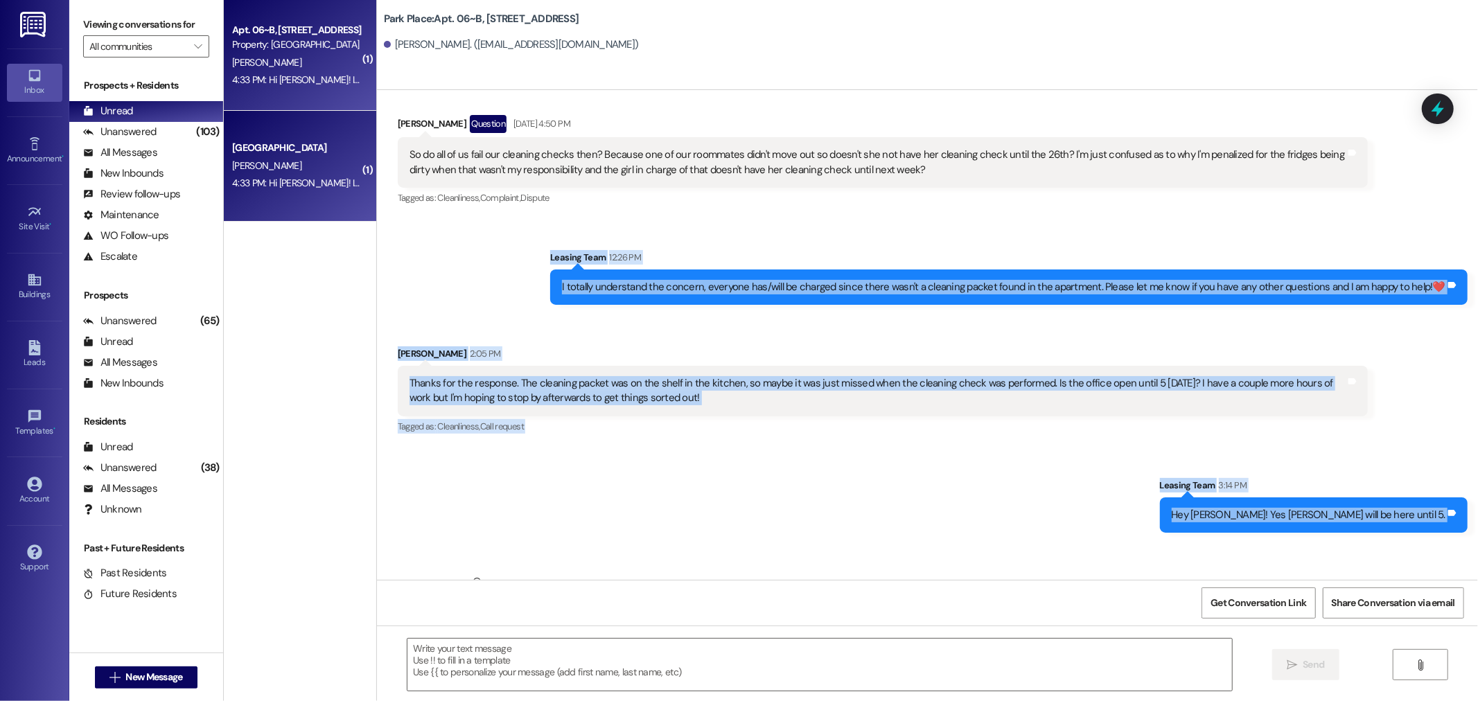
drag, startPoint x: 669, startPoint y: 565, endPoint x: 562, endPoint y: 136, distance: 442.1
click at [562, 136] on div "Announcement, sent via SMS Leasing Park Place May 24, 2024 at 11:40 AM Cinnamon…" at bounding box center [927, 335] width 1101 height 490
click at [562, 240] on div "Sent via SMS Leasing Team 12:26 PM I totally understand the concern, everyone h…" at bounding box center [1009, 278] width 939 height 76
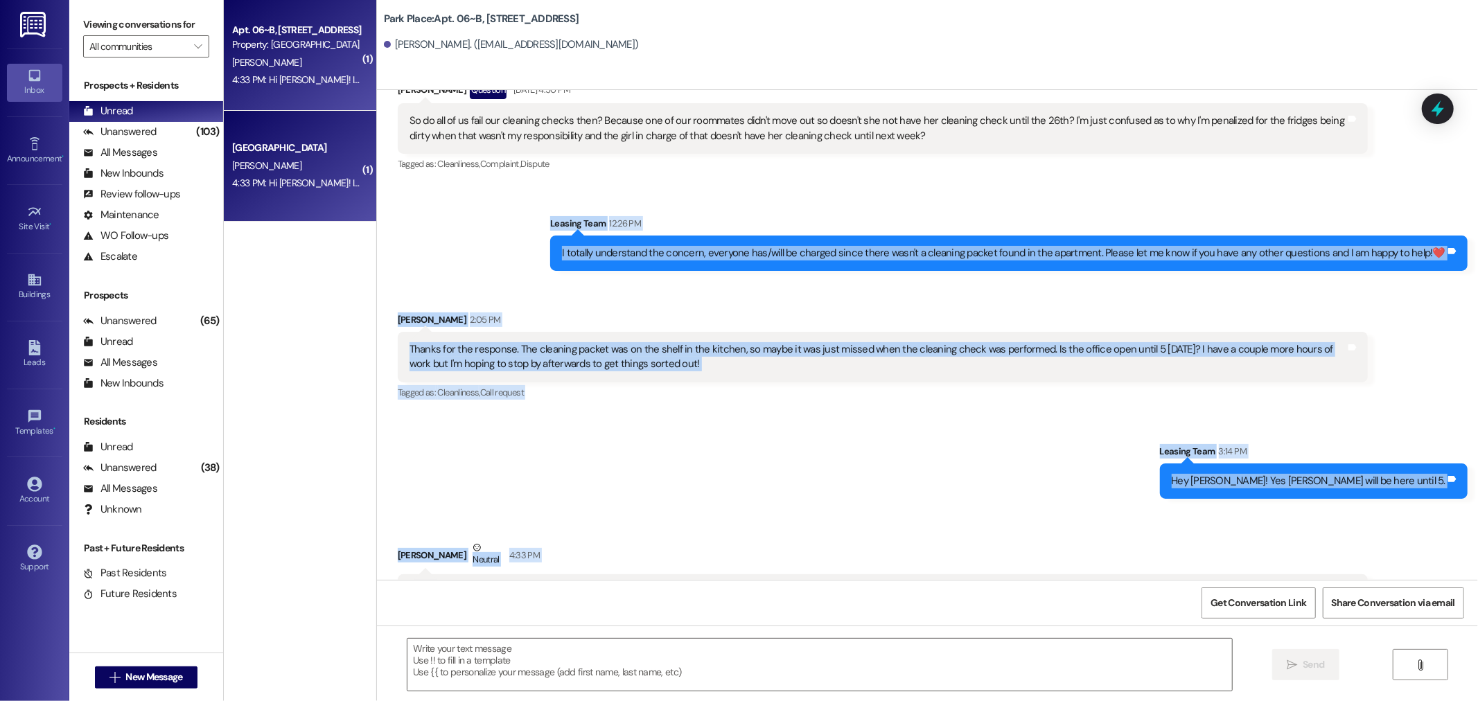
drag, startPoint x: 564, startPoint y: 134, endPoint x: 987, endPoint y: 513, distance: 568.0
click at [1055, 532] on div "Announcement, sent via SMS Leasing Park Place May 24, 2024 at 11:40 AM Cinnamon…" at bounding box center [927, 335] width 1101 height 490
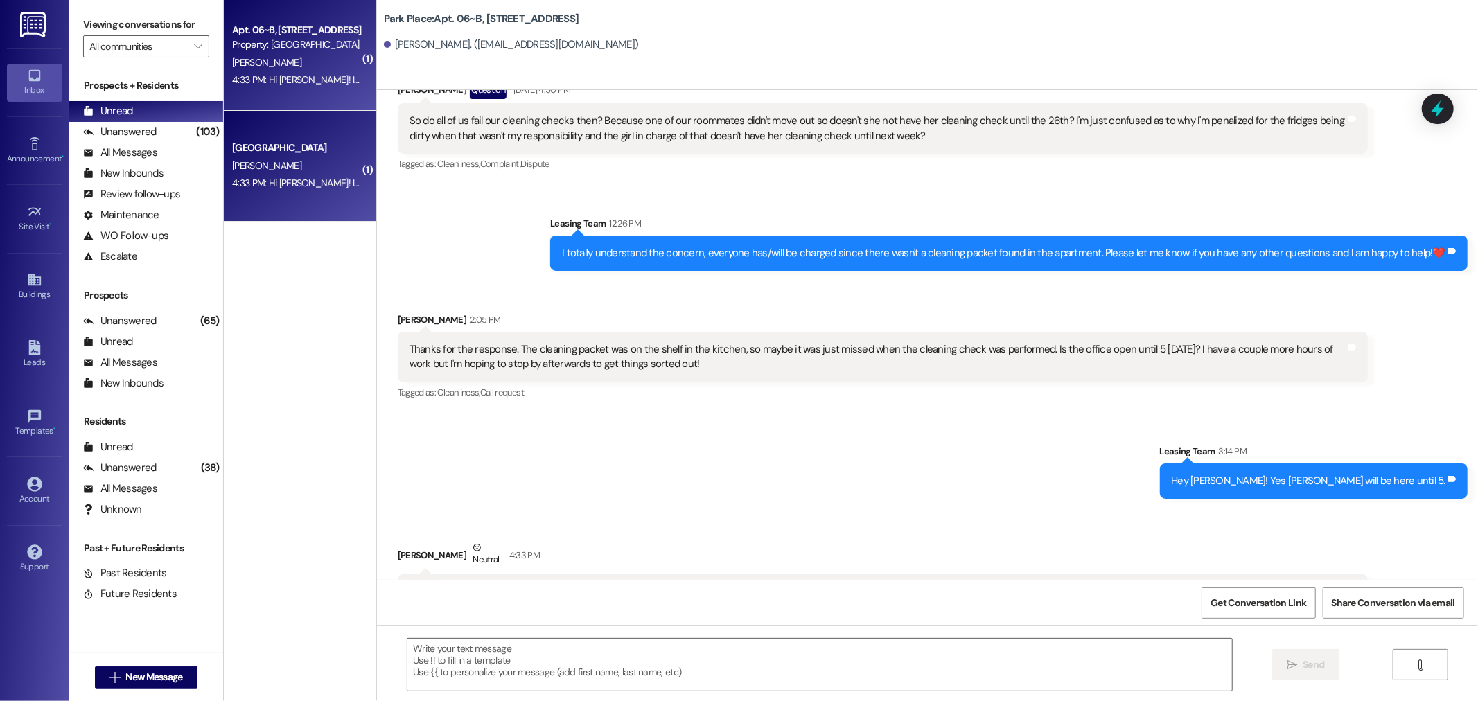
click at [715, 685] on div "Tagged as: Lease , Click to highlight conversations about Lease Maintenance , C…" at bounding box center [883, 695] width 970 height 20
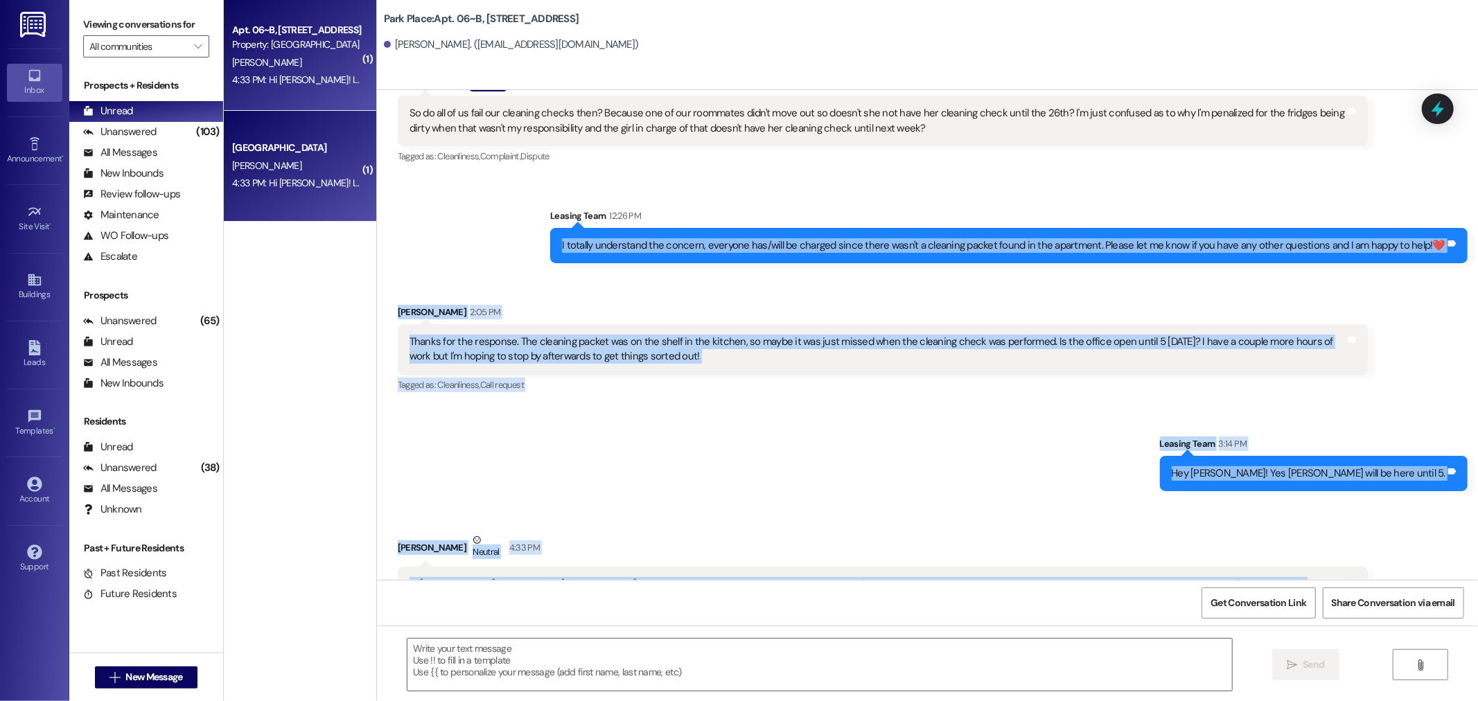
drag, startPoint x: 684, startPoint y: 568, endPoint x: 521, endPoint y: 106, distance: 490.4
click at [521, 106] on div "Announcement, sent via SMS Leasing Park Place May 24, 2024 at 11:40 AM Cinnamon…" at bounding box center [927, 335] width 1101 height 490
drag, startPoint x: 524, startPoint y: 110, endPoint x: 530, endPoint y: 116, distance: 8.9
click at [525, 177] on div "Sent via SMS Leasing Team 12:26 PM I totally understand the concern, everyone h…" at bounding box center [927, 225] width 1101 height 96
click at [575, 405] on div "Sent via SMS Leasing Team 3:14 PM Hey Emily! Yes Alyssa will be here until 5. T…" at bounding box center [927, 453] width 1101 height 96
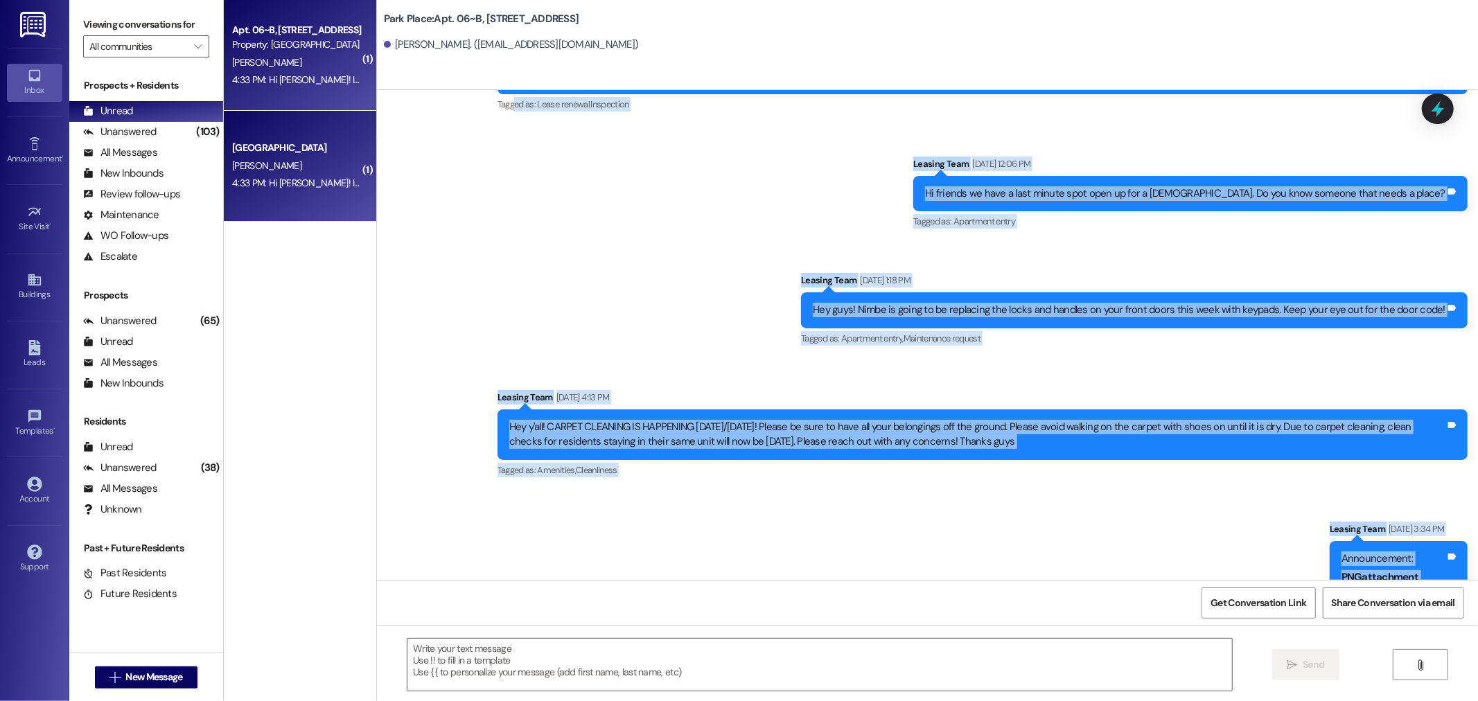
scroll to position [38845, 0]
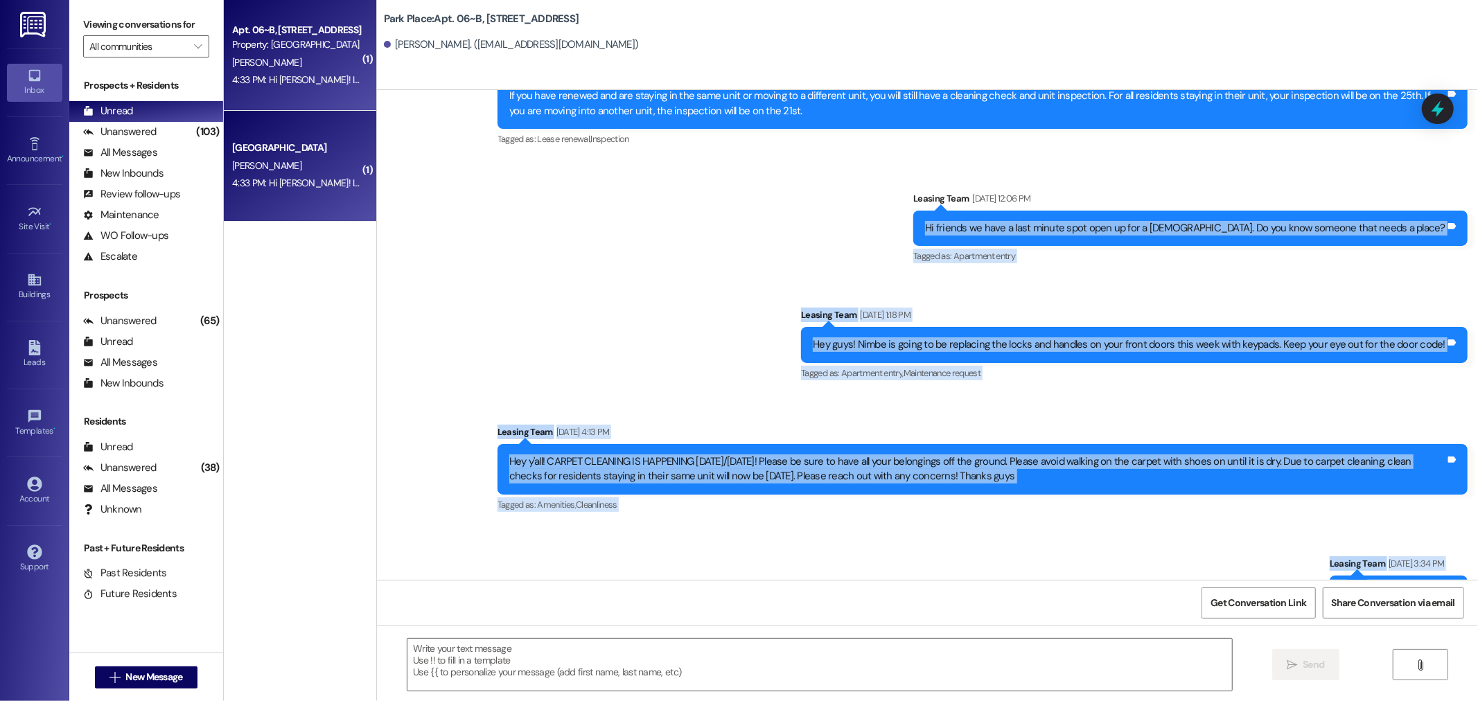
drag, startPoint x: 691, startPoint y: 559, endPoint x: 981, endPoint y: 121, distance: 524.6
click at [981, 121] on div "Announcement, sent via SMS Leasing Park Place May 24, 2024 at 11:40 AM Cinnamon…" at bounding box center [927, 335] width 1101 height 490
click at [981, 181] on div "Announcement, sent via SMS Leasing Team Aug 11, 2025 at 12:06 PM Hi friends we …" at bounding box center [1190, 229] width 575 height 96
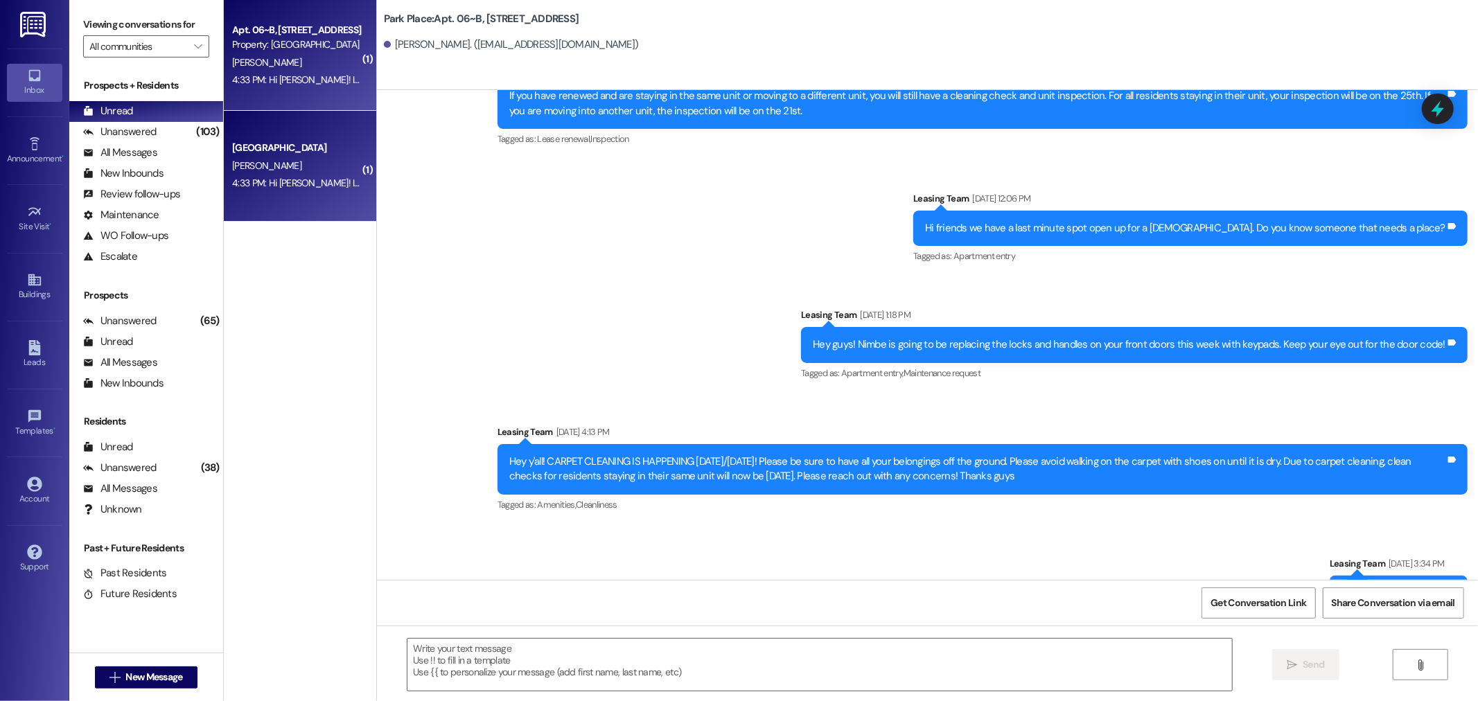
click at [1006, 221] on div "Hi friends we have a last minute spot open up for a female. Do you know someone…" at bounding box center [1185, 228] width 521 height 15
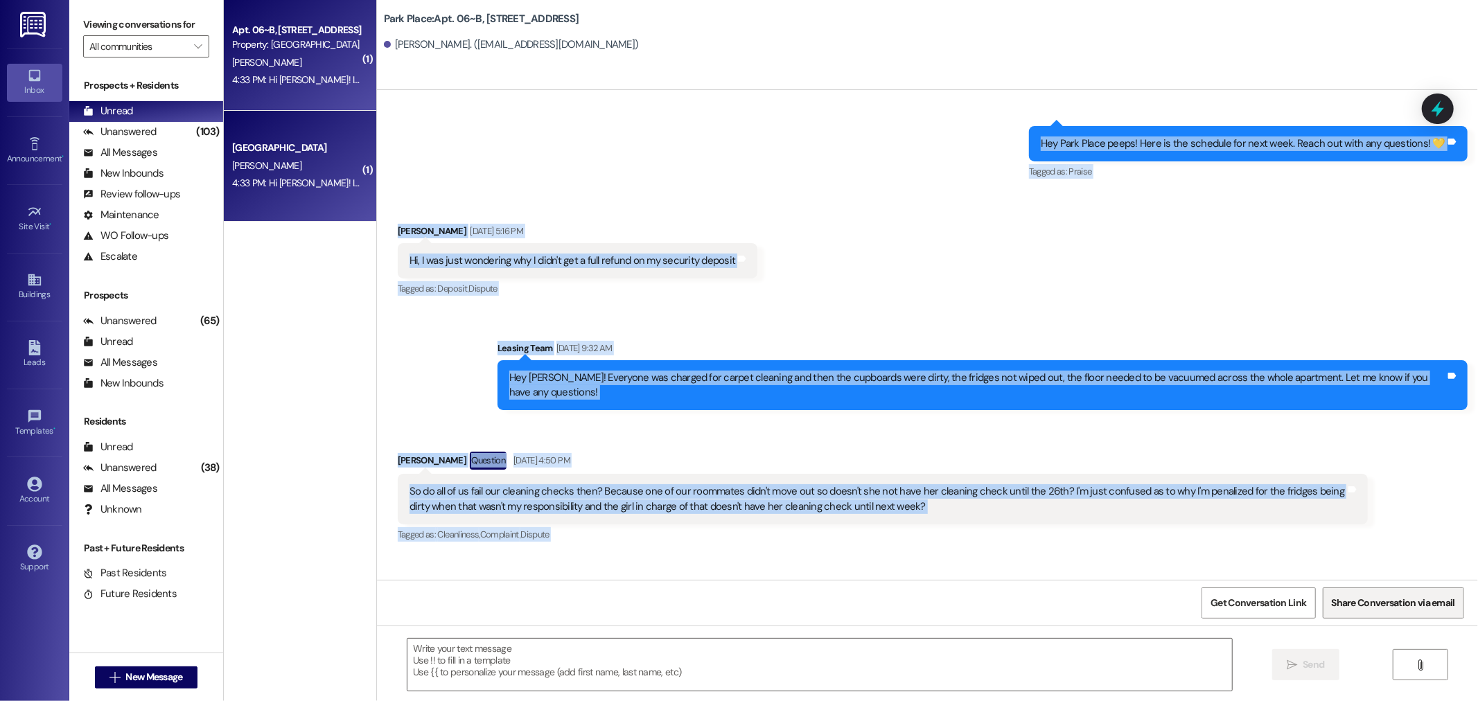
scroll to position [39968, 0]
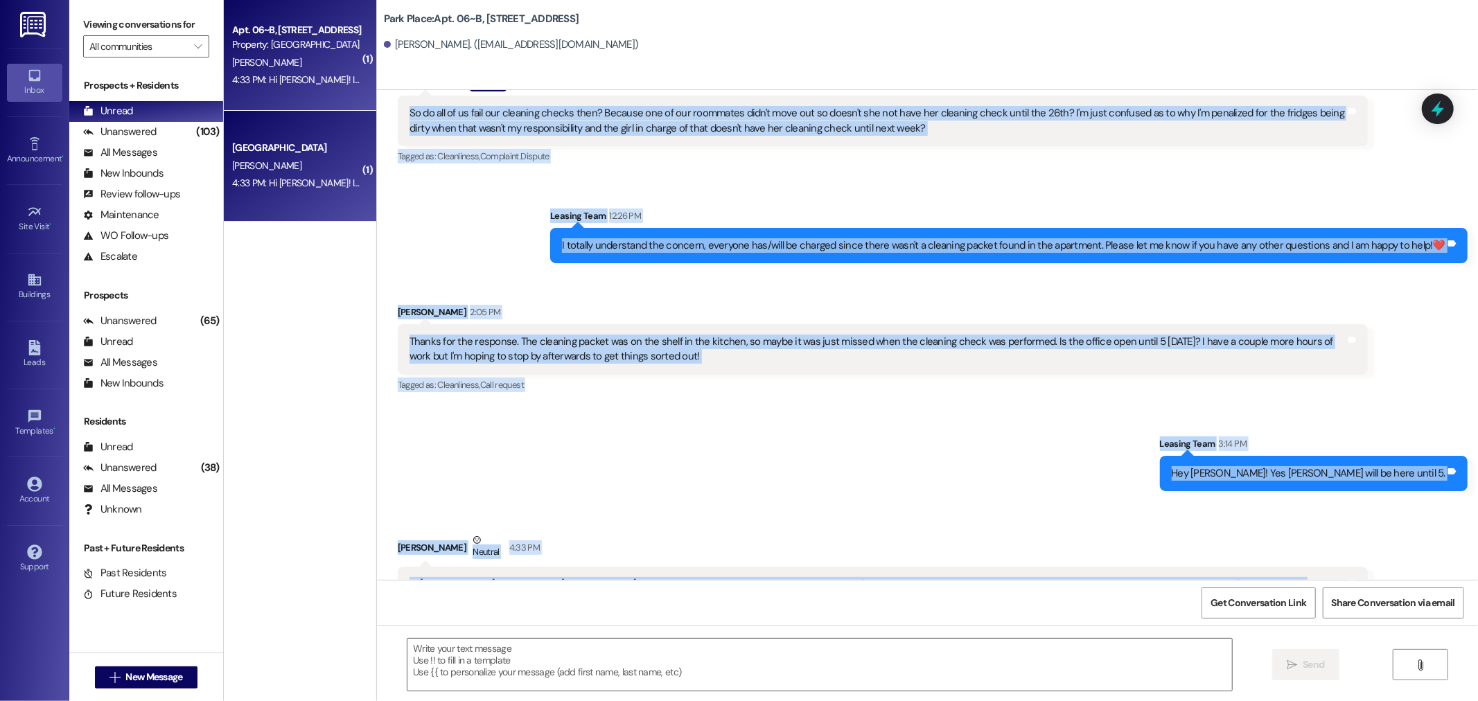
drag, startPoint x: 1001, startPoint y: 112, endPoint x: 661, endPoint y: 567, distance: 567.5
click at [663, 568] on div "Announcement, sent via SMS Leasing Park Place May 24, 2024 at 11:40 AM Cinnamon…" at bounding box center [927, 335] width 1101 height 490
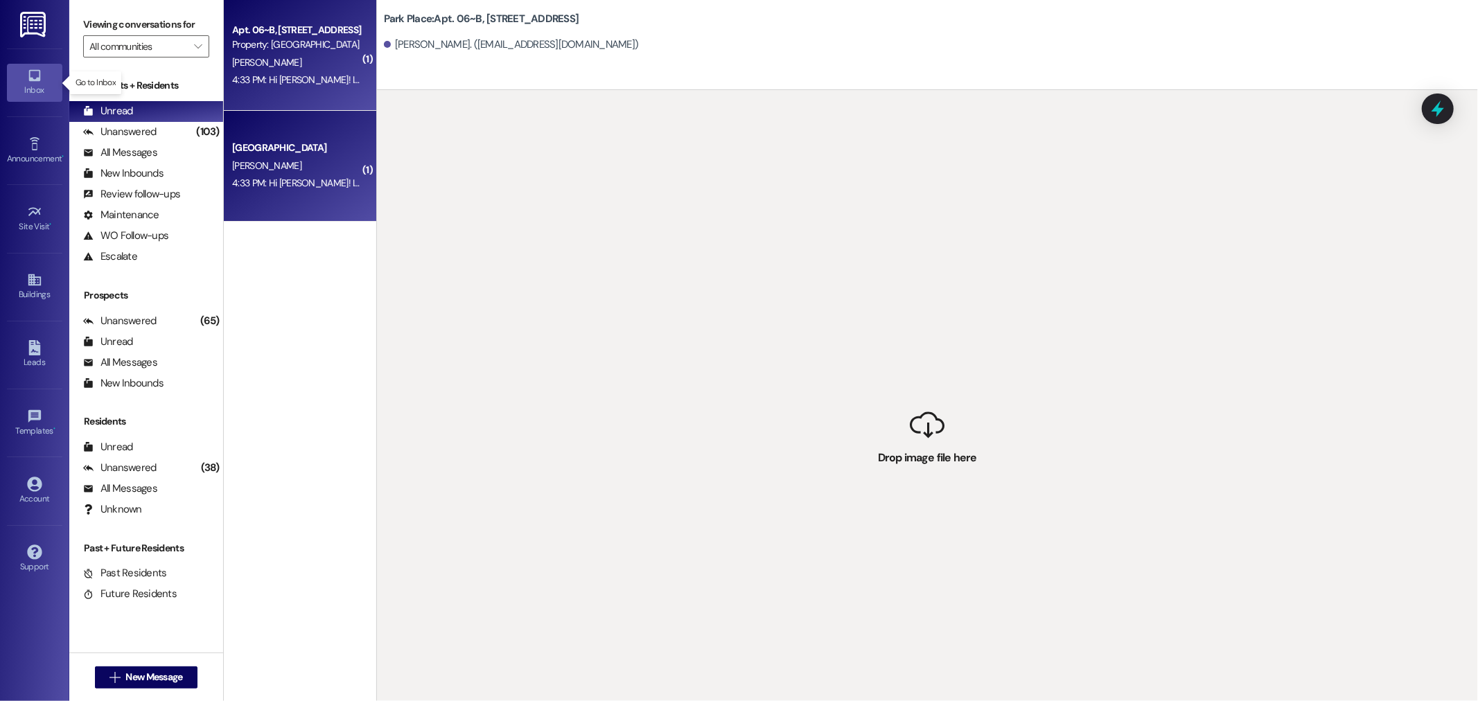
click at [19, 77] on link "Inbox" at bounding box center [34, 82] width 55 height 37
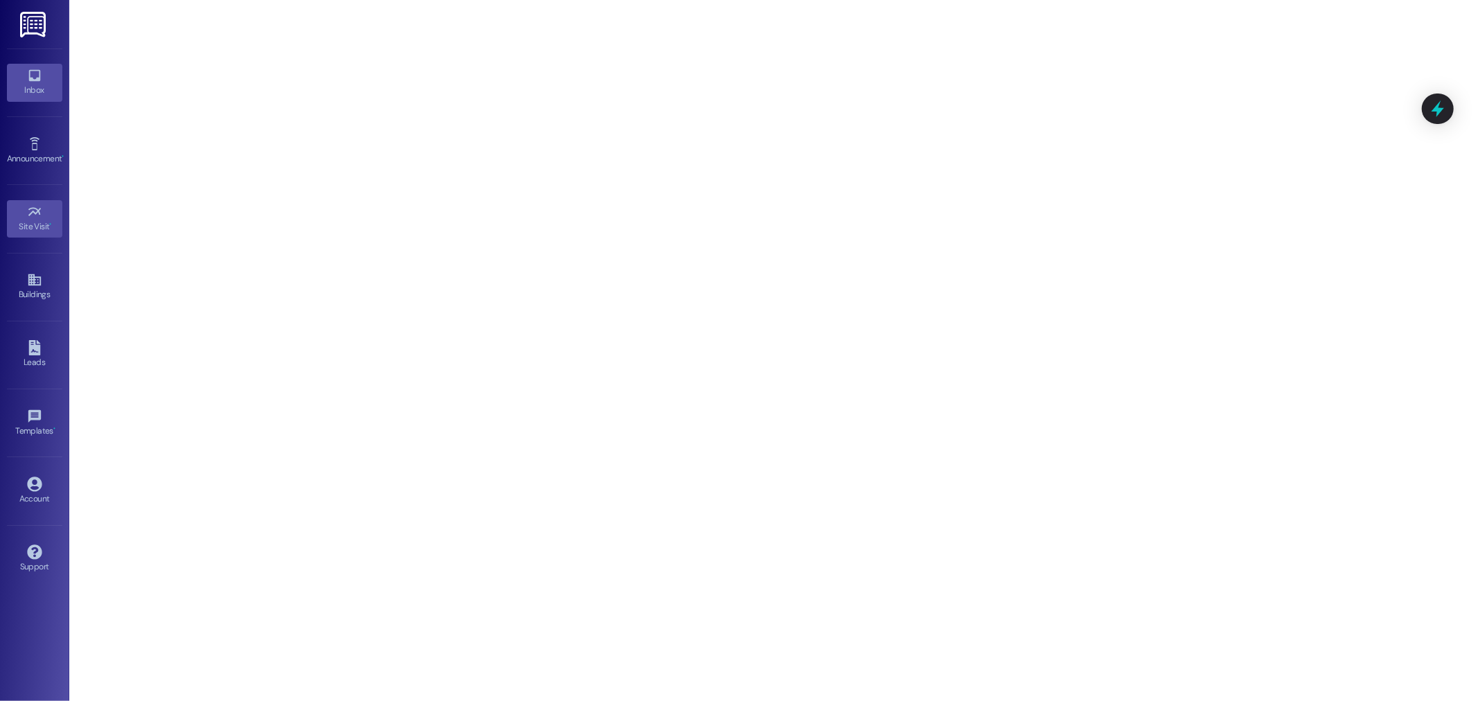
click at [32, 88] on div "Inbox" at bounding box center [34, 90] width 69 height 14
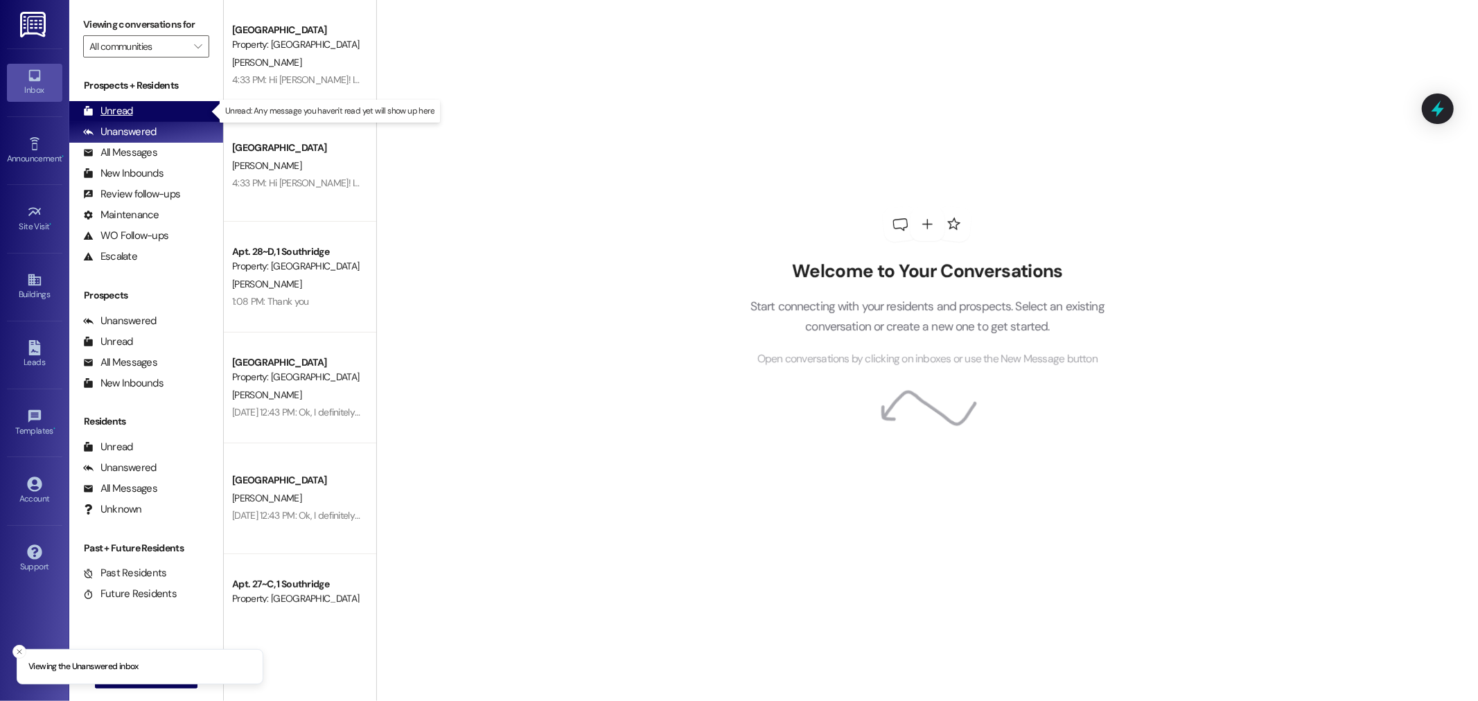
click at [120, 115] on div "Unread" at bounding box center [108, 111] width 50 height 15
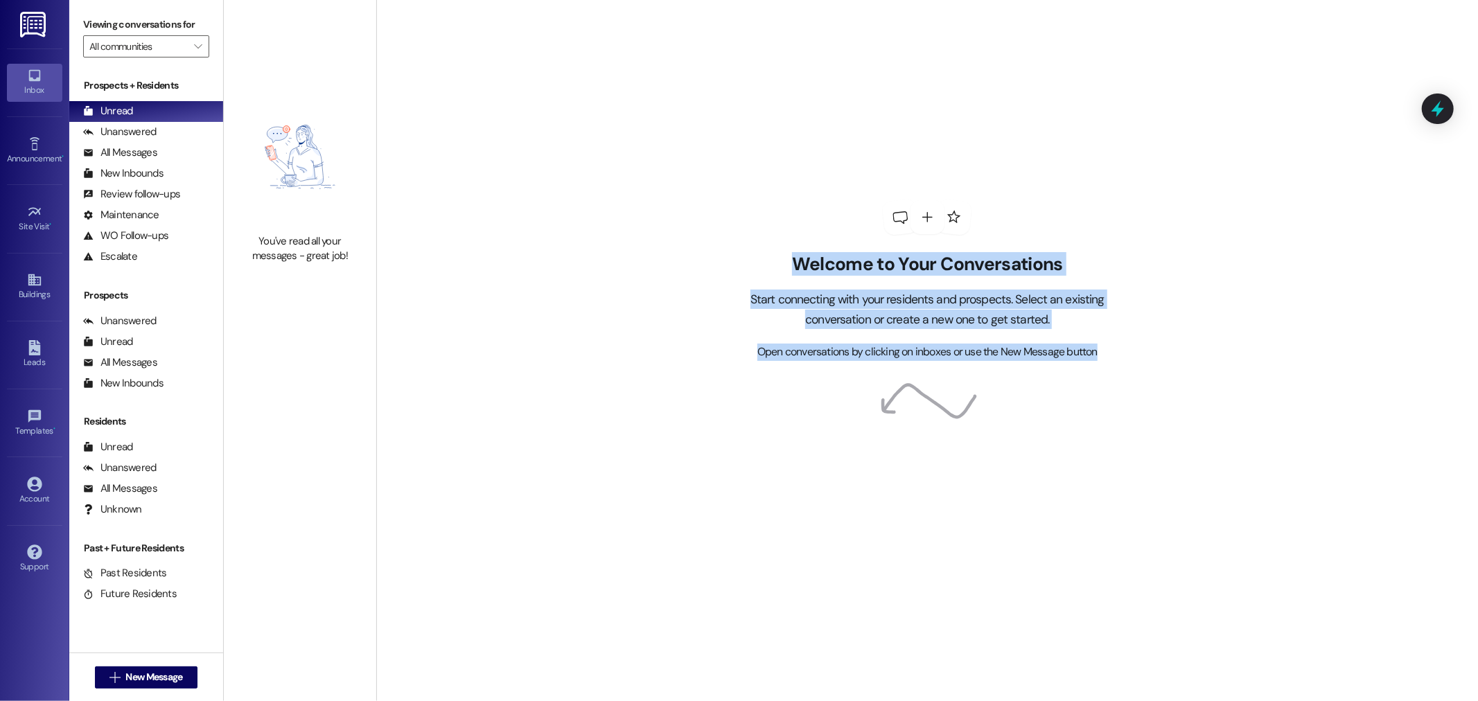
drag, startPoint x: 1097, startPoint y: 361, endPoint x: 713, endPoint y: 238, distance: 403.1
click at [713, 238] on div "Welcome to Your Conversations Start connecting with your residents and prospect…" at bounding box center [927, 350] width 1102 height 701
drag, startPoint x: 794, startPoint y: 272, endPoint x: 1185, endPoint y: 397, distance: 411.0
click at [1185, 397] on div "Welcome to Your Conversations Start connecting with your residents and prospect…" at bounding box center [927, 350] width 1102 height 701
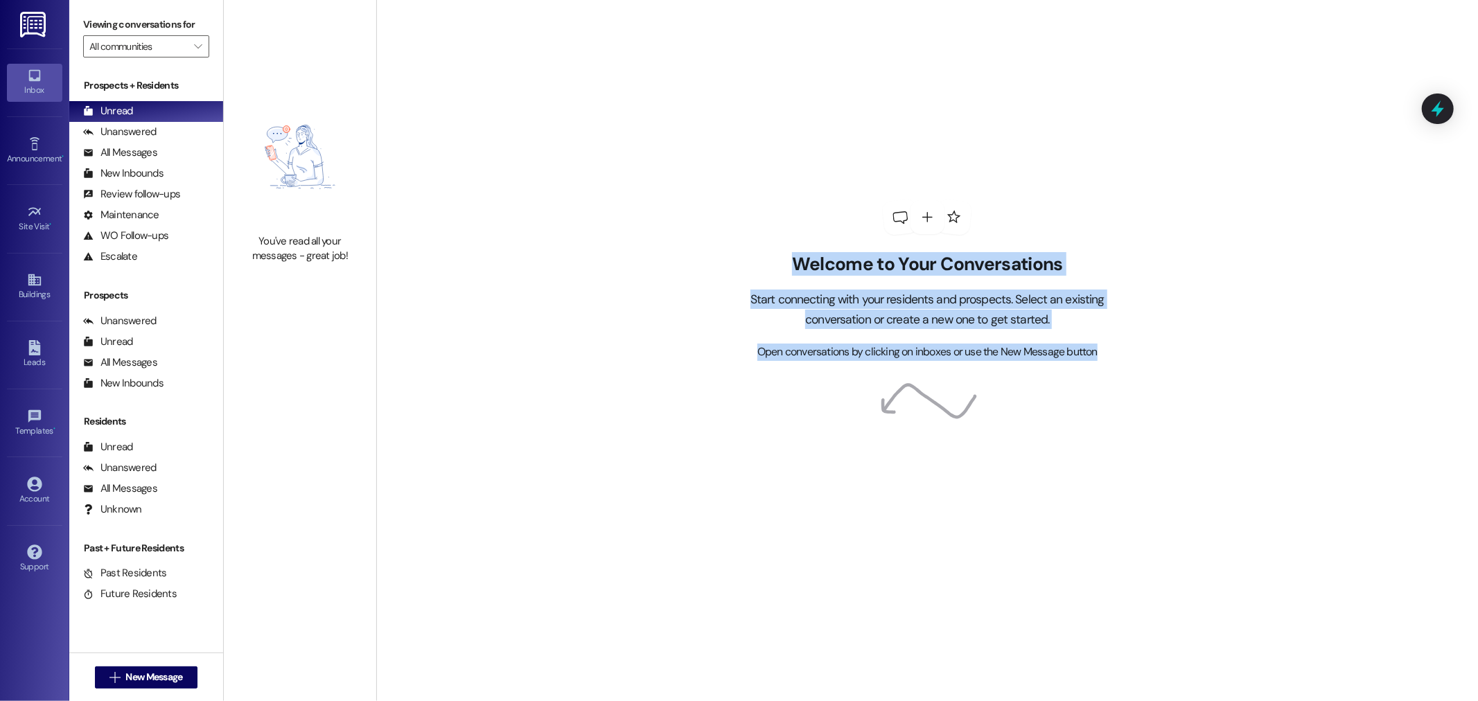
click at [1144, 386] on div "Welcome to Your Conversations Start connecting with your residents and prospect…" at bounding box center [927, 350] width 1102 height 701
drag, startPoint x: 1090, startPoint y: 360, endPoint x: 731, endPoint y: 257, distance: 373.6
click at [731, 257] on div "Welcome to Your Conversations Start connecting with your residents and prospect…" at bounding box center [927, 307] width 396 height 107
click at [731, 257] on h2 "Welcome to Your Conversations" at bounding box center [927, 265] width 396 height 22
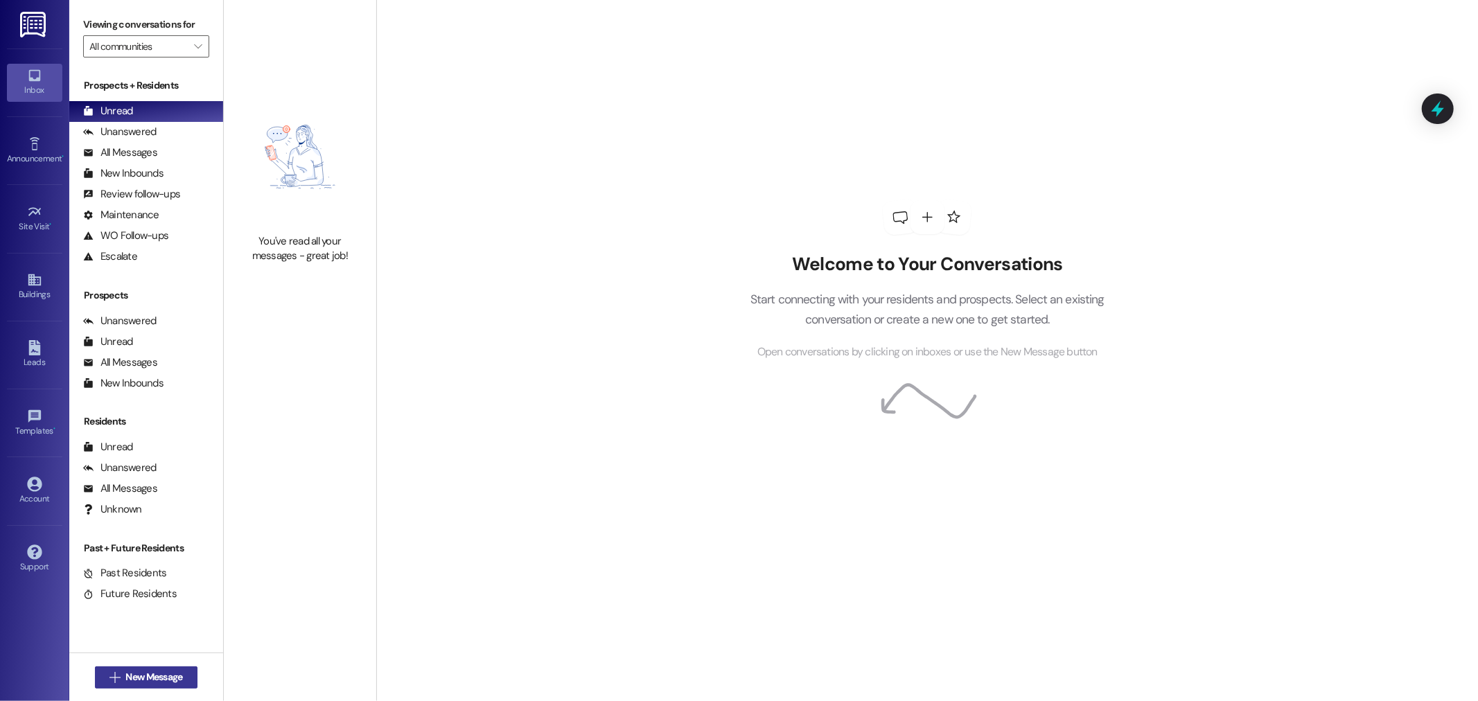
click at [175, 683] on span "New Message" at bounding box center [153, 677] width 57 height 15
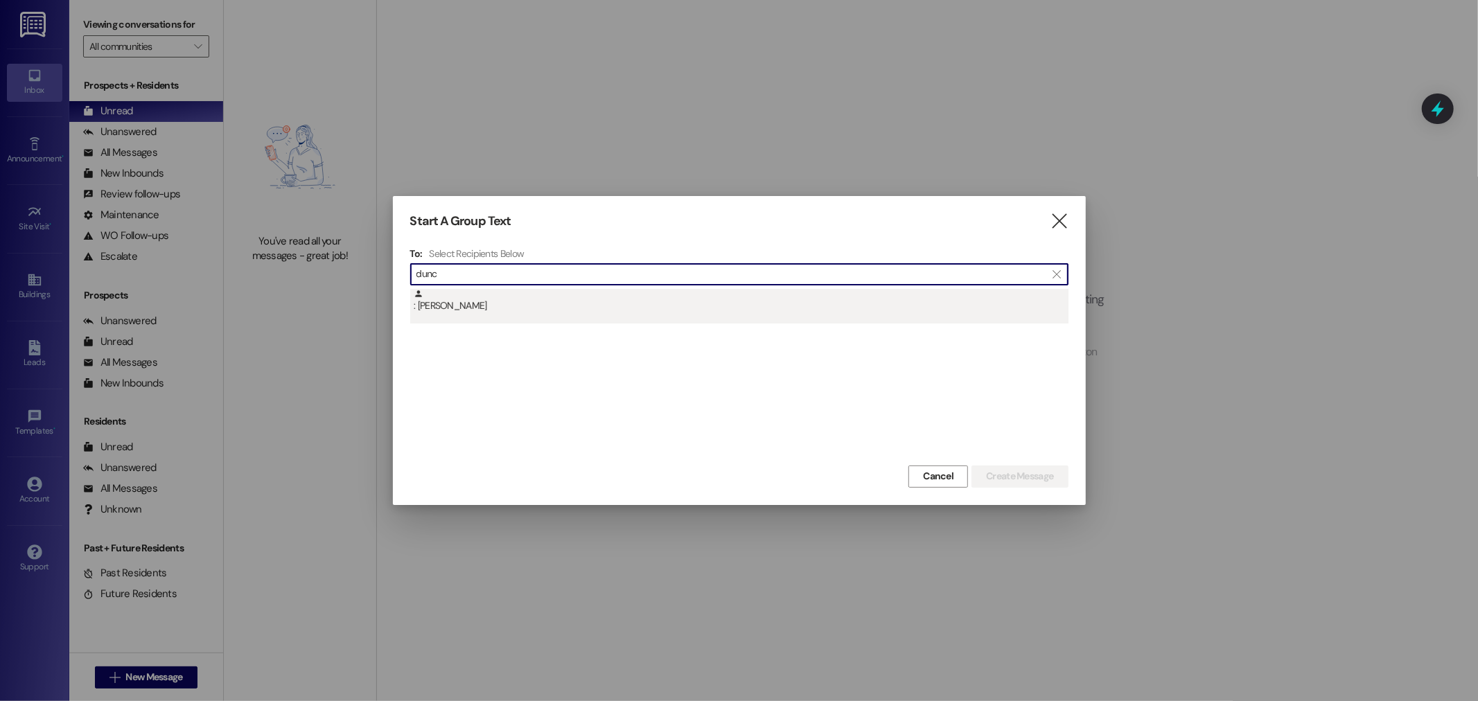
type input "dunc"
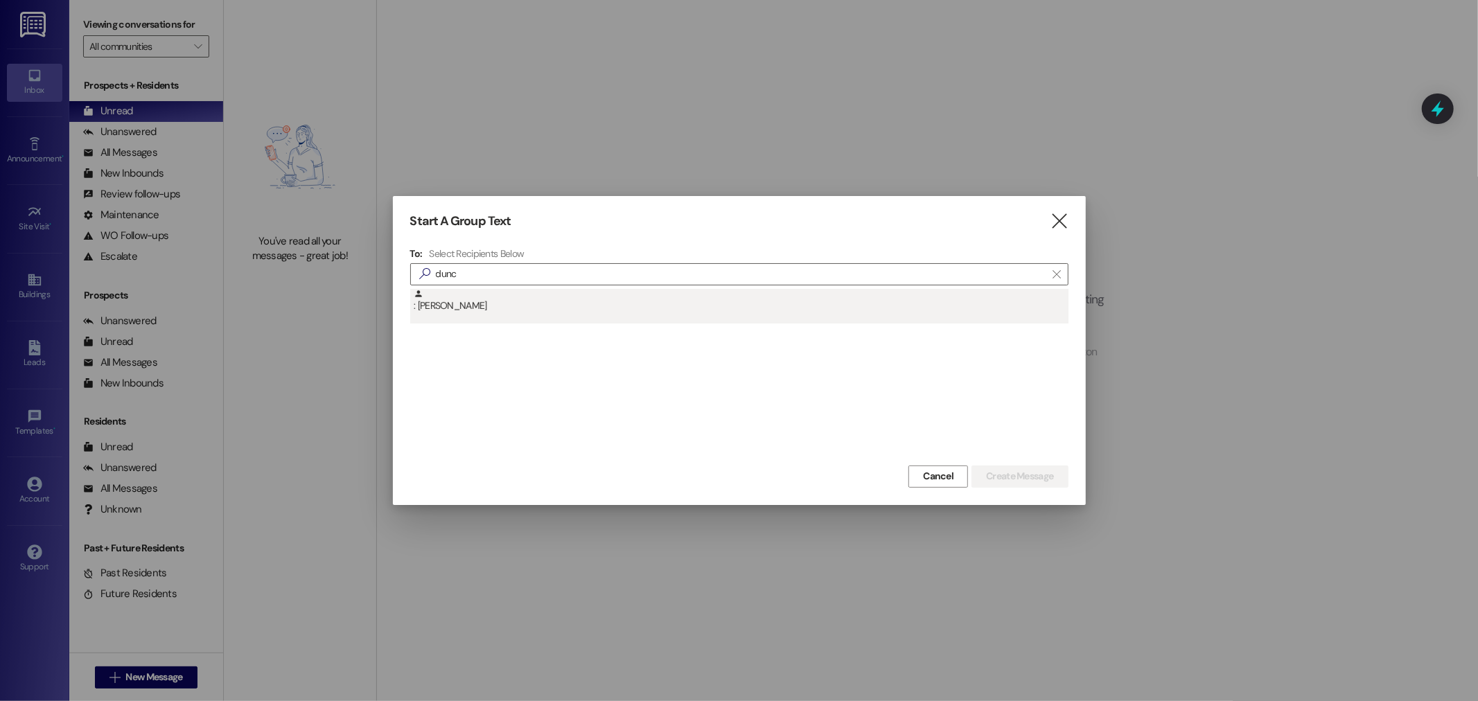
click at [470, 320] on div ": [PERSON_NAME]" at bounding box center [739, 306] width 658 height 35
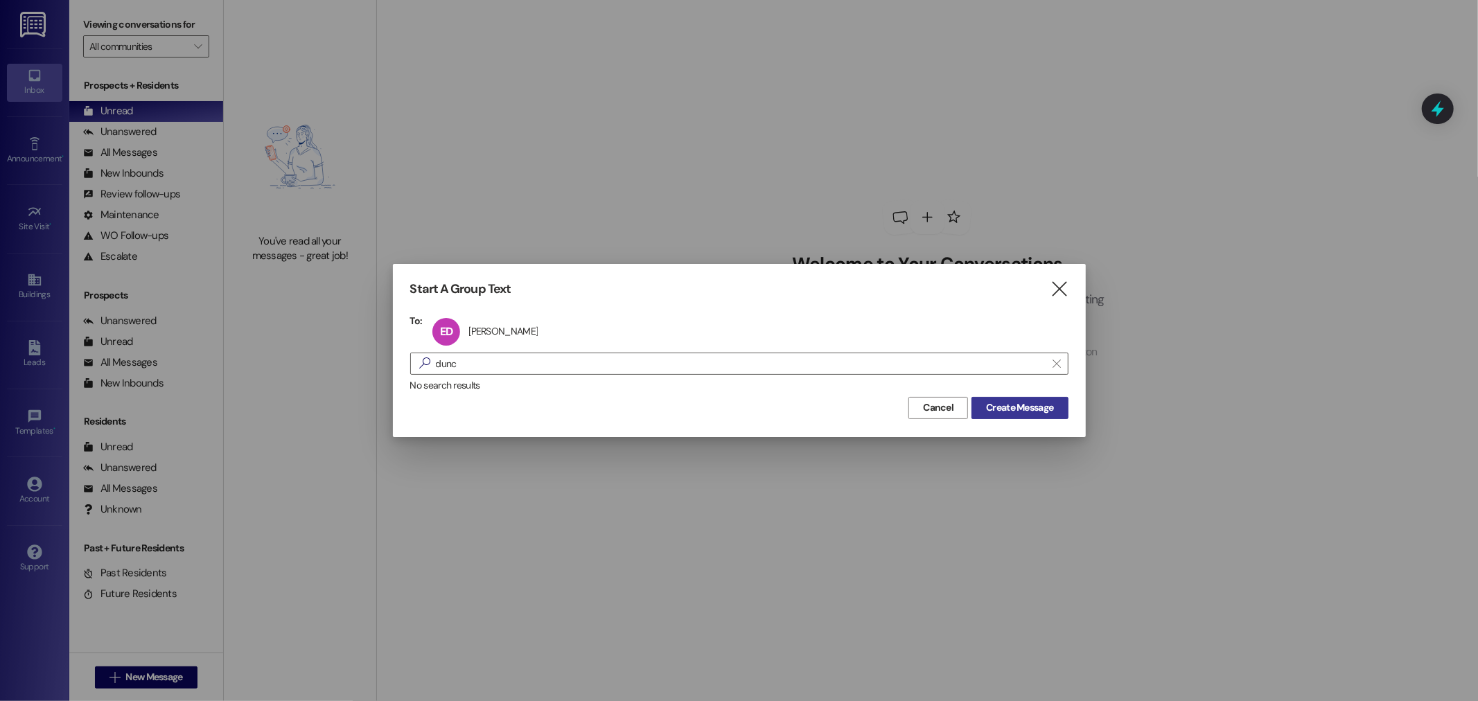
click at [1029, 411] on span "Create Message" at bounding box center [1019, 408] width 67 height 15
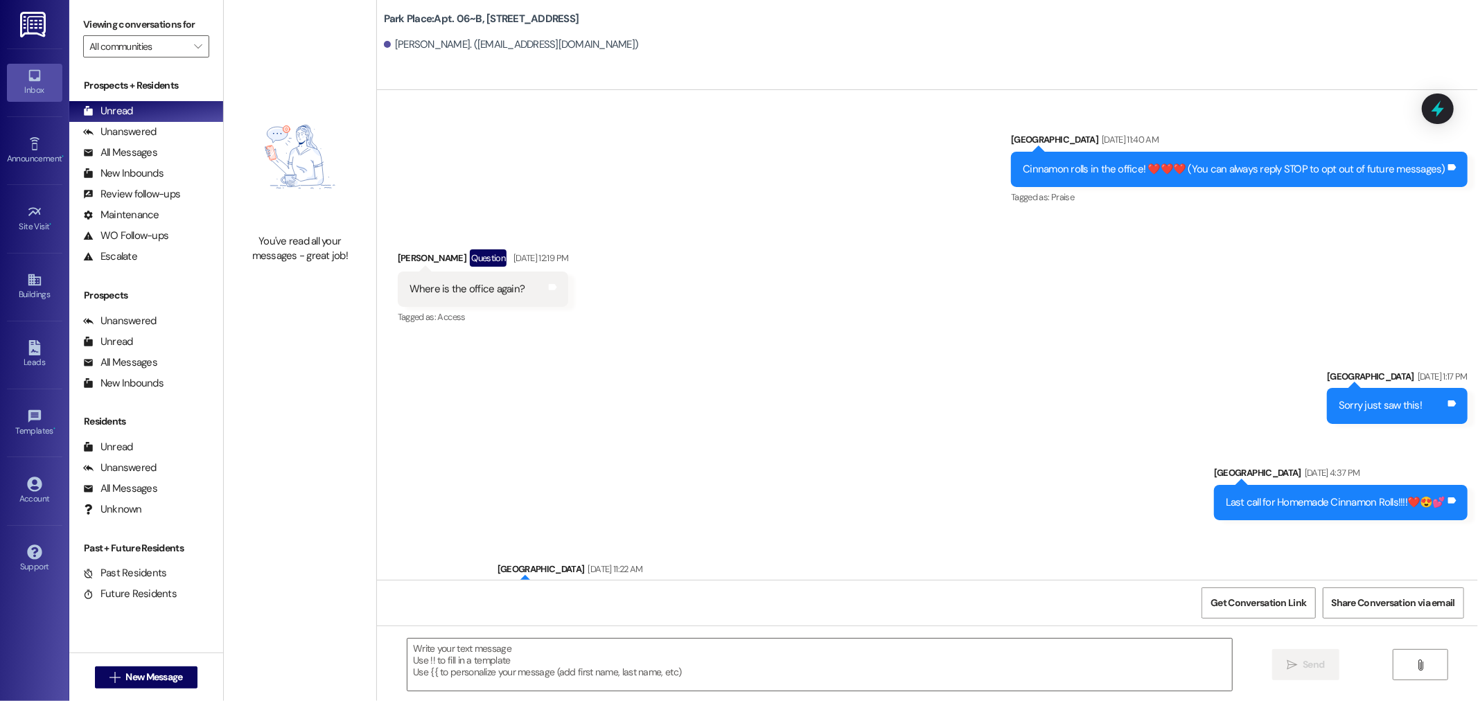
scroll to position [39968, 0]
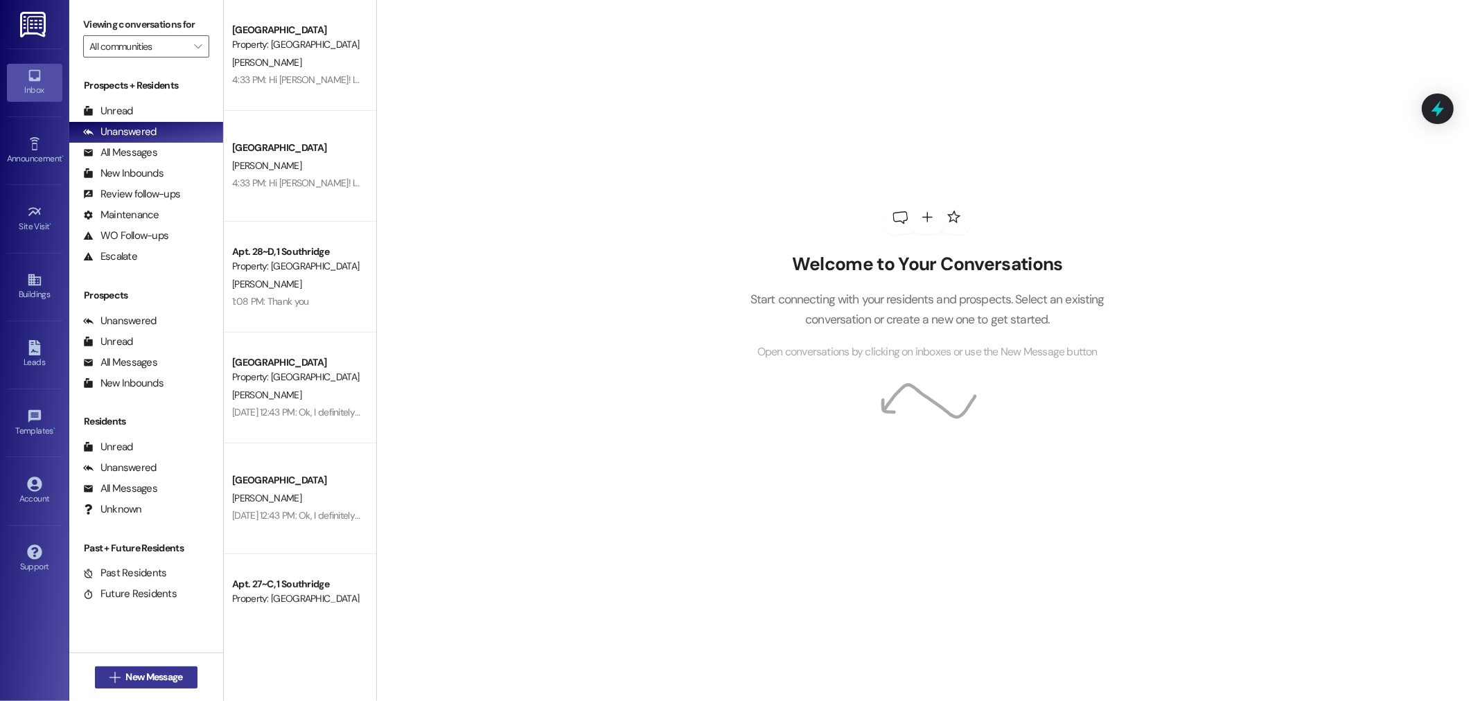
click at [125, 676] on span "New Message" at bounding box center [153, 677] width 57 height 15
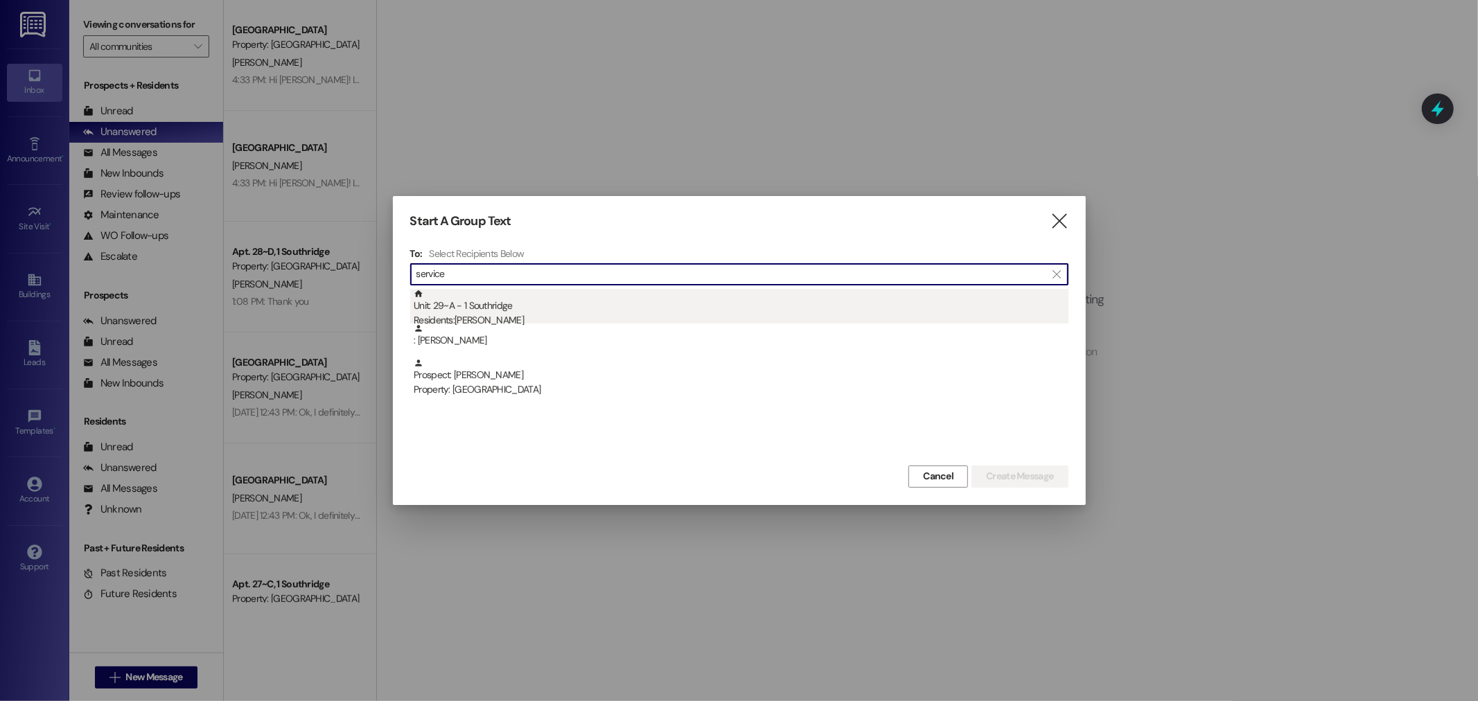
type input "service"
click at [568, 299] on div "Unit: 29~A - 1 Southridge Residents: Samantha Service" at bounding box center [741, 309] width 655 height 40
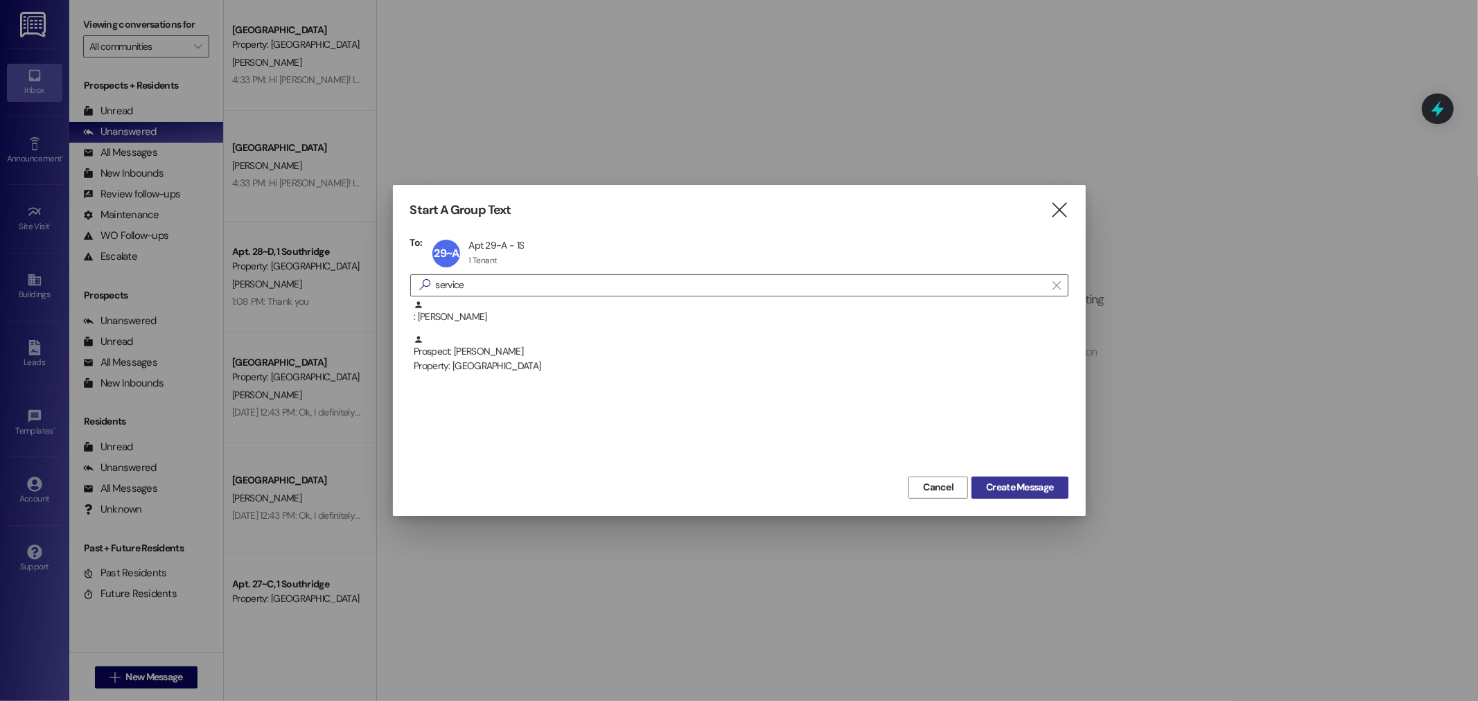
click at [1005, 481] on span "Create Message" at bounding box center [1019, 487] width 67 height 15
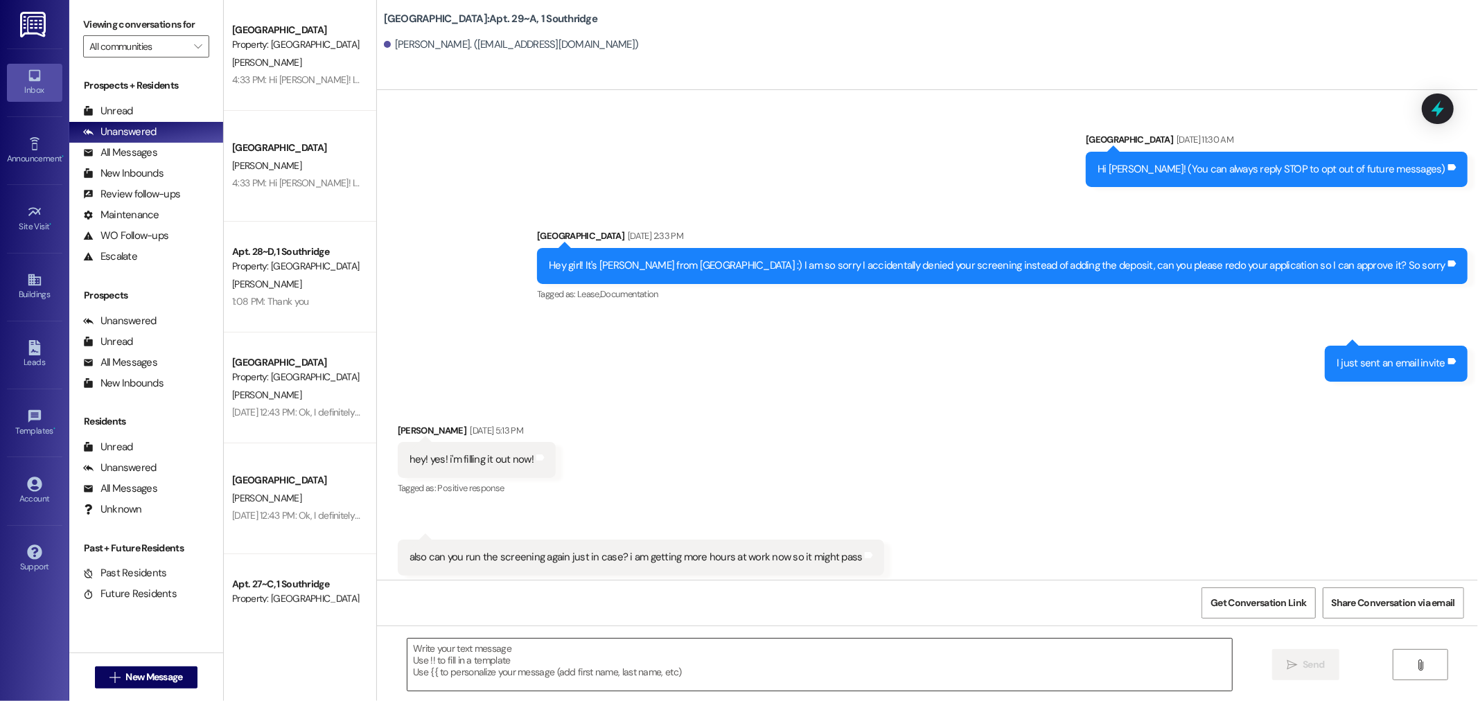
scroll to position [12303, 0]
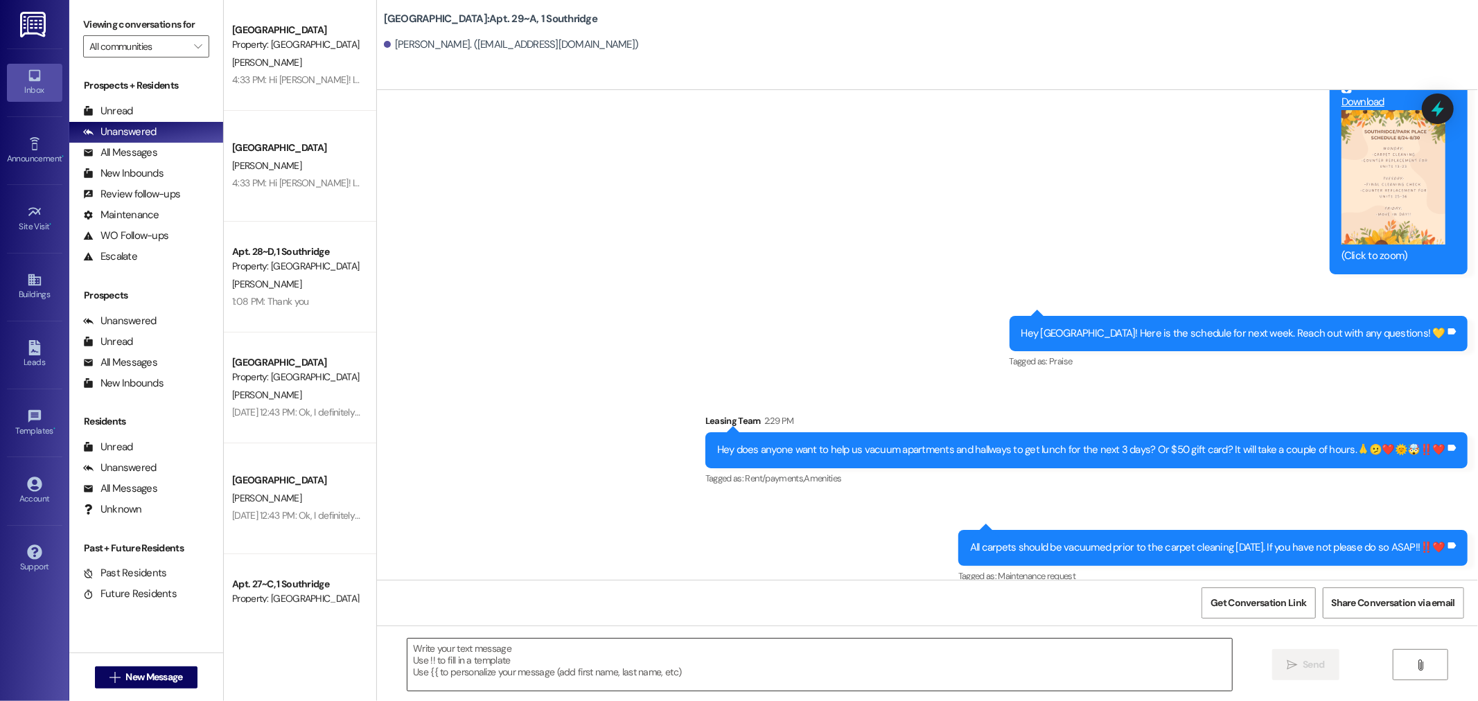
click at [822, 658] on textarea at bounding box center [820, 665] width 825 height 52
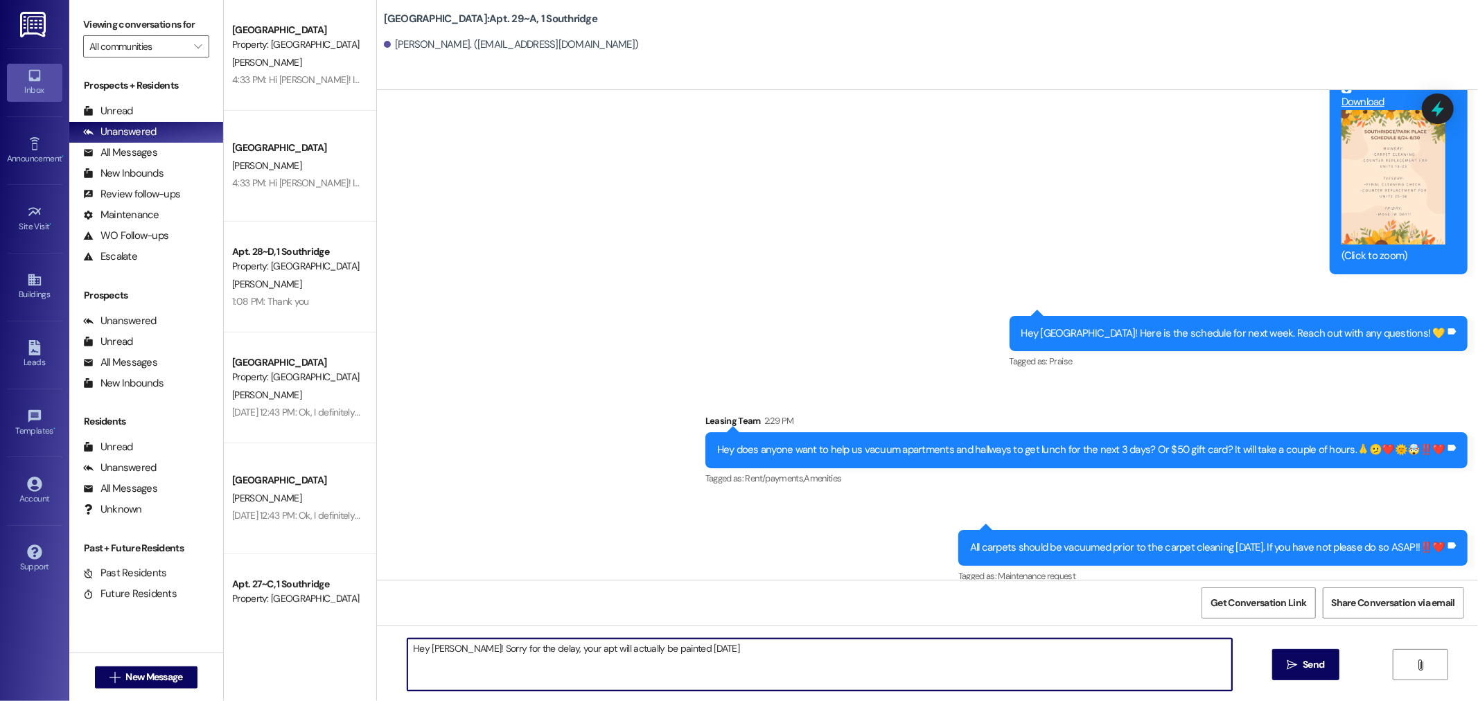
type textarea "Hey Samantha! Sorry for the delay, your apt will actually be painted tomorrow!"
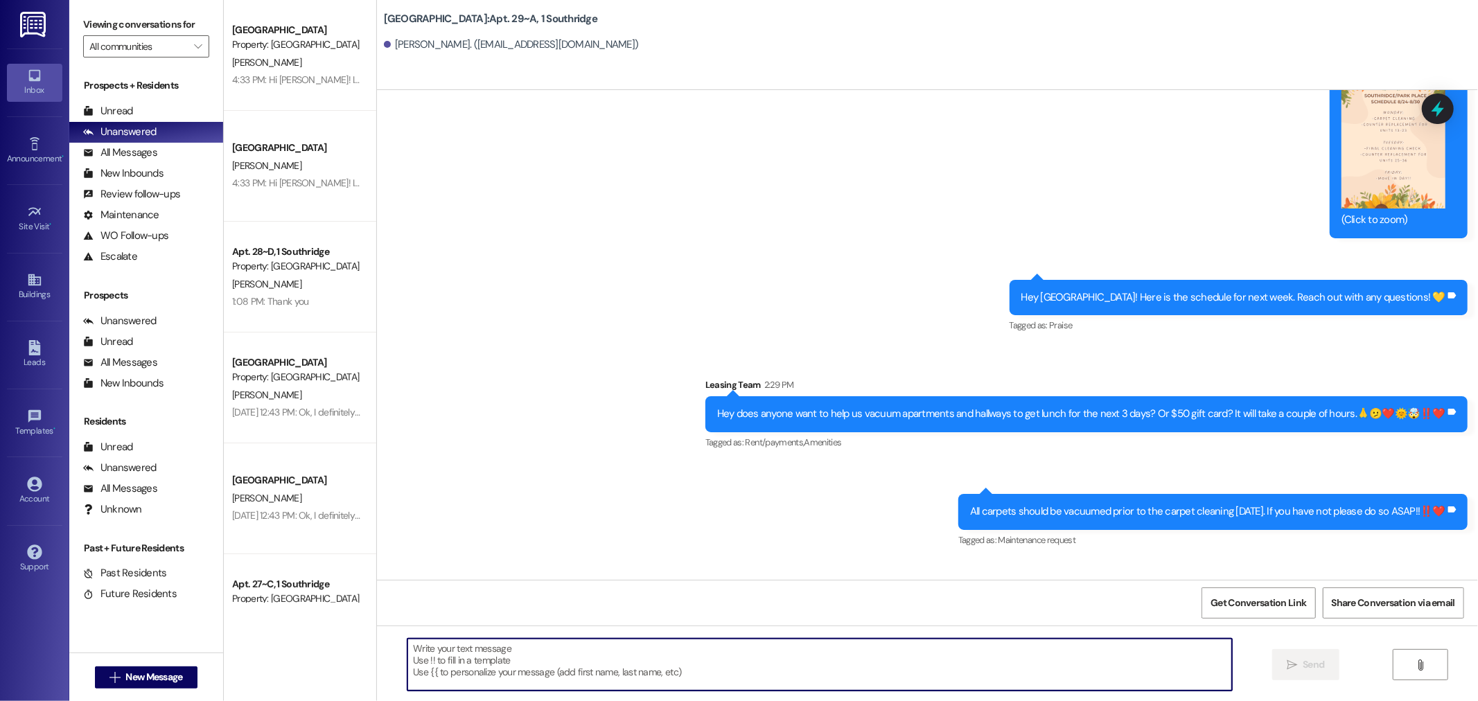
scroll to position [12399, 0]
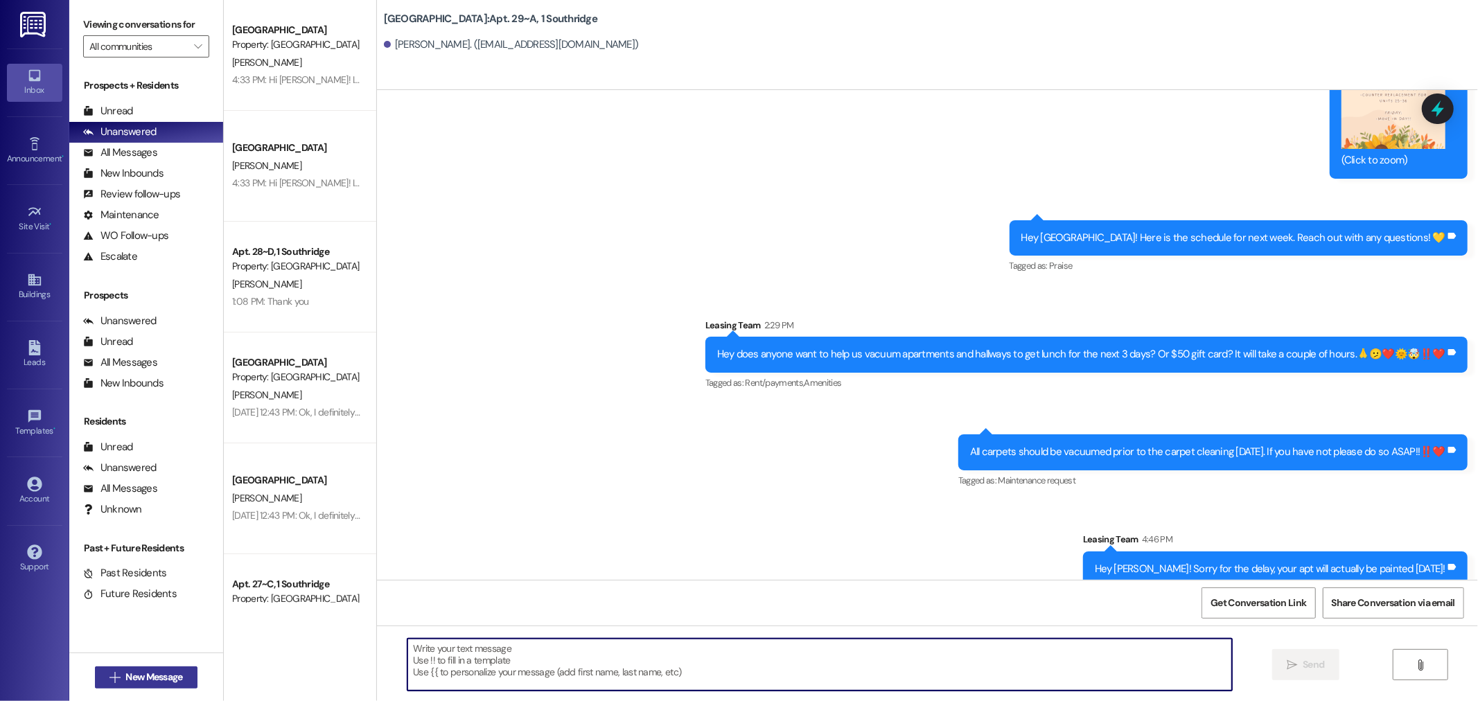
click at [167, 685] on button " New Message" at bounding box center [146, 678] width 103 height 22
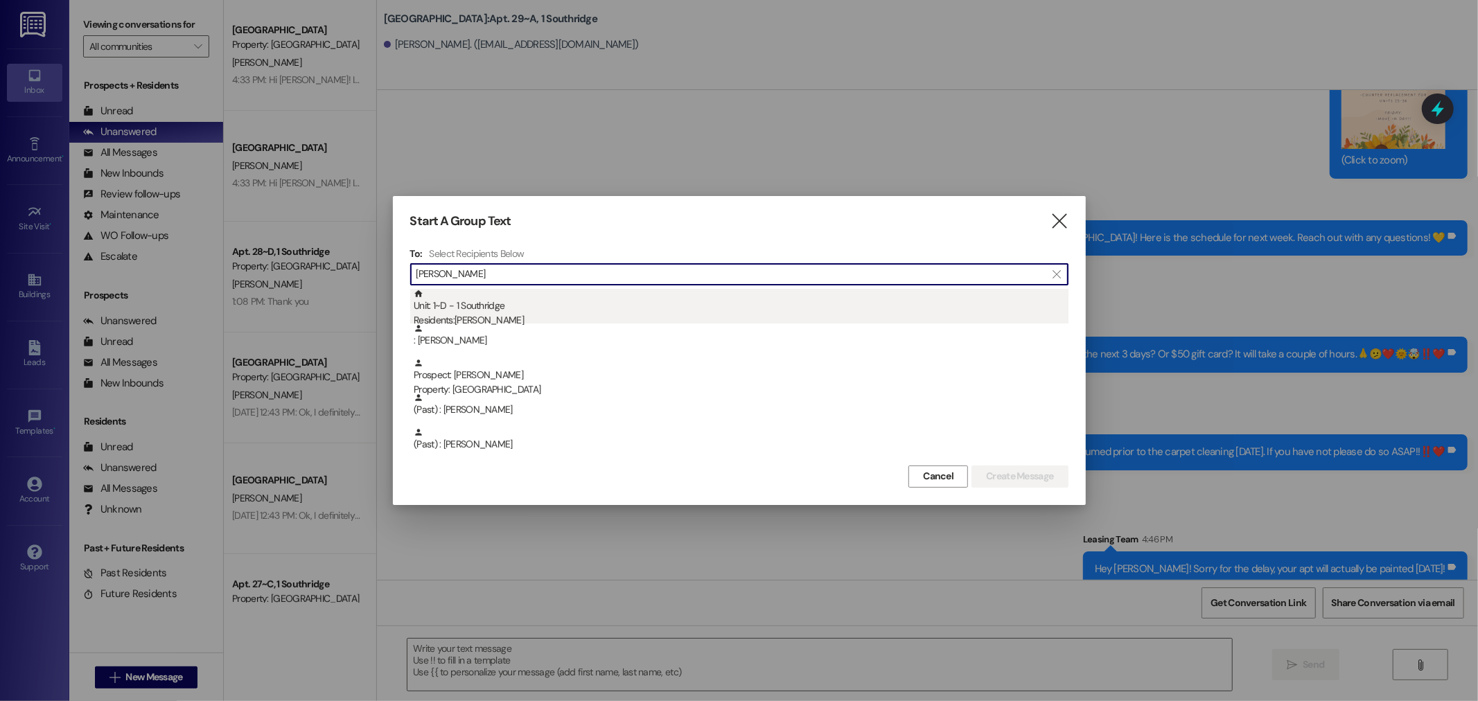
click at [499, 320] on div "Residents: Jesse Cote" at bounding box center [741, 320] width 655 height 15
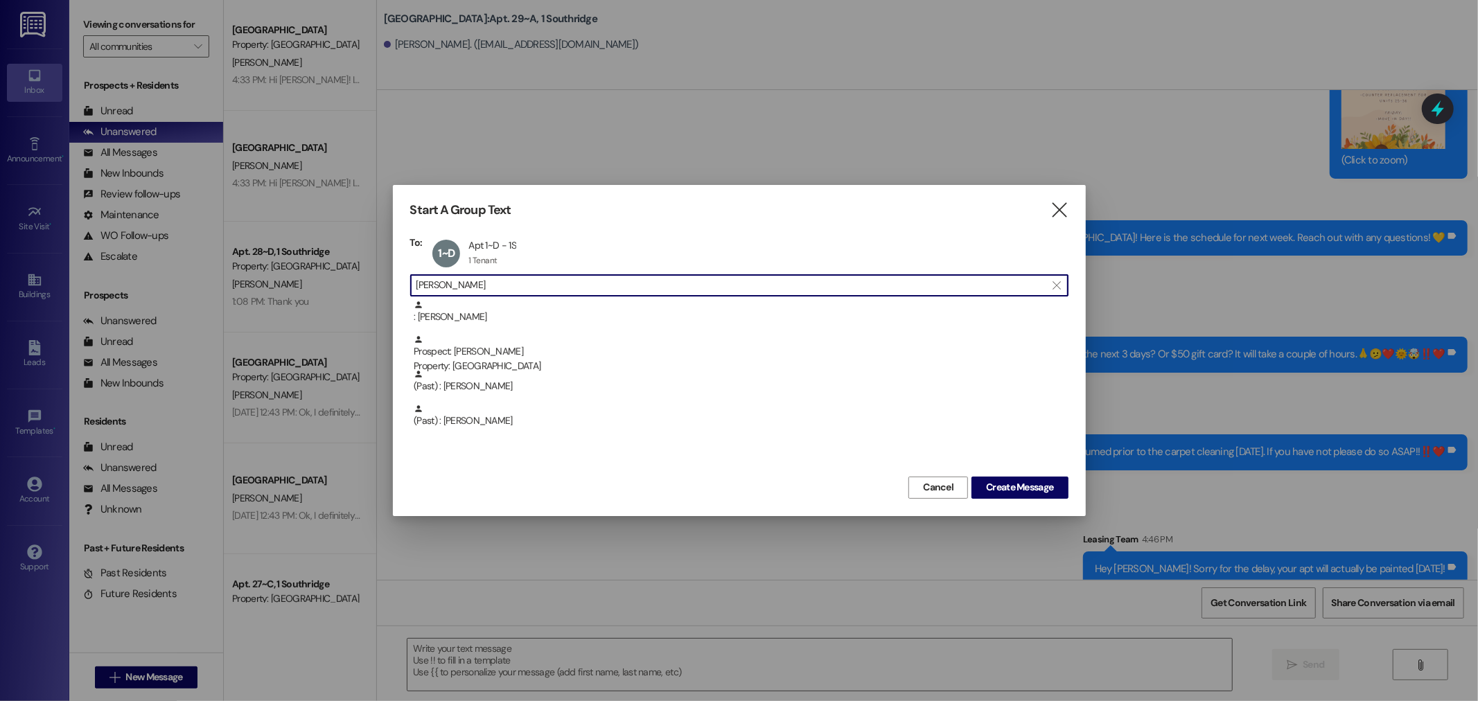
drag, startPoint x: 469, startPoint y: 289, endPoint x: 362, endPoint y: 296, distance: 107.7
click at [362, 296] on div "Start A Group Text  To: 1~D Apt 1~D - 1S Apt 1~D - 1S 1 Tenant 1 Tenant click …" at bounding box center [739, 350] width 1478 height 701
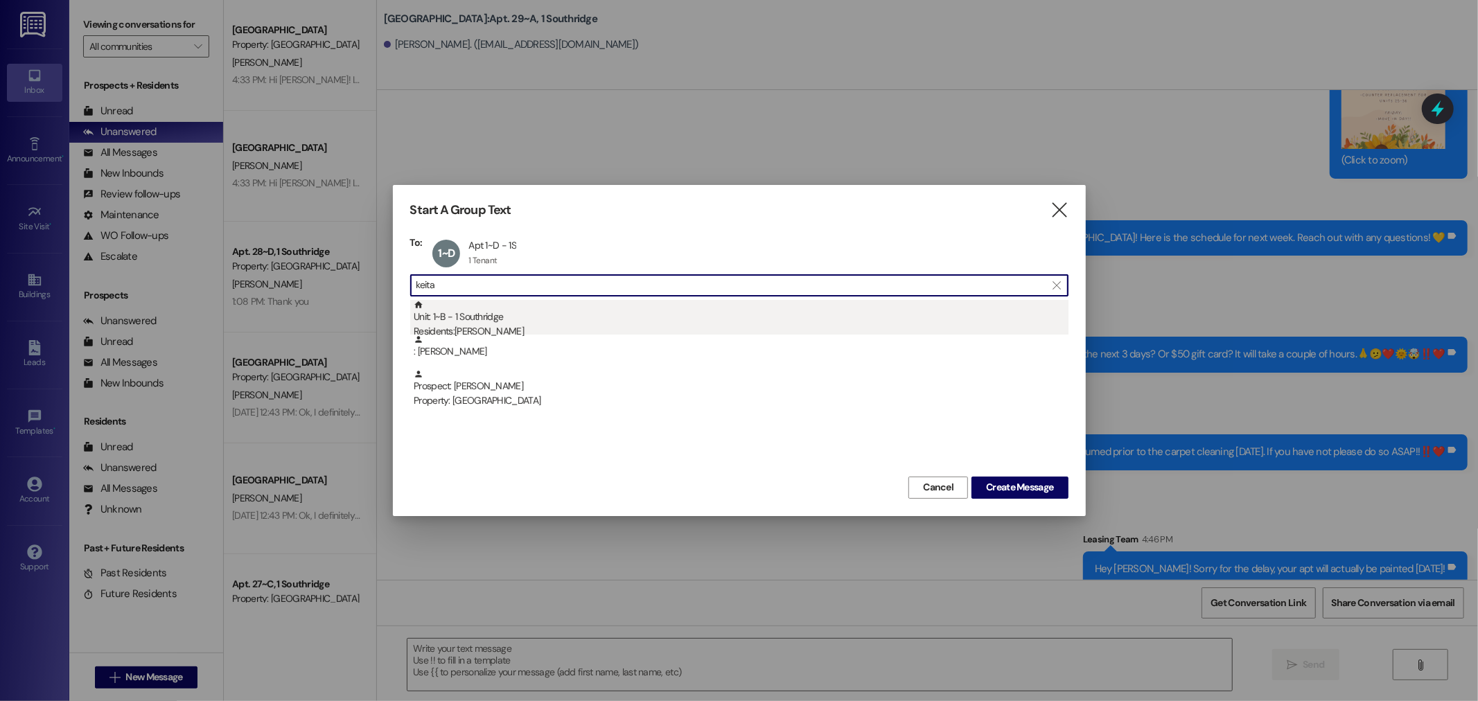
type input "keita"
click at [523, 327] on div "Residents: Keita Hasumi" at bounding box center [741, 331] width 655 height 15
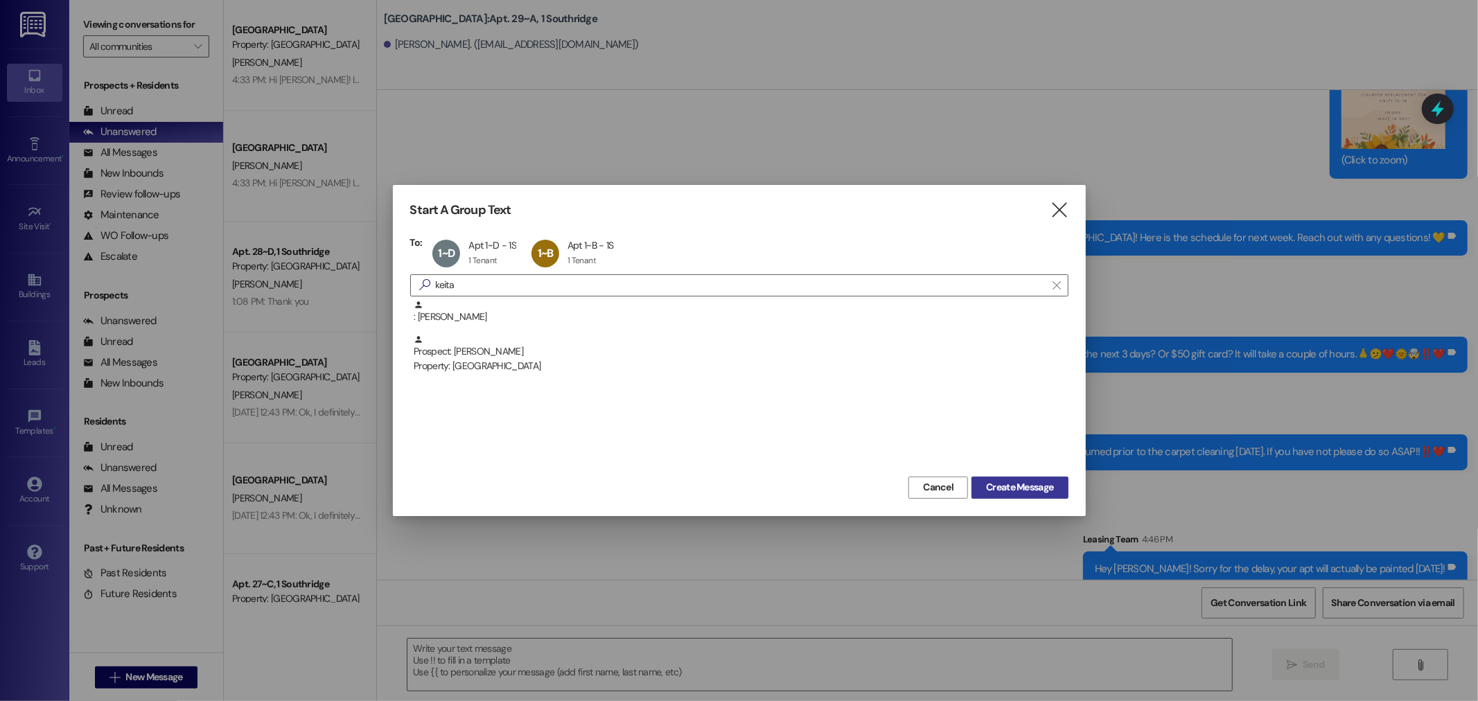
click at [1042, 482] on span "Create Message" at bounding box center [1019, 487] width 67 height 15
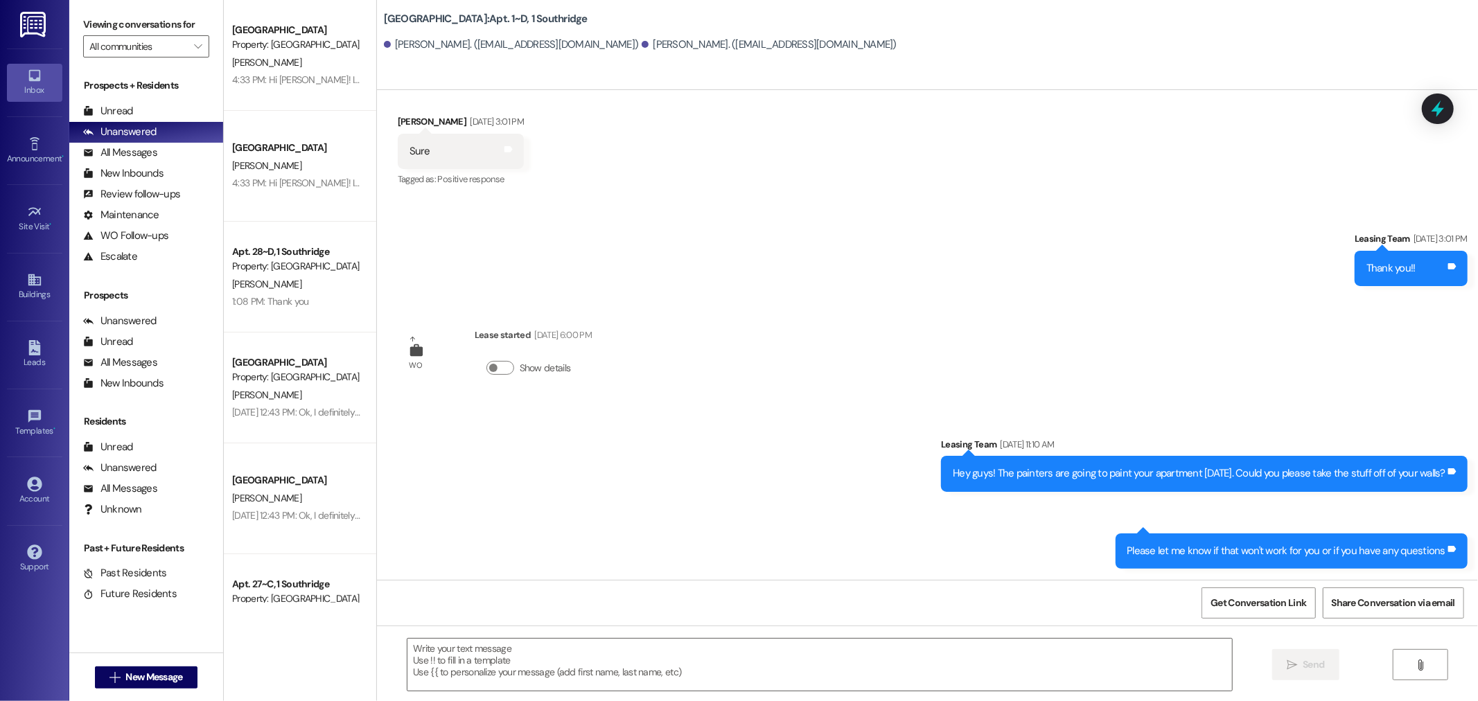
scroll to position [245, 0]
click at [795, 657] on textarea at bounding box center [820, 665] width 825 height 52
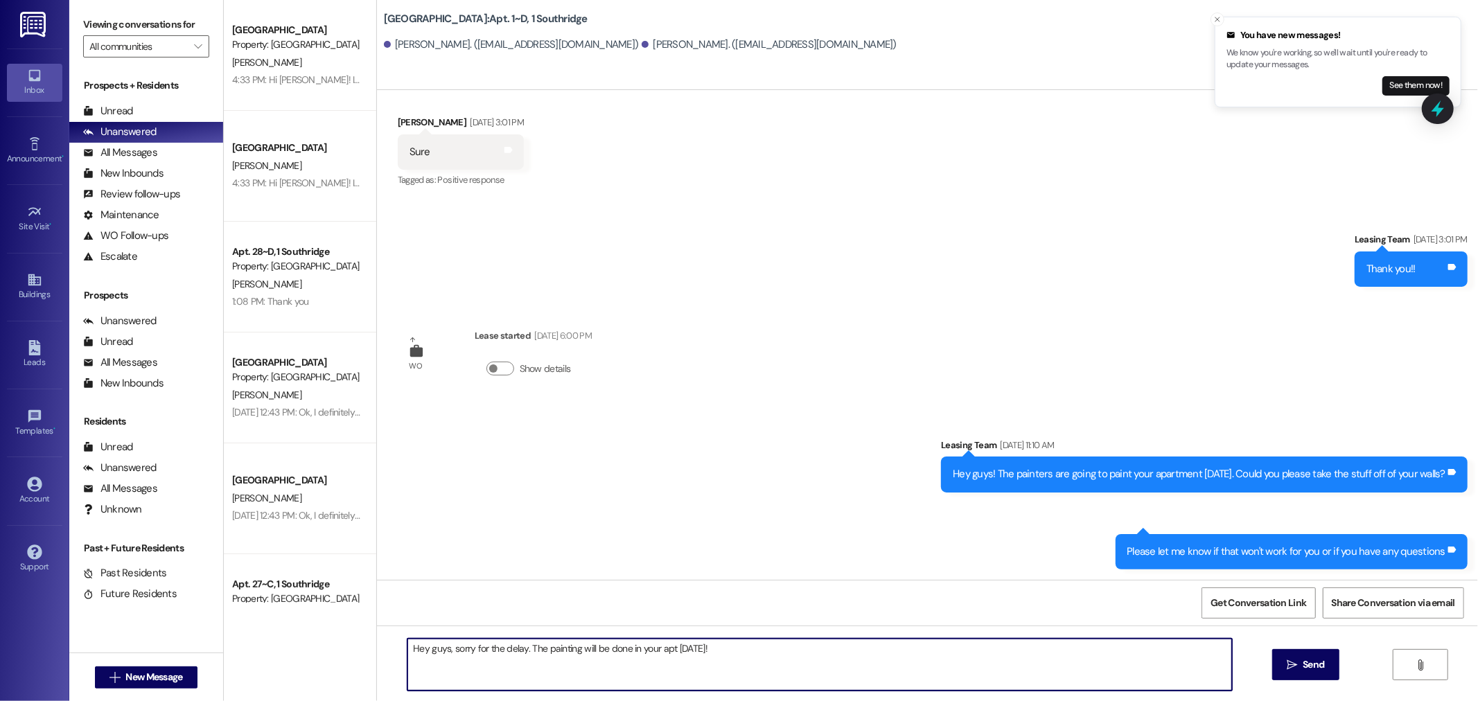
type textarea "Hey guys, sorry for the delay. The painting will be done in your apt tomorrow!!"
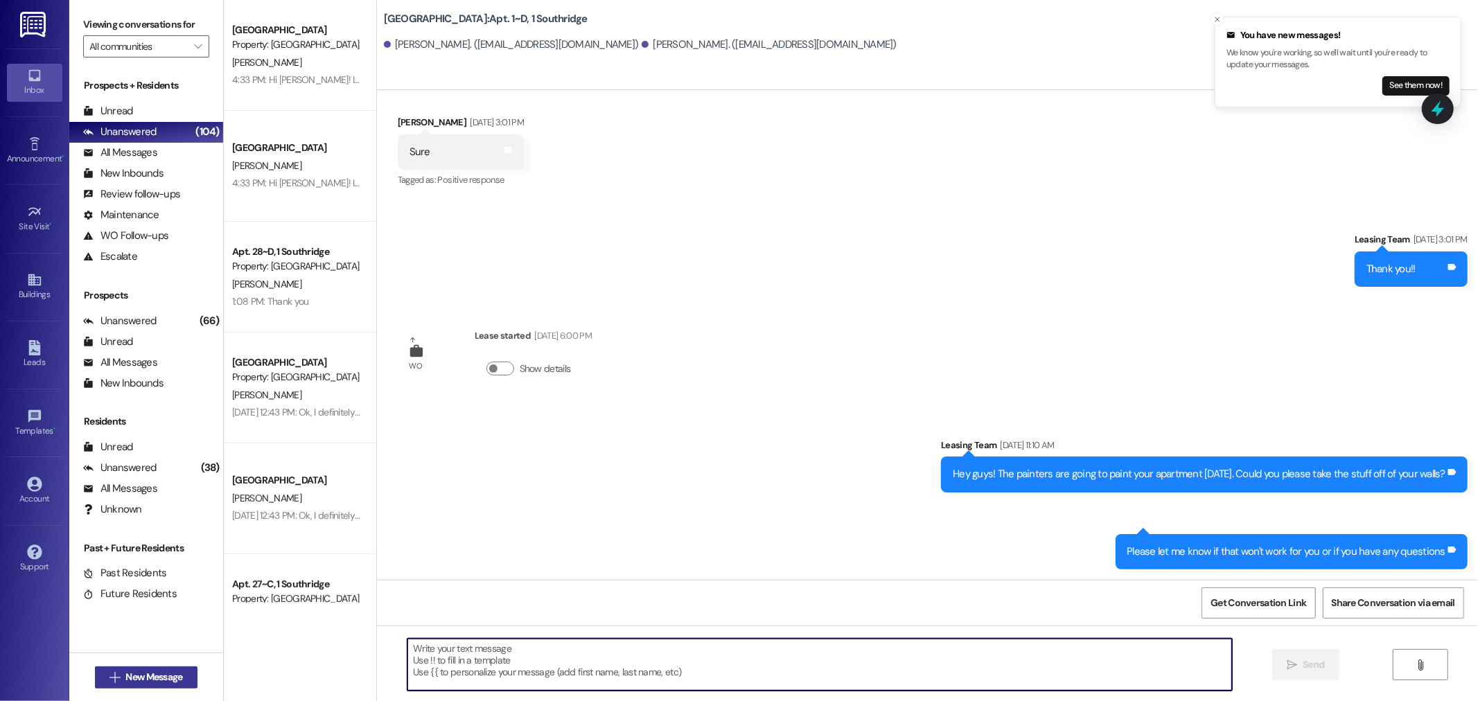
click at [141, 677] on span "New Message" at bounding box center [153, 677] width 57 height 15
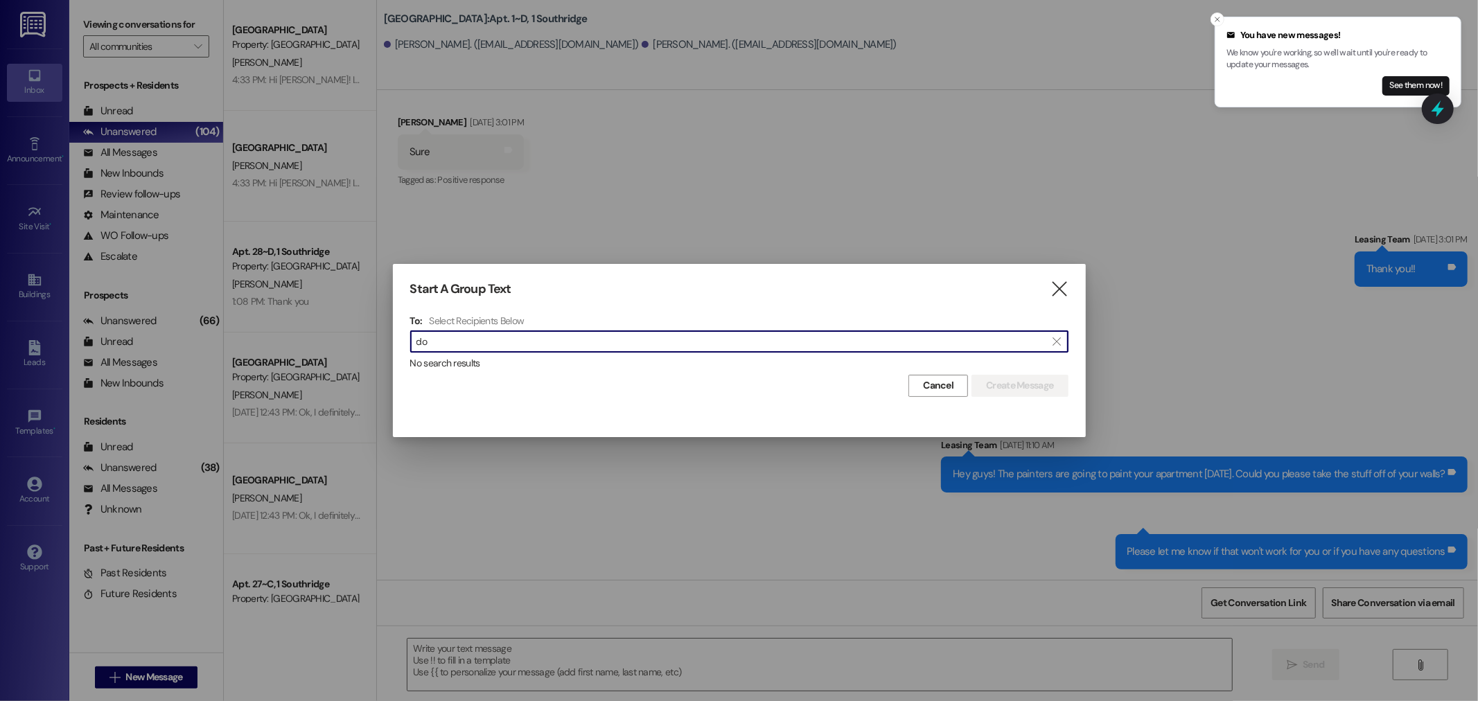
type input "d"
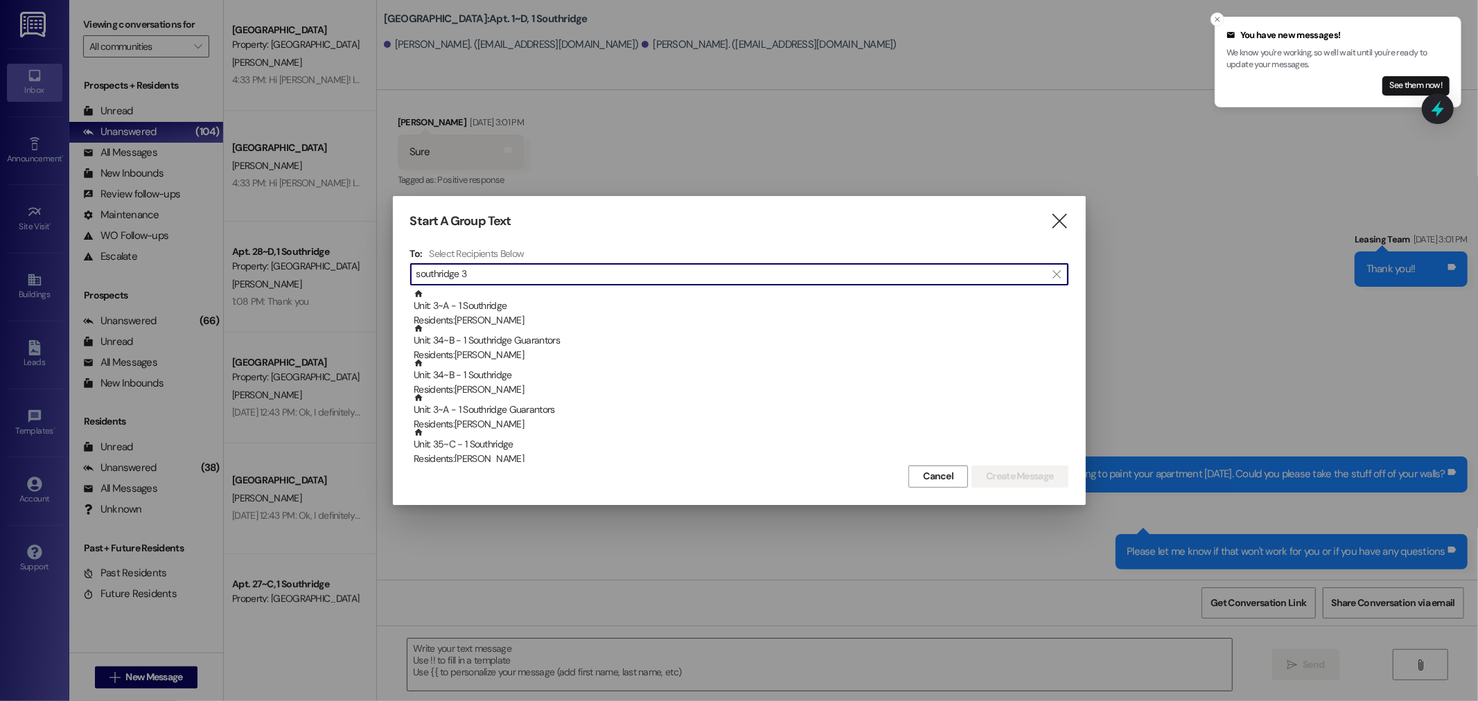
type input "southridge 3"
click at [1071, 238] on div "Start A Group Text  To: Select Recipients Below  southridge 3  Unit: 3~A - 1…" at bounding box center [739, 350] width 693 height 308
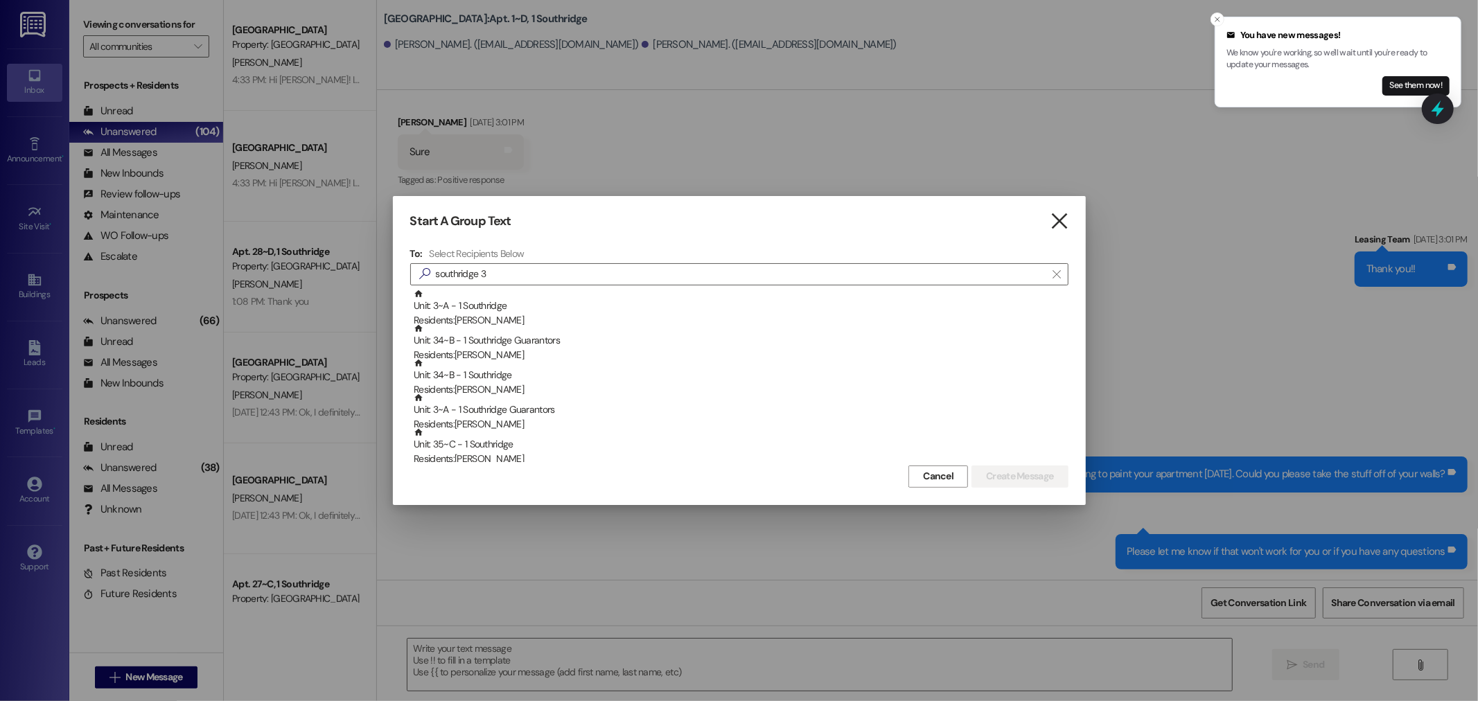
click at [1062, 225] on icon "" at bounding box center [1059, 221] width 19 height 15
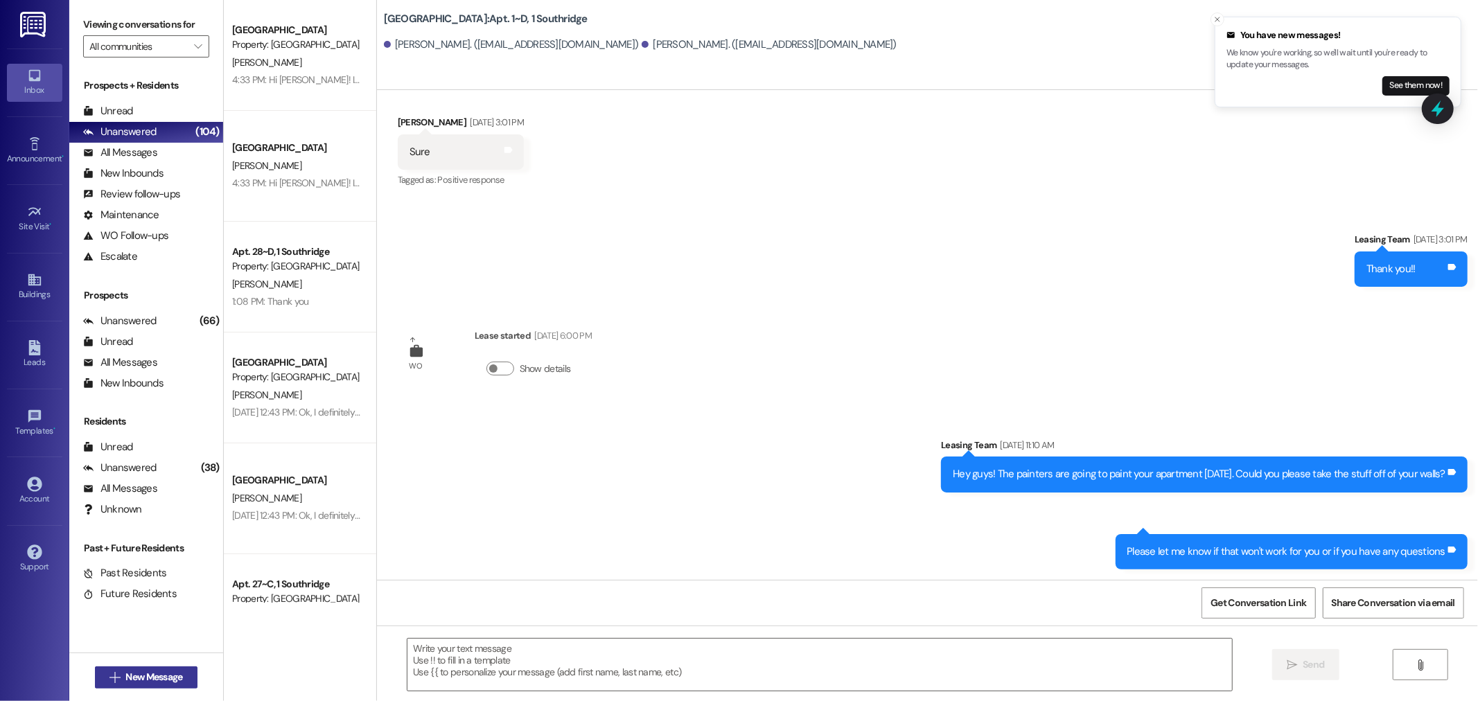
click at [154, 675] on span "New Message" at bounding box center [153, 677] width 57 height 15
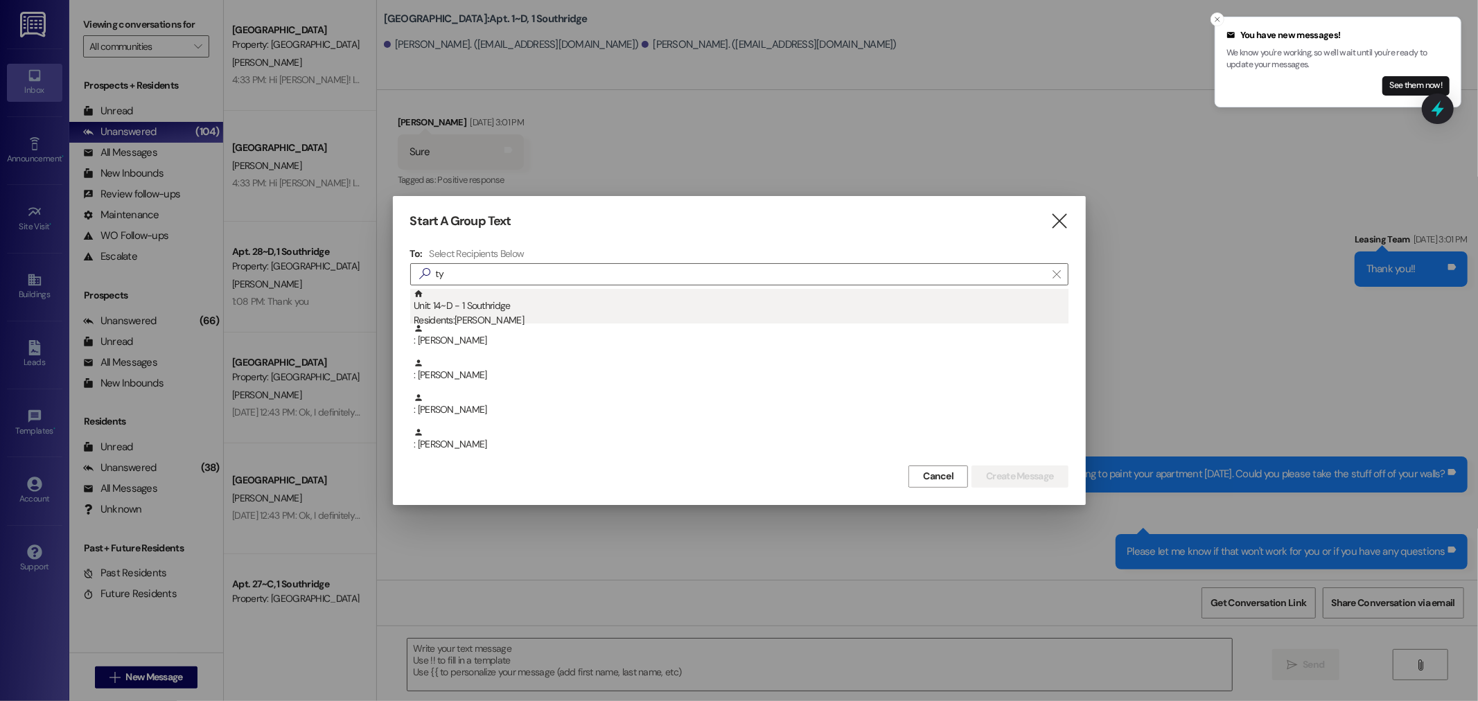
click at [414, 313] on div "Residents: Ty Neville" at bounding box center [741, 320] width 655 height 15
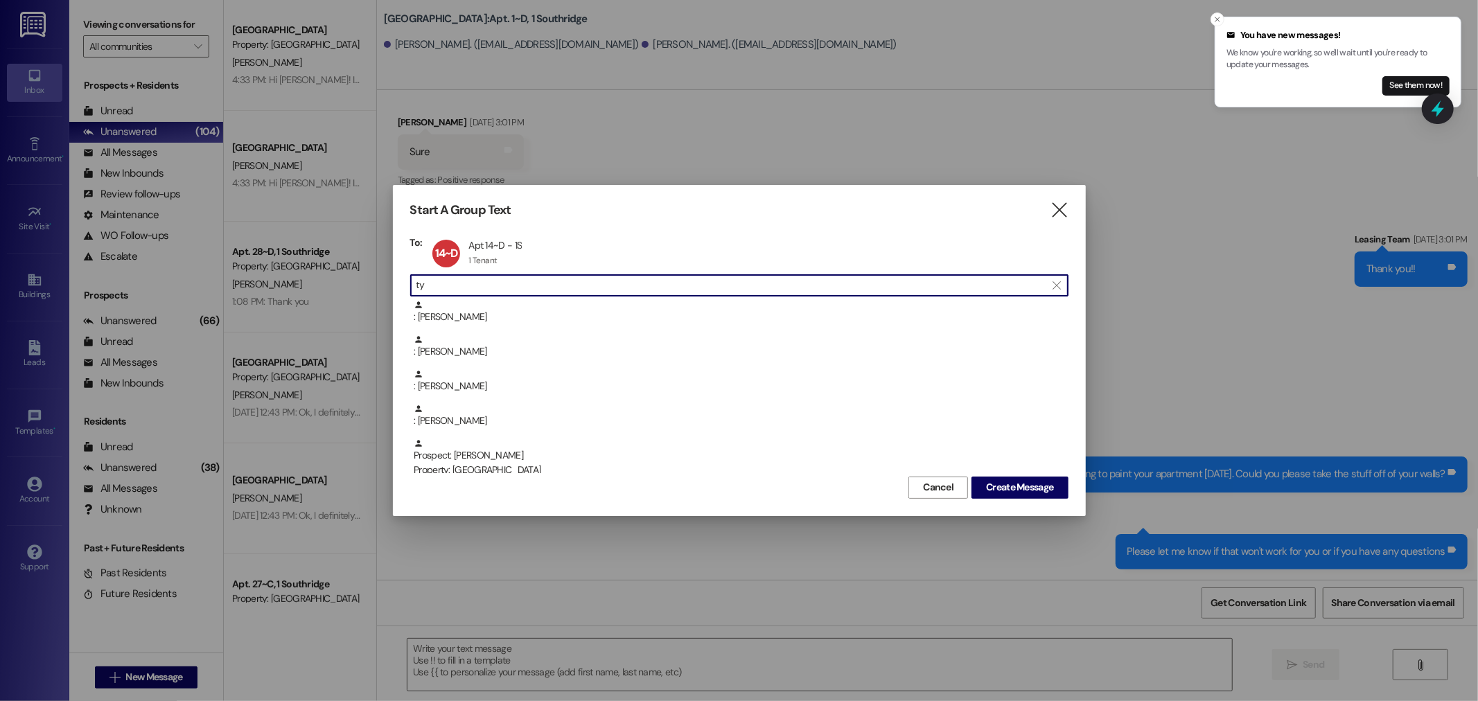
drag, startPoint x: 600, startPoint y: 280, endPoint x: 347, endPoint y: 277, distance: 253.7
click at [341, 286] on div "Start A Group Text  To: 14~D Apt 14~D - 1S Apt 14~D - 1S 1 Tenant 1 Tenant cli…" at bounding box center [739, 350] width 1478 height 701
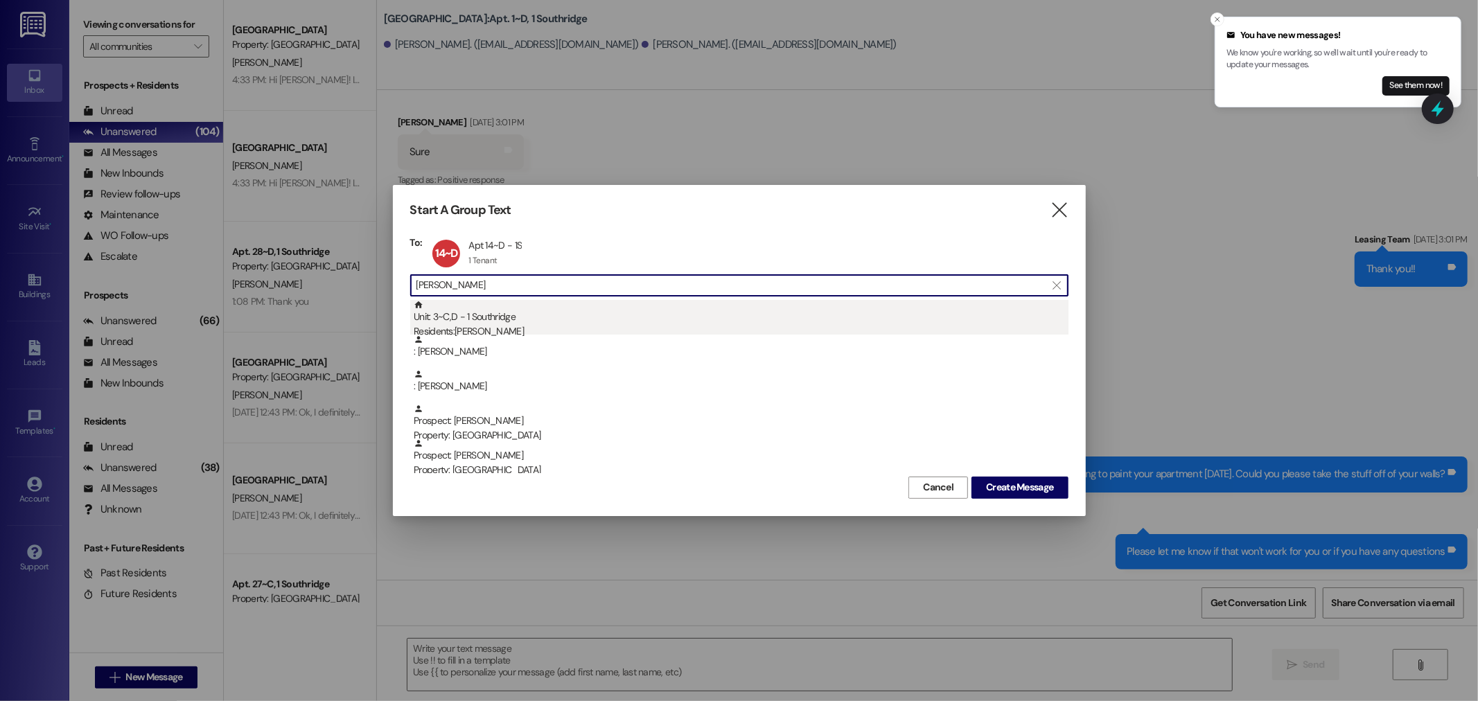
type input "jose"
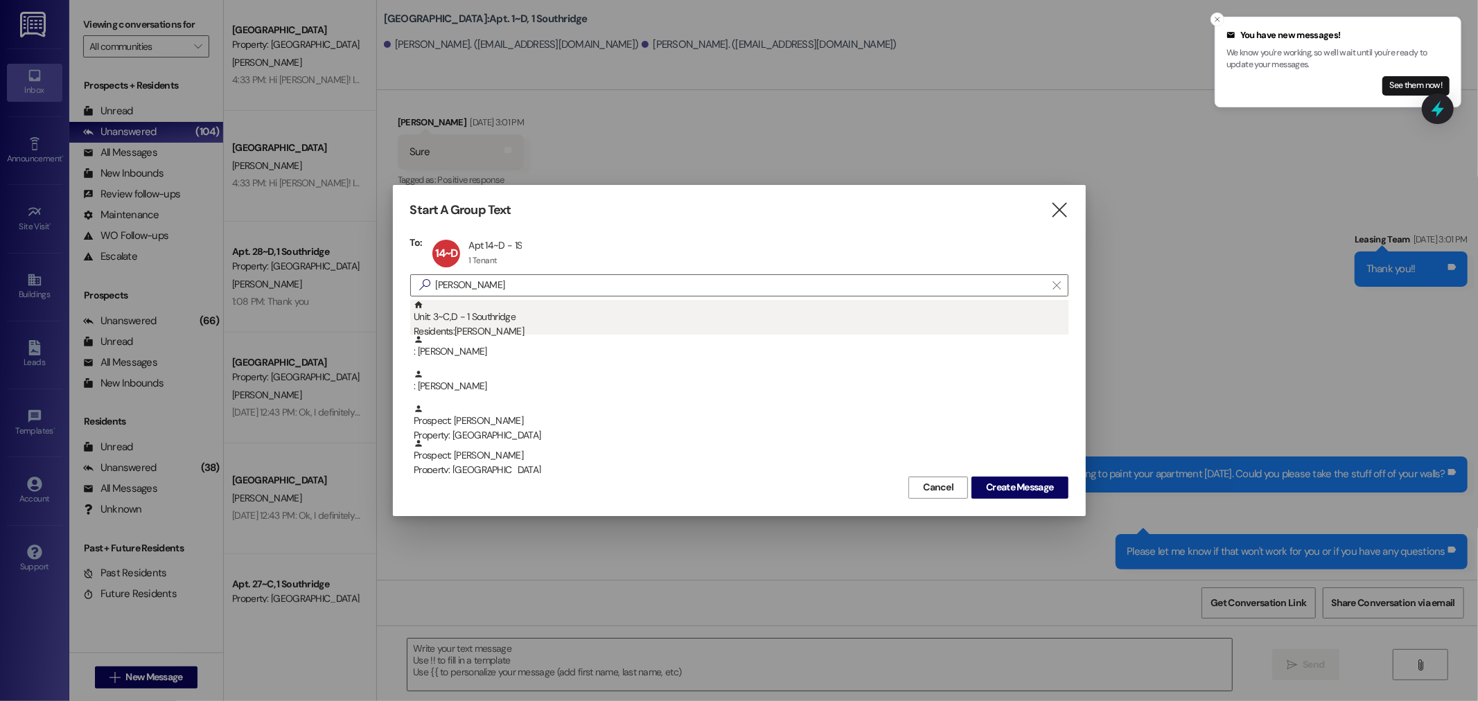
click at [478, 319] on div "Unit: 3~C,D - 1 Southridge Residents: Joseph James" at bounding box center [741, 320] width 655 height 40
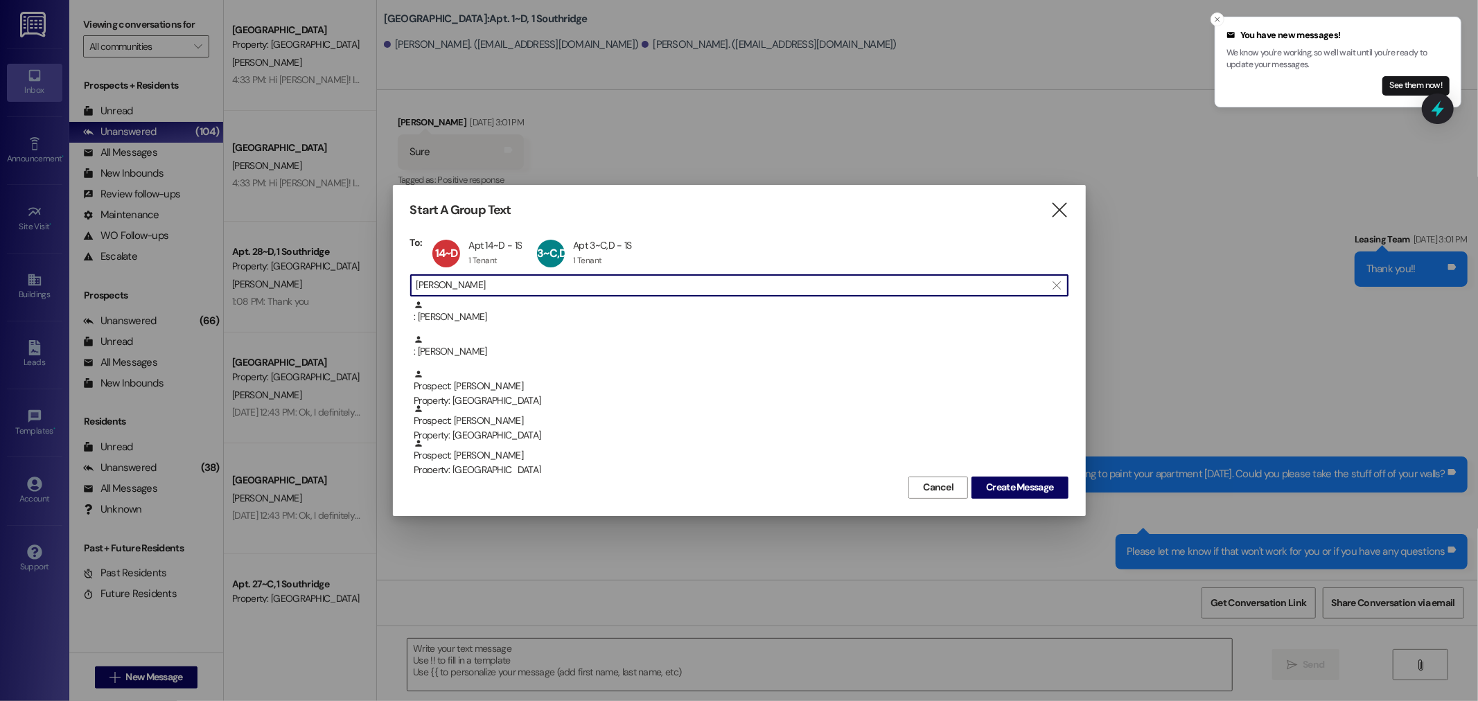
drag, startPoint x: 452, startPoint y: 275, endPoint x: 396, endPoint y: 266, distance: 56.2
click at [399, 274] on div "Start A Group Text  To: 14~D Apt 14~D - 1S Apt 14~D - 1S 1 Tenant 1 Tenant cli…" at bounding box center [739, 350] width 693 height 331
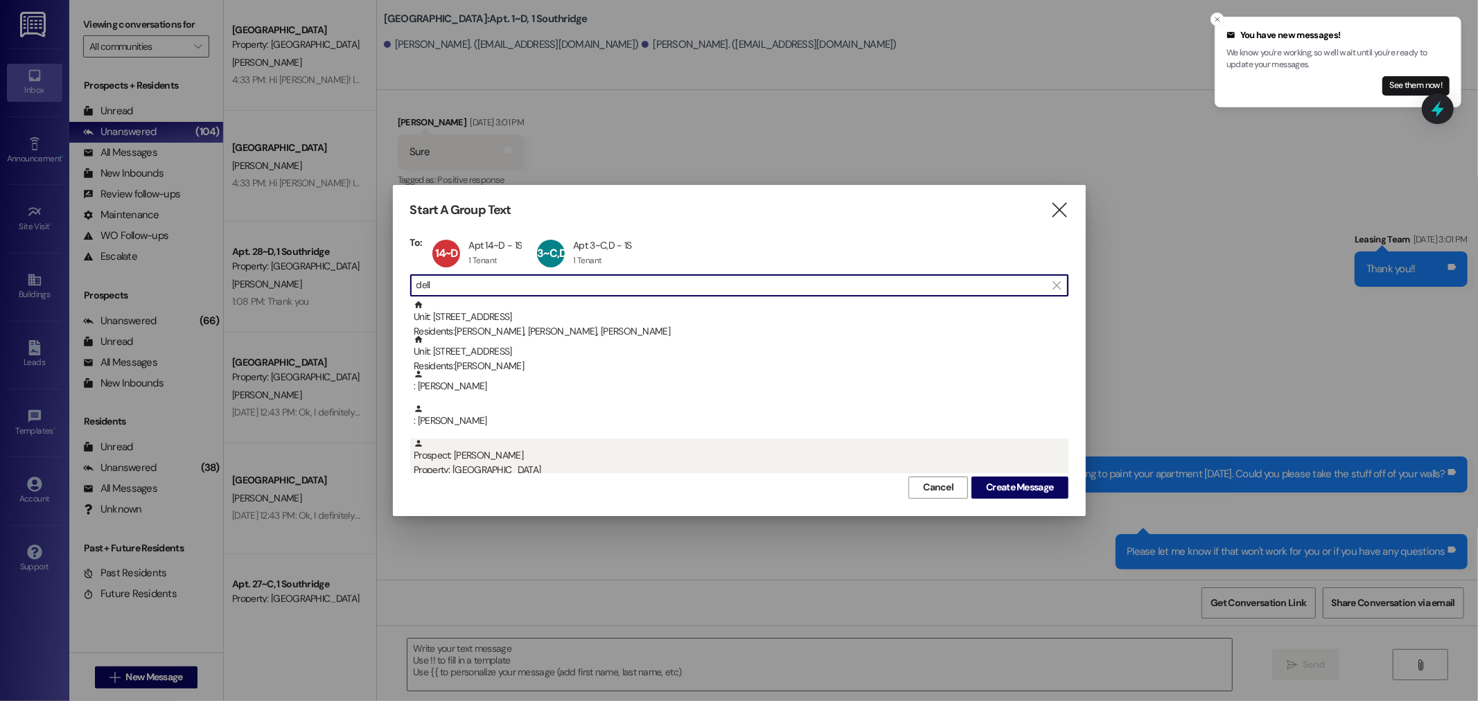
type input "dell"
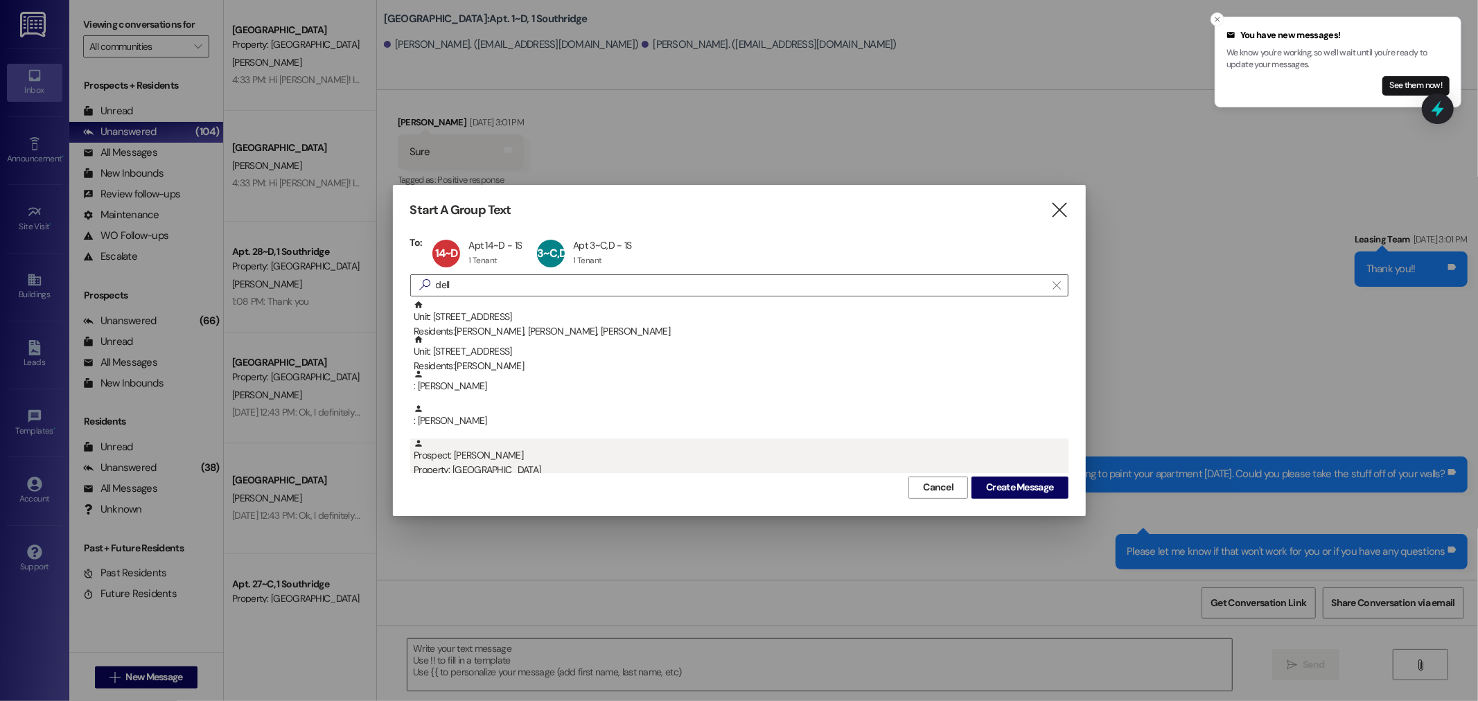
click at [454, 460] on div "Prospect: Dellan Zimmerman Property: Southridge" at bounding box center [741, 459] width 655 height 40
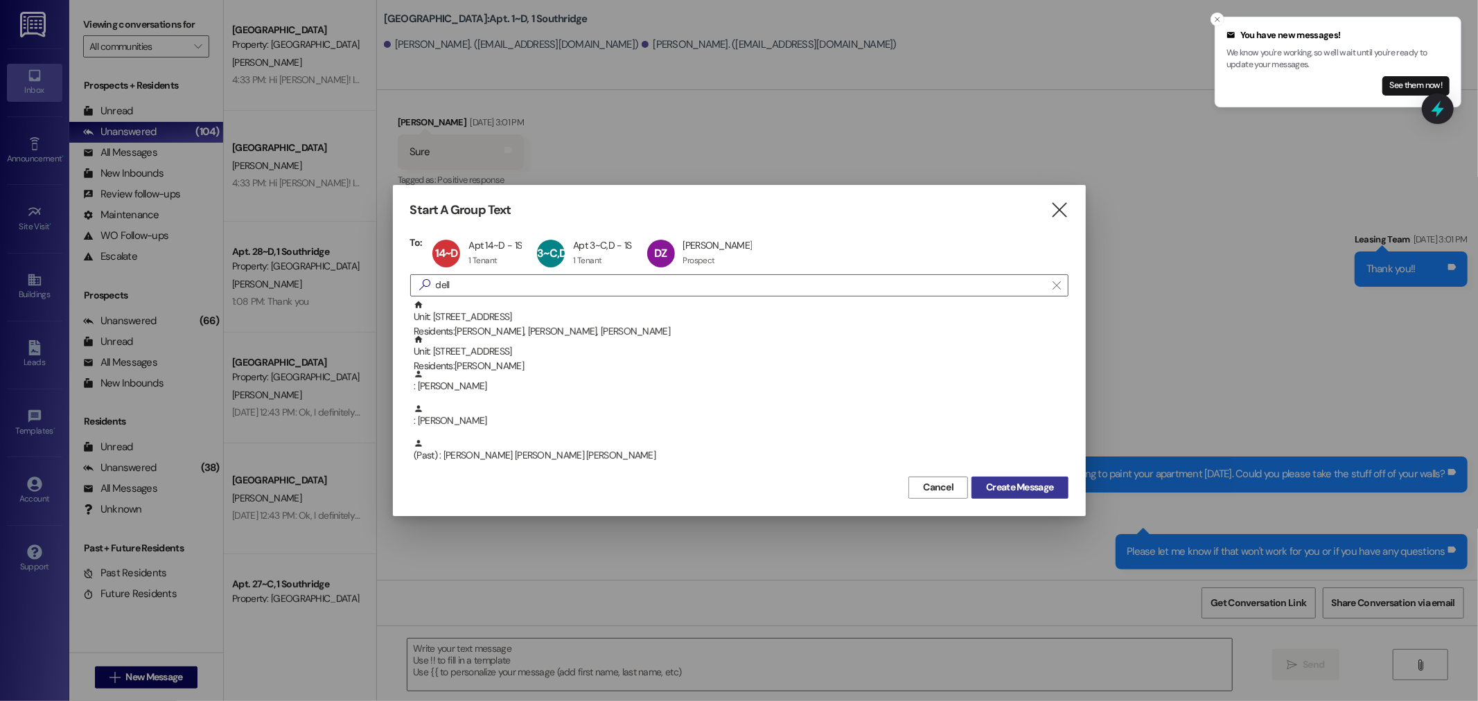
click at [1020, 489] on span "Create Message" at bounding box center [1019, 487] width 67 height 15
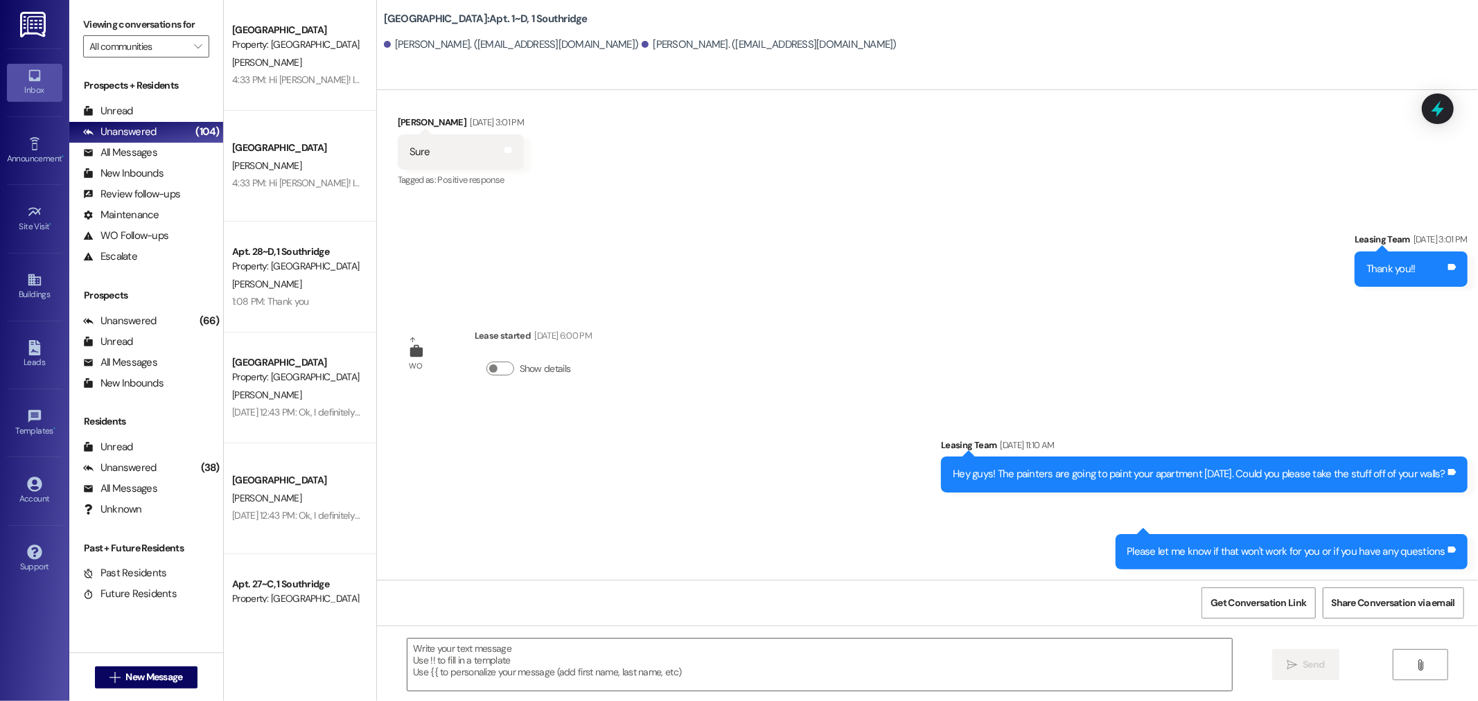
scroll to position [0, 0]
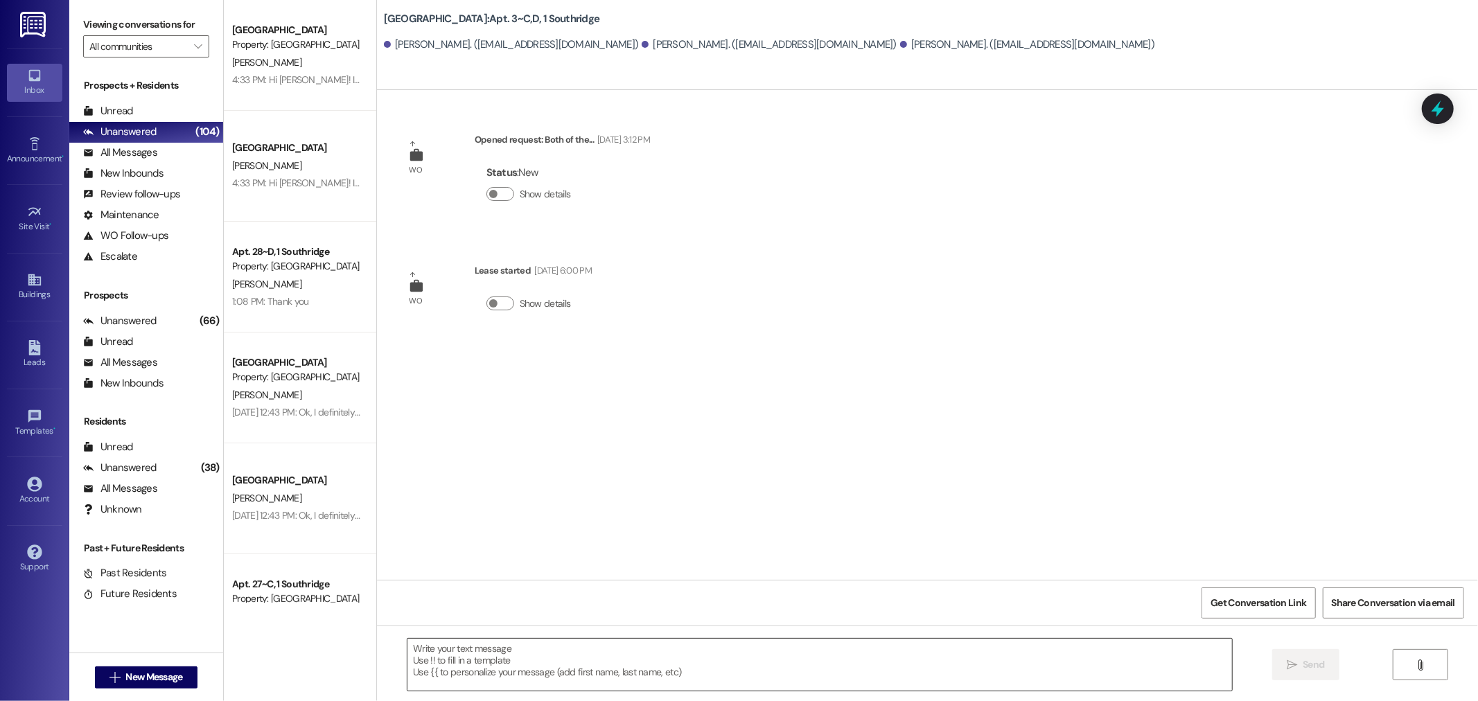
click at [888, 678] on textarea at bounding box center [820, 665] width 825 height 52
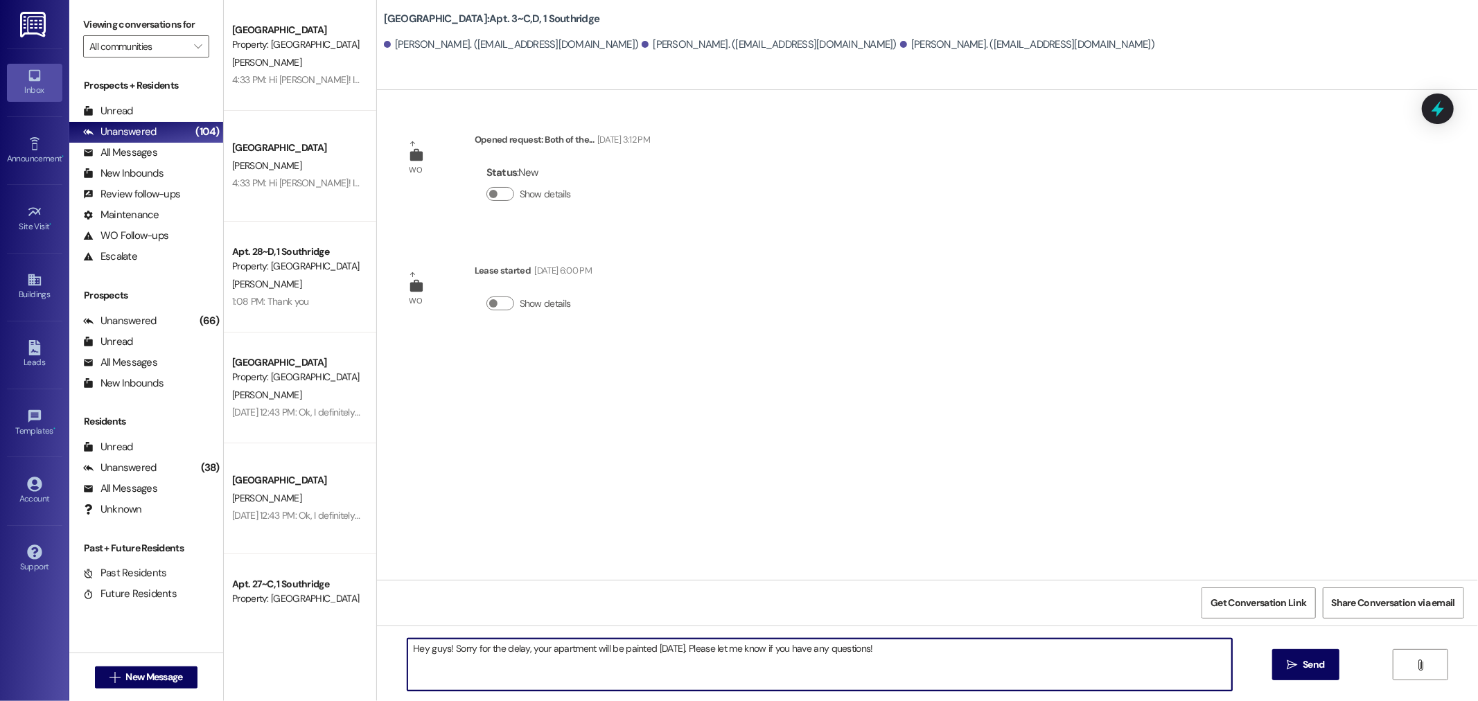
type textarea "Hey guys! Sorry for the delay, your apartment will be painted tomorrow. Please …"
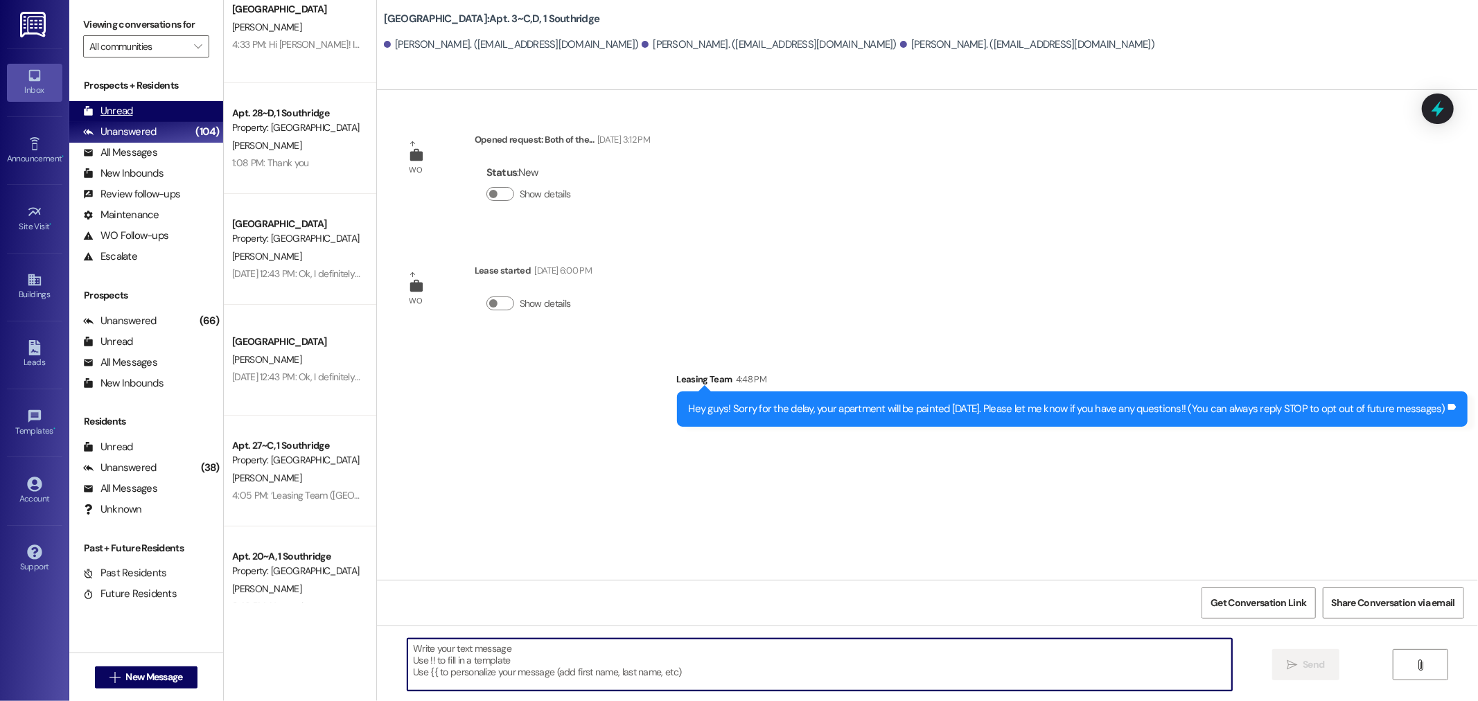
scroll to position [154, 0]
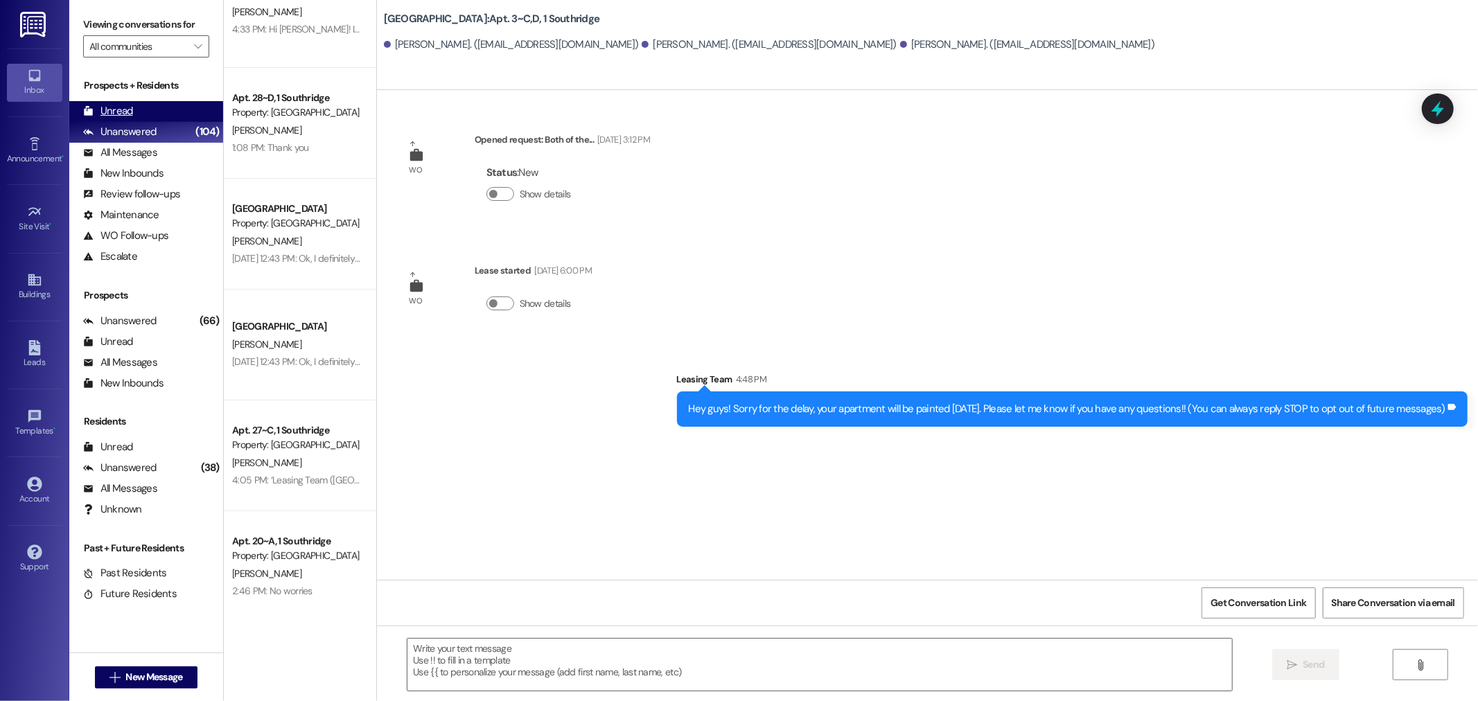
click at [164, 104] on div "Unread (0)" at bounding box center [146, 111] width 154 height 21
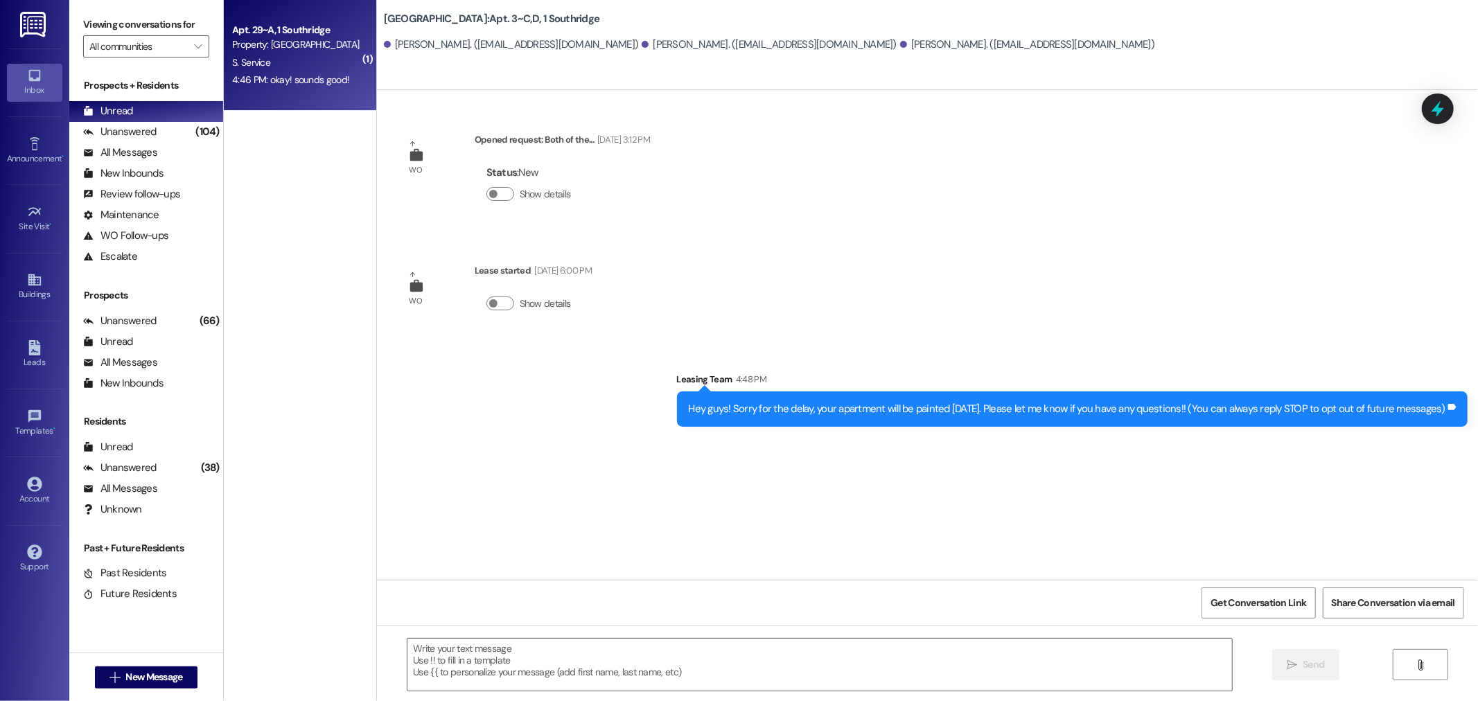
click at [225, 92] on div "Apt. 29~A, 1 Southridge Property: Southridge S. Service 4:46 PM: okay! sounds g…" at bounding box center [300, 55] width 152 height 111
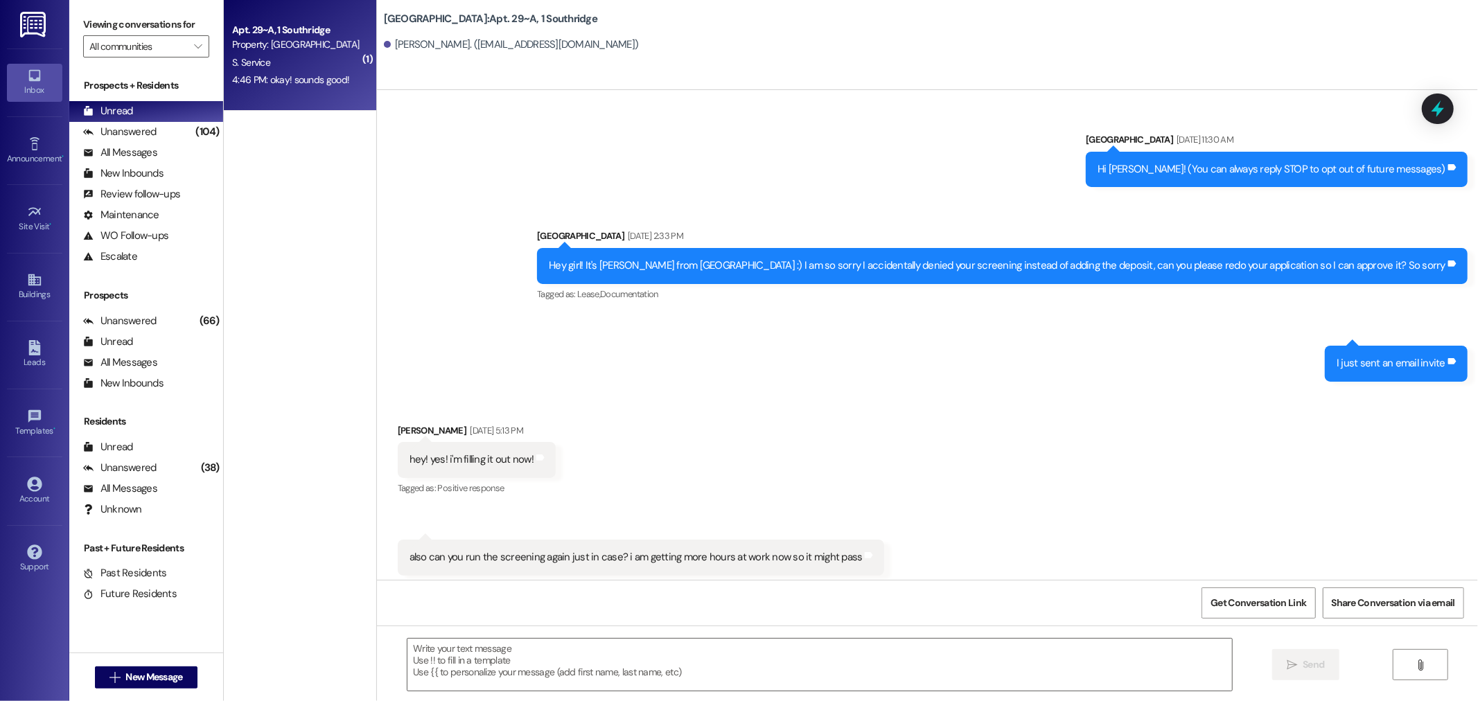
scroll to position [12516, 0]
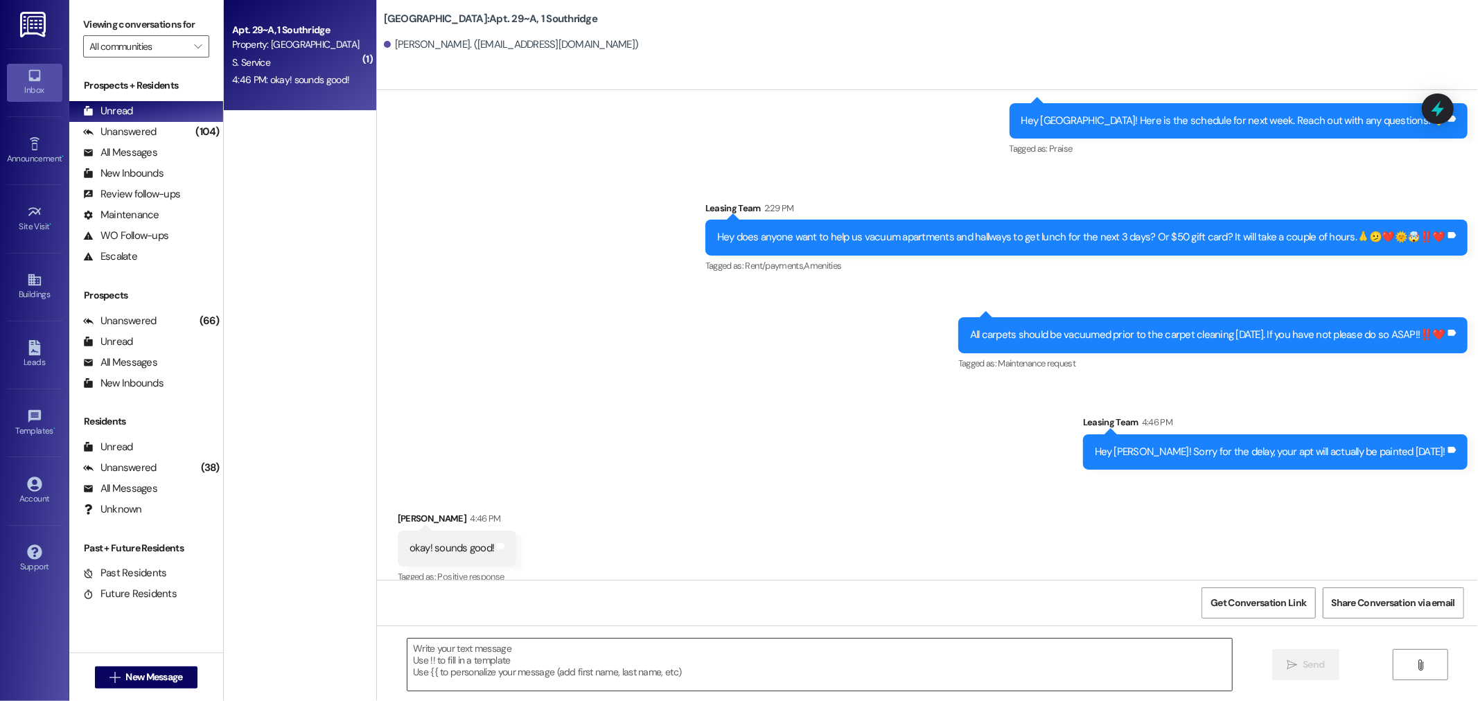
drag, startPoint x: 506, startPoint y: 650, endPoint x: 523, endPoint y: 662, distance: 21.0
click at [507, 650] on textarea at bounding box center [820, 665] width 825 height 52
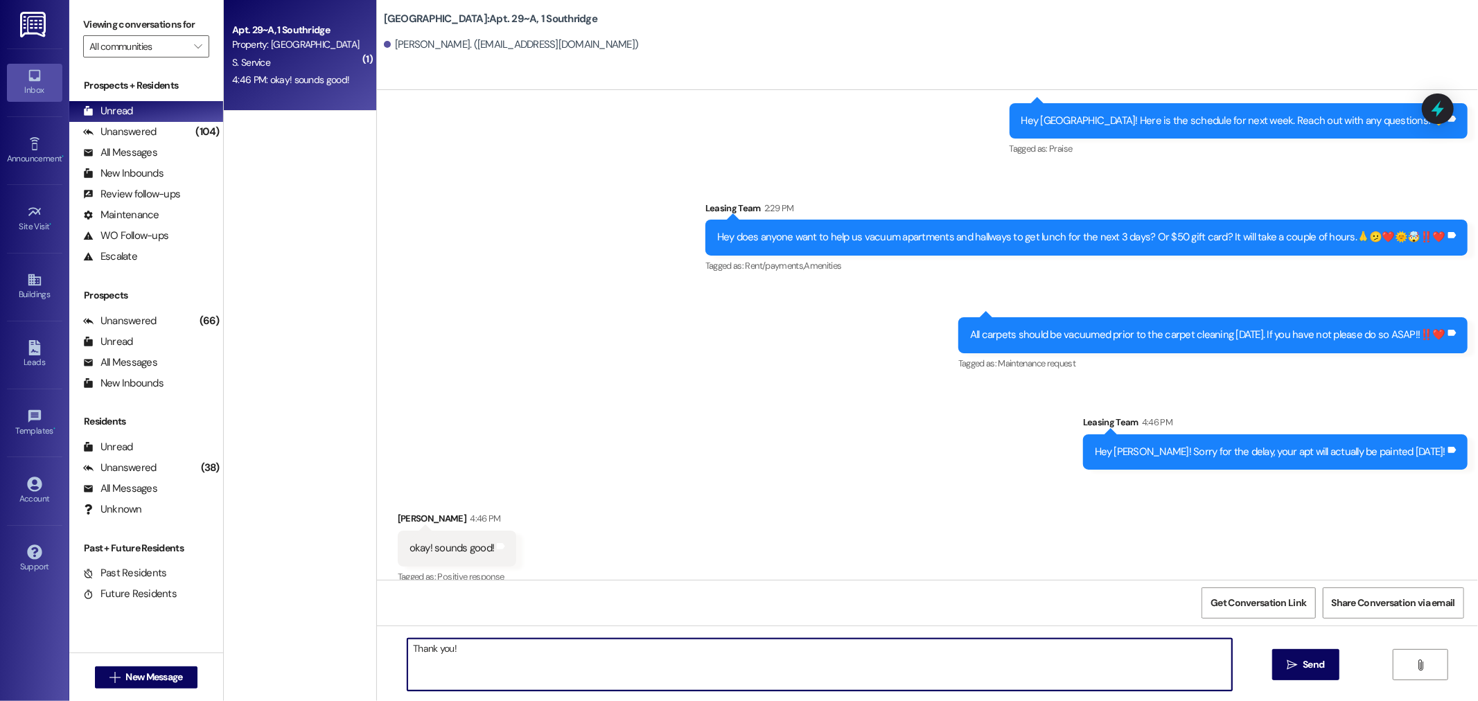
type textarea "Thank you!!"
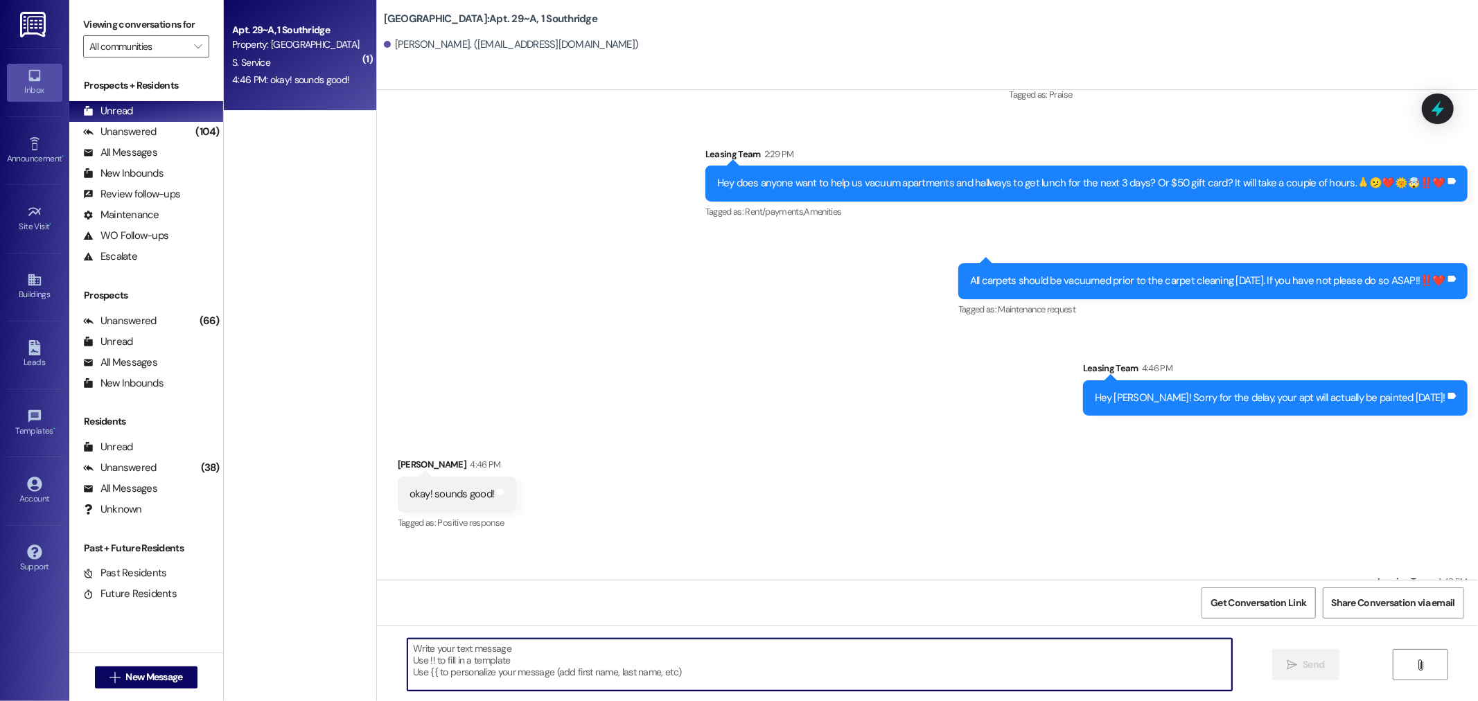
scroll to position [12613, 0]
